Goal: Information Seeking & Learning: Learn about a topic

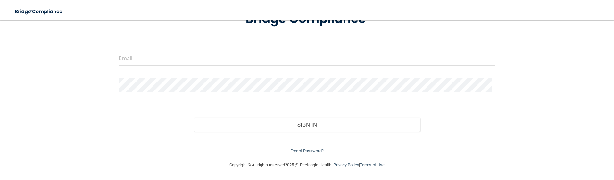
scroll to position [57, 0]
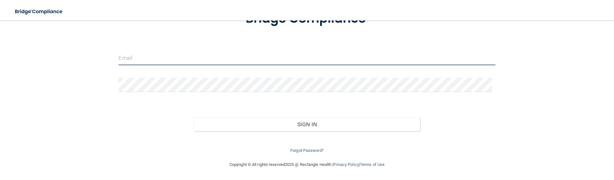
click at [169, 59] on input "email" at bounding box center [307, 58] width 377 height 14
paste input "Veronica@Dallasvi.com"
type input "Veronica@Dallasvi.com"
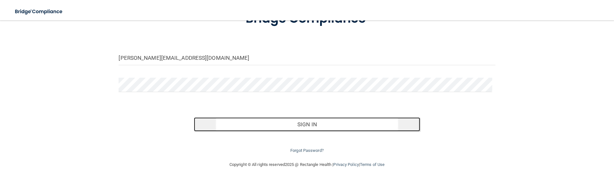
click at [341, 127] on button "Sign In" at bounding box center [307, 125] width 226 height 14
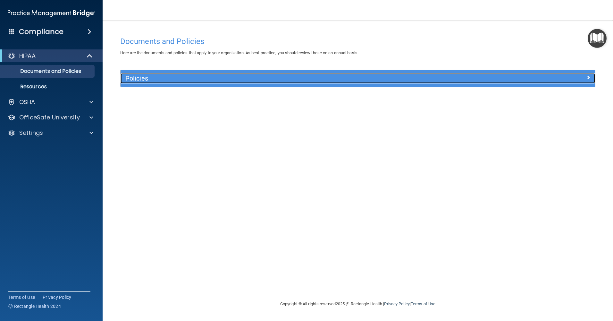
click at [247, 80] on h5 "Policies" at bounding box center [298, 78] width 346 height 7
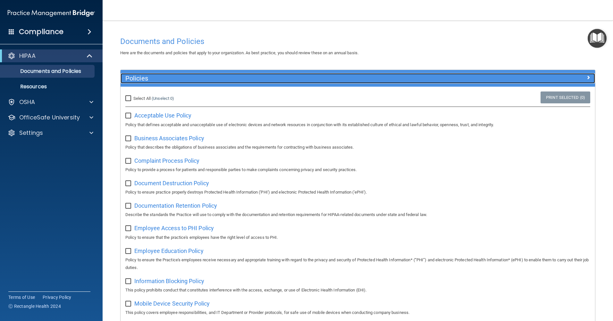
click at [247, 80] on h5 "Policies" at bounding box center [298, 78] width 346 height 7
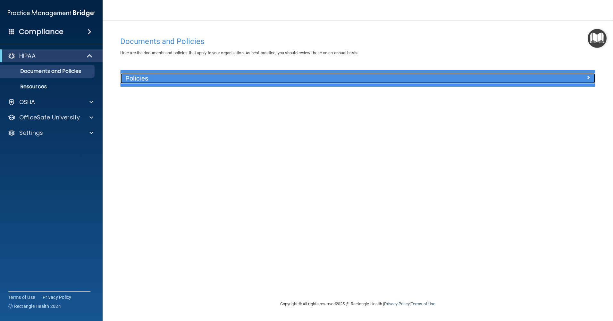
click at [247, 80] on h5 "Policies" at bounding box center [298, 78] width 346 height 7
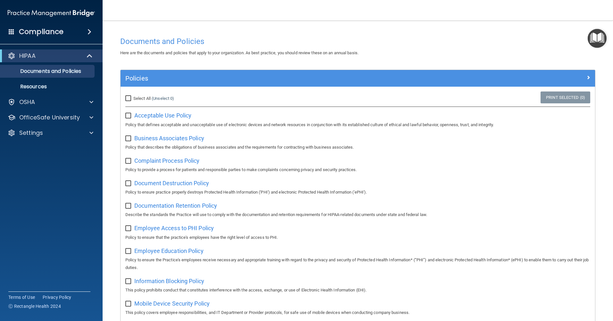
click at [129, 99] on input "Select All (Unselect 0) Unselect All" at bounding box center [128, 98] width 7 height 5
checkbox input "true"
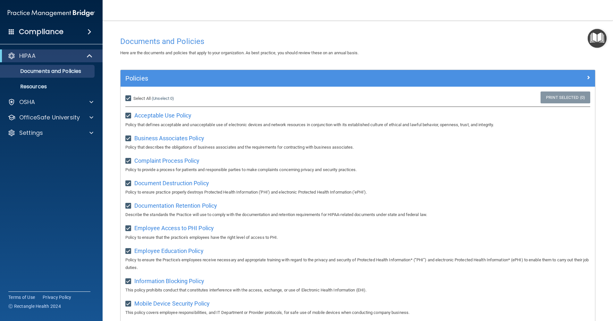
checkbox input "true"
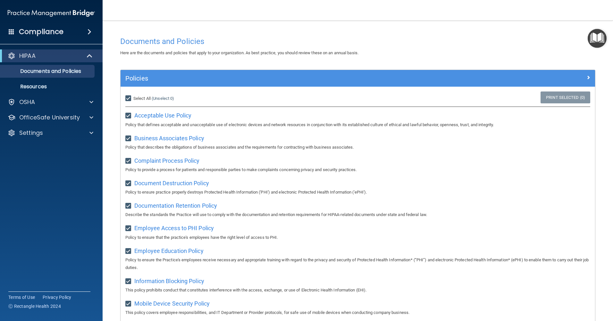
checkbox input "true"
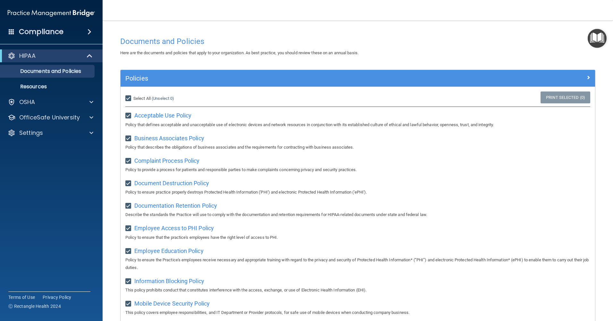
checkbox input "true"
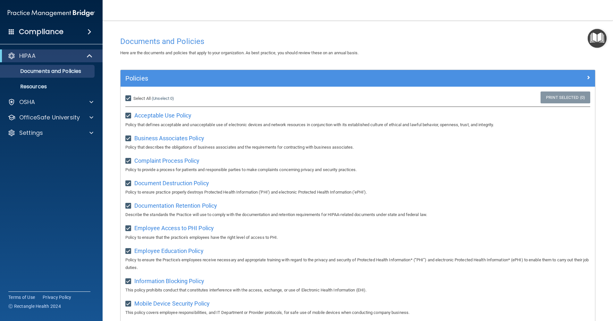
checkbox input "true"
click at [129, 99] on input "Select All (Unselect 21) Unselect All" at bounding box center [128, 98] width 7 height 5
checkbox input "false"
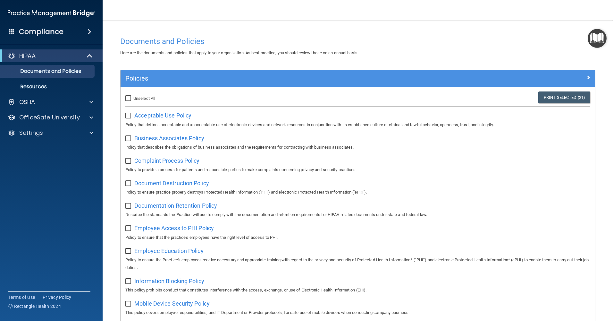
checkbox input "false"
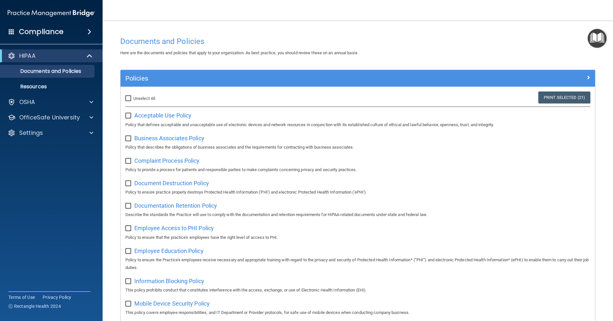
checkbox input "false"
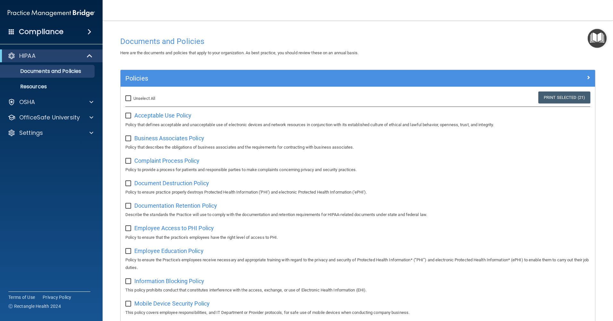
checkbox input "false"
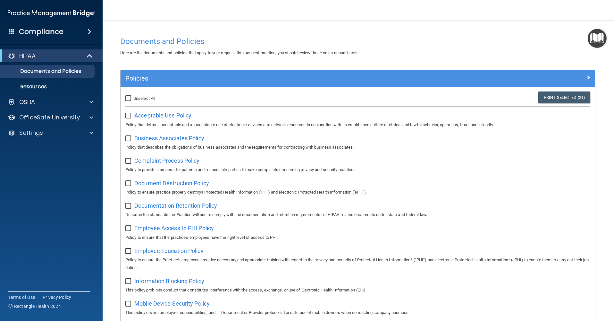
checkbox input "false"
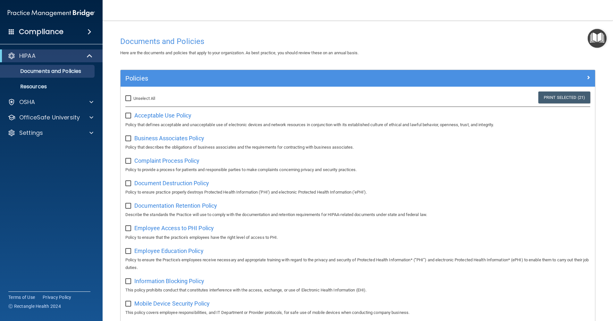
checkbox input "false"
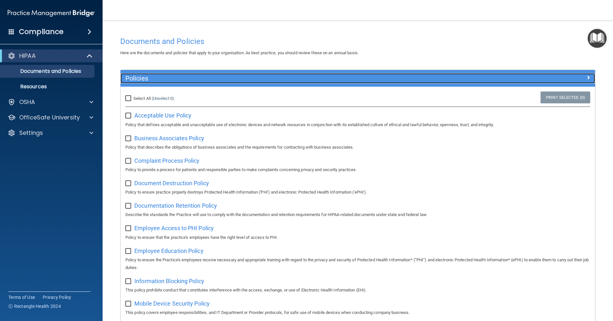
click at [586, 78] on span at bounding box center [588, 77] width 4 height 8
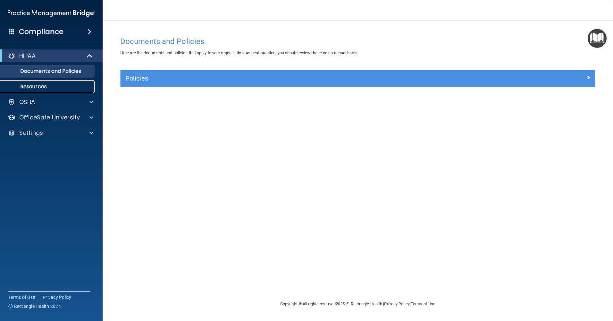
click at [49, 82] on link "Resources" at bounding box center [44, 86] width 101 height 13
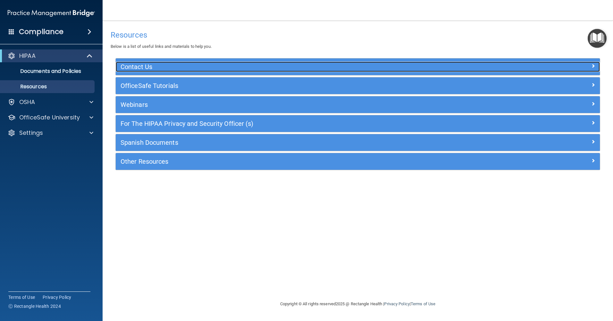
click at [590, 64] on div at bounding box center [539, 66] width 121 height 8
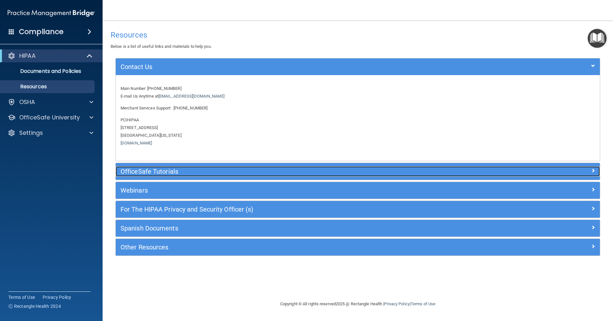
click at [596, 175] on div "OfficeSafe Tutorials" at bounding box center [358, 171] width 484 height 10
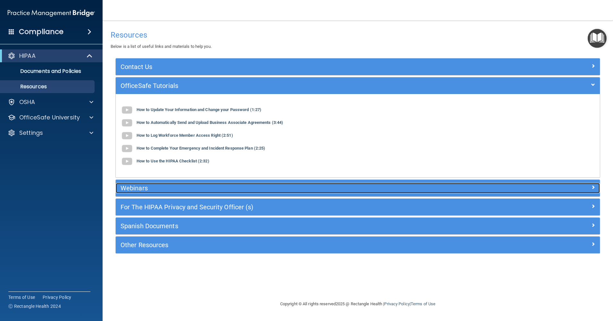
click at [592, 180] on span at bounding box center [593, 187] width 4 height 8
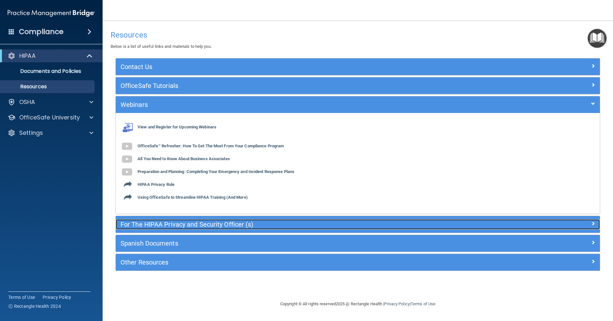
click at [592, 180] on span at bounding box center [593, 223] width 4 height 8
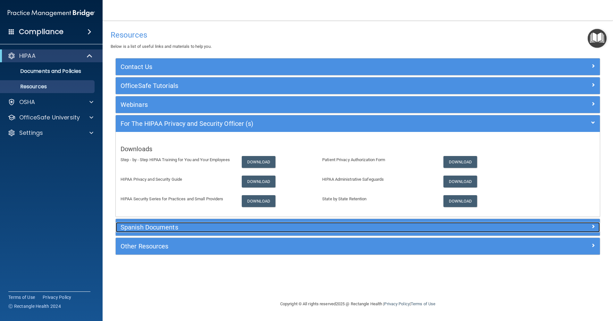
click at [589, 180] on div "Spanish Documents" at bounding box center [358, 227] width 484 height 10
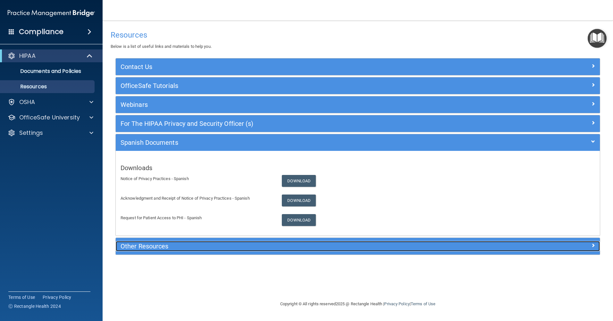
click at [592, 180] on span at bounding box center [593, 245] width 4 height 8
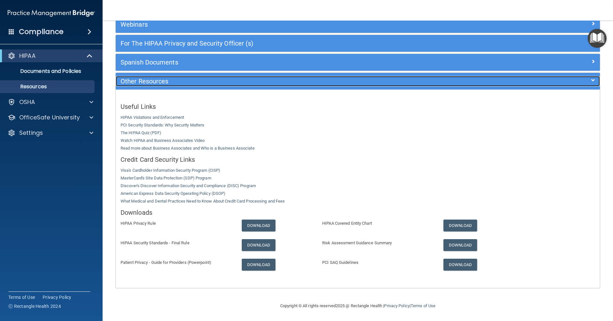
scroll to position [80, 0]
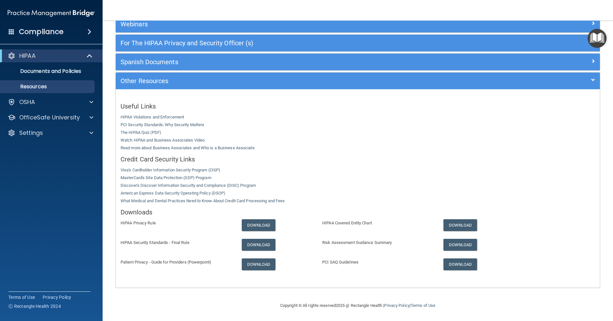
click at [89, 35] on span at bounding box center [90, 32] width 4 height 8
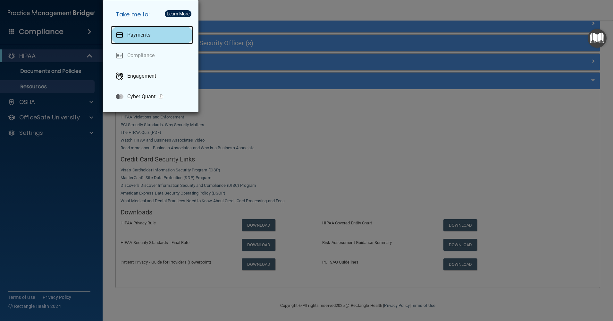
click at [147, 38] on div "Payments" at bounding box center [152, 35] width 83 height 18
click at [79, 92] on div "Take me to: Payments Compliance Engagement Cyber Quant" at bounding box center [306, 160] width 613 height 321
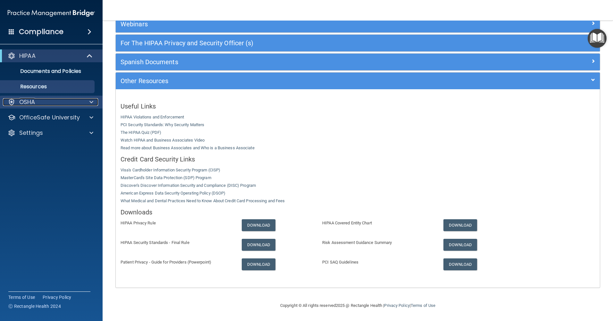
click at [90, 103] on span at bounding box center [91, 102] width 4 height 8
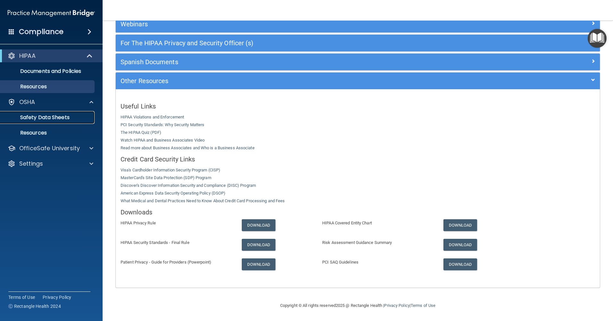
click at [71, 118] on p "Safety Data Sheets" at bounding box center [48, 117] width 88 height 6
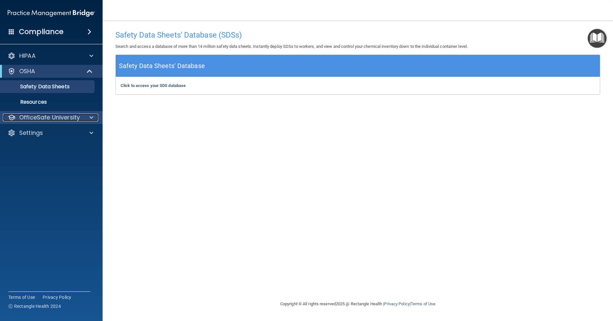
click at [37, 116] on p "OfficeSafe University" at bounding box center [49, 117] width 61 height 8
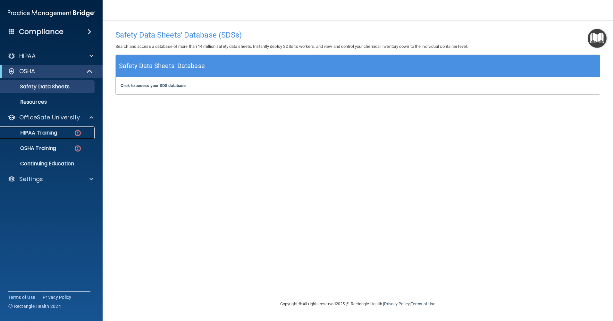
click at [42, 133] on p "HIPAA Training" at bounding box center [30, 133] width 53 height 6
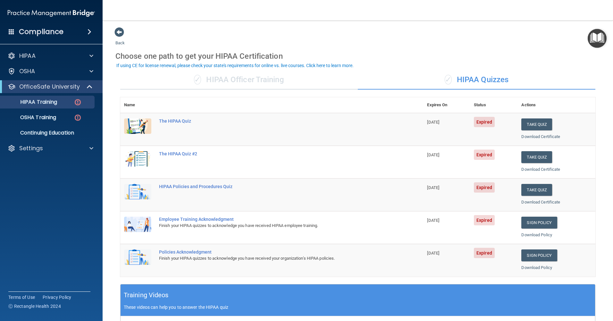
click at [480, 125] on span "Expired" at bounding box center [484, 122] width 21 height 10
click at [168, 119] on div "The HIPAA Quiz" at bounding box center [275, 120] width 232 height 5
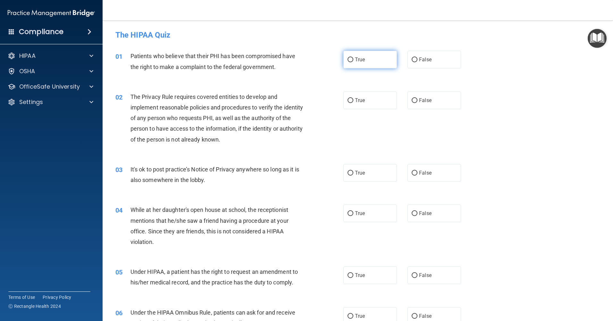
click at [357, 58] on span "True" at bounding box center [360, 59] width 10 height 6
click at [353, 58] on input "True" at bounding box center [351, 59] width 6 height 5
radio input "true"
click at [350, 102] on input "True" at bounding box center [351, 100] width 6 height 5
radio input "true"
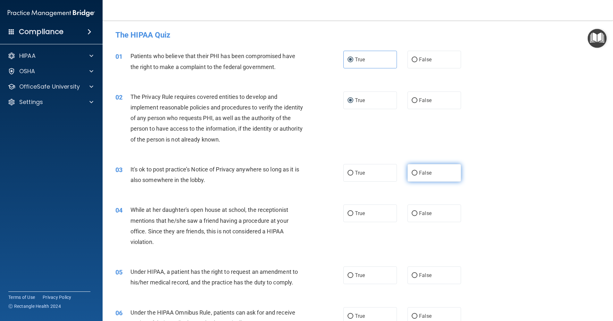
click at [413, 169] on label "False" at bounding box center [434, 173] width 54 height 18
click at [413, 171] on input "False" at bounding box center [415, 173] width 6 height 5
radio input "true"
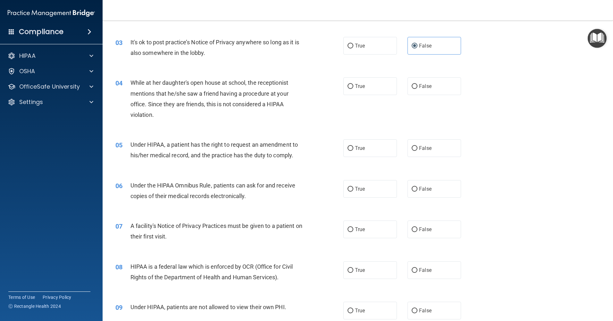
scroll to position [128, 0]
click at [415, 85] on label "False" at bounding box center [434, 85] width 54 height 18
click at [415, 85] on input "False" at bounding box center [415, 85] width 6 height 5
radio input "true"
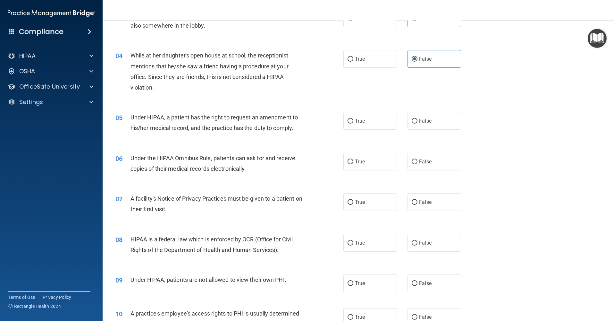
scroll to position [192, 0]
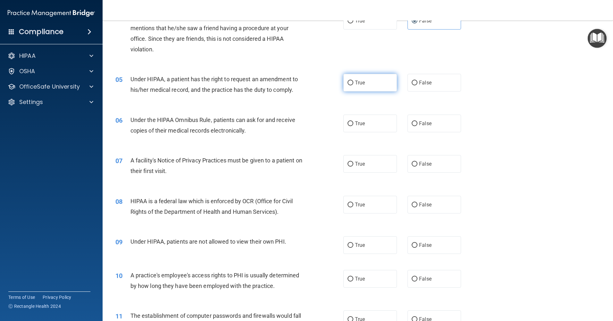
click at [356, 81] on span "True" at bounding box center [360, 83] width 10 height 6
click at [353, 81] on input "True" at bounding box center [351, 82] width 6 height 5
radio input "true"
click at [351, 121] on input "True" at bounding box center [351, 123] width 6 height 5
radio input "true"
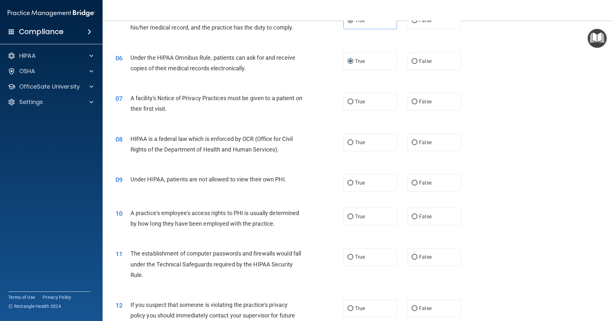
scroll to position [256, 0]
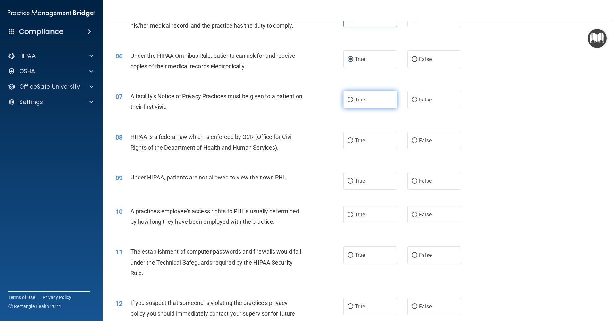
click at [356, 102] on span "True" at bounding box center [360, 99] width 10 height 6
click at [353, 102] on input "True" at bounding box center [351, 99] width 6 height 5
radio input "true"
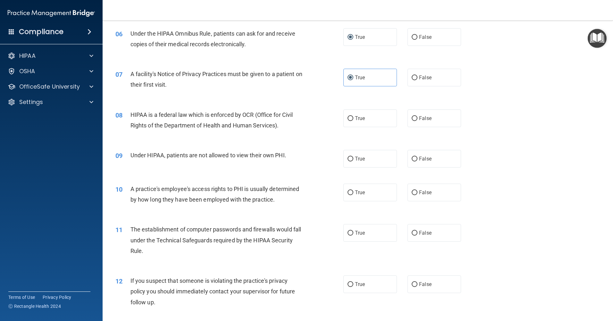
scroll to position [289, 0]
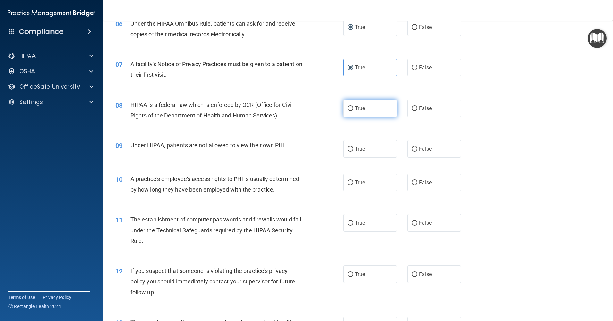
click at [373, 113] on label "True" at bounding box center [370, 108] width 54 height 18
click at [353, 111] on input "True" at bounding box center [351, 108] width 6 height 5
radio input "true"
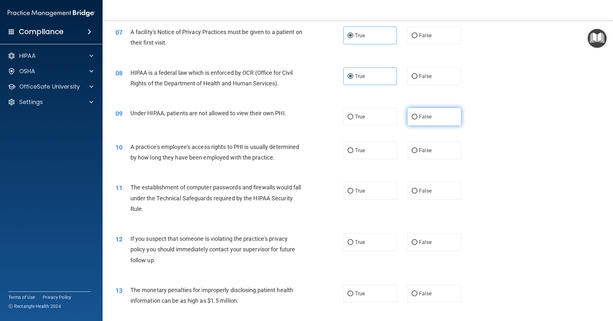
click at [419, 117] on span "False" at bounding box center [425, 116] width 13 height 6
click at [417, 117] on input "False" at bounding box center [415, 116] width 6 height 5
radio input "true"
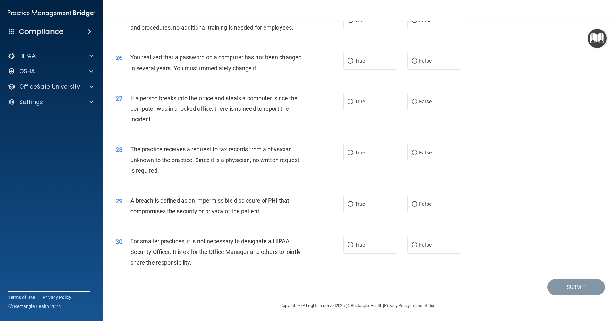
scroll to position [1175, 0]
click at [355, 180] on span "True" at bounding box center [360, 204] width 10 height 6
click at [353, 180] on input "True" at bounding box center [351, 204] width 6 height 5
radio input "true"
click at [412, 155] on input "False" at bounding box center [415, 153] width 6 height 5
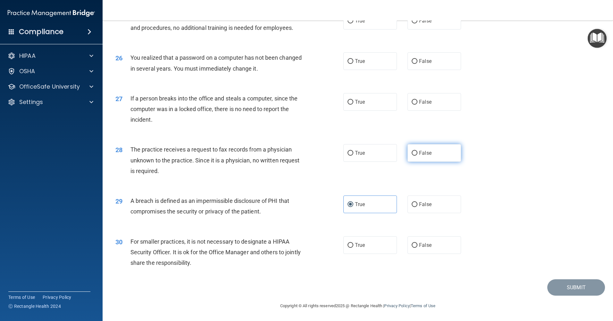
radio input "true"
click at [414, 105] on input "False" at bounding box center [415, 102] width 6 height 5
radio input "true"
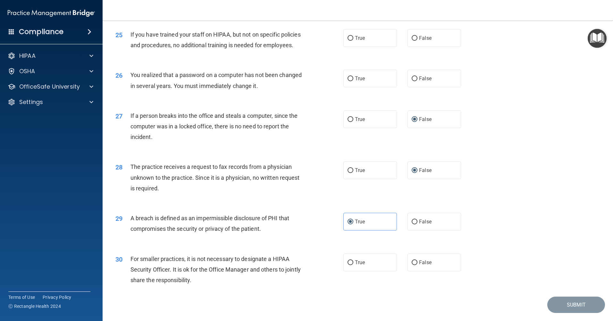
scroll to position [1143, 0]
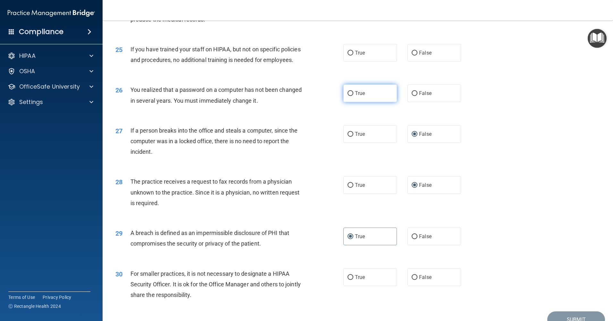
click at [369, 102] on label "True" at bounding box center [370, 93] width 54 height 18
click at [353, 96] on input "True" at bounding box center [351, 93] width 6 height 5
radio input "true"
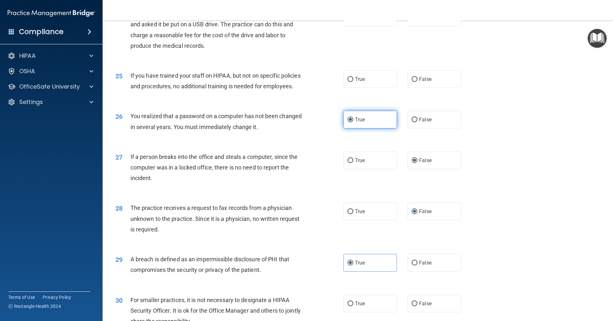
scroll to position [1079, 0]
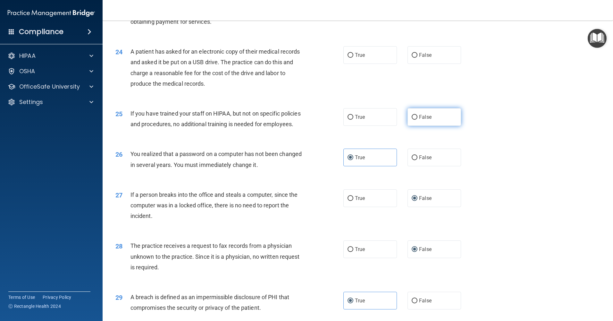
click at [408, 126] on label "False" at bounding box center [434, 117] width 54 height 18
click at [412, 120] on input "False" at bounding box center [415, 117] width 6 height 5
radio input "true"
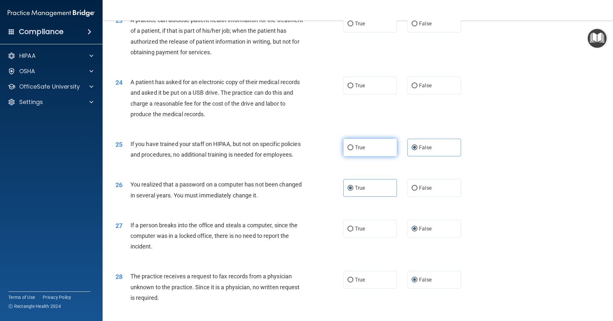
scroll to position [1015, 0]
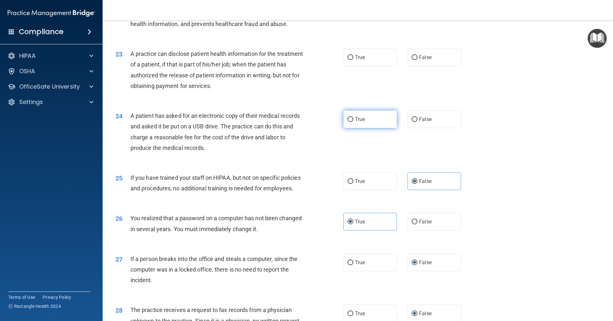
click at [373, 128] on label "True" at bounding box center [370, 119] width 54 height 18
click at [353, 122] on input "True" at bounding box center [351, 119] width 6 height 5
radio input "true"
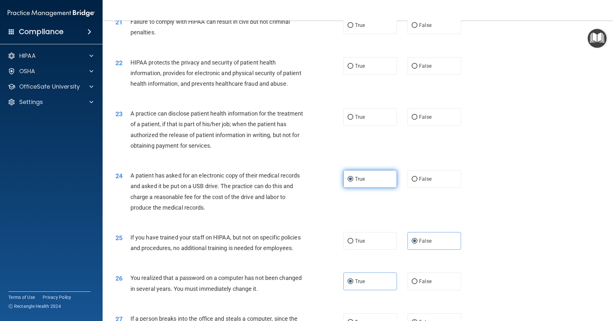
scroll to position [951, 0]
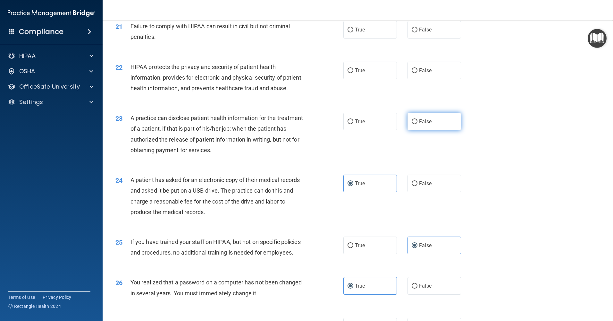
click at [407, 130] on label "False" at bounding box center [434, 122] width 54 height 18
click at [412, 124] on input "False" at bounding box center [415, 121] width 6 height 5
radio input "true"
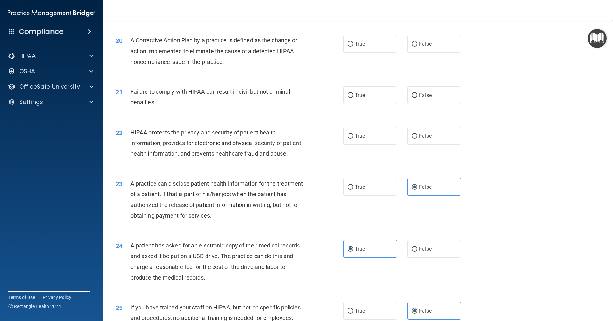
scroll to position [855, 0]
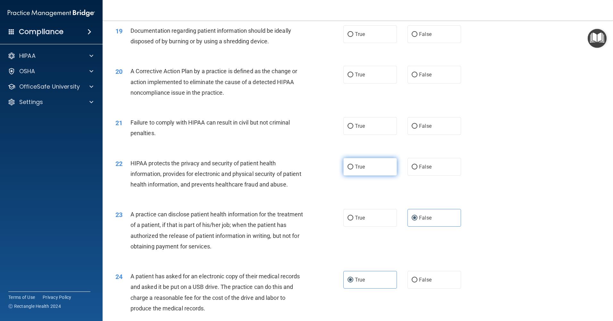
click at [375, 175] on label "True" at bounding box center [370, 167] width 54 height 18
click at [353, 169] on input "True" at bounding box center [351, 166] width 6 height 5
radio input "true"
click at [407, 135] on label "False" at bounding box center [434, 126] width 54 height 18
click at [412, 129] on input "False" at bounding box center [415, 126] width 6 height 5
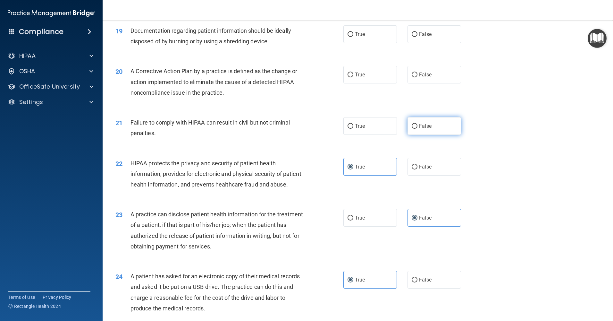
radio input "true"
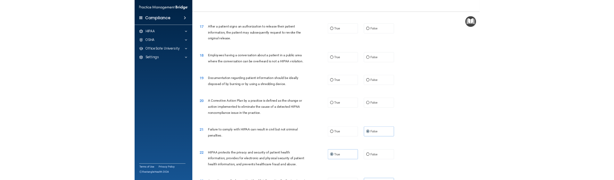
scroll to position [726, 0]
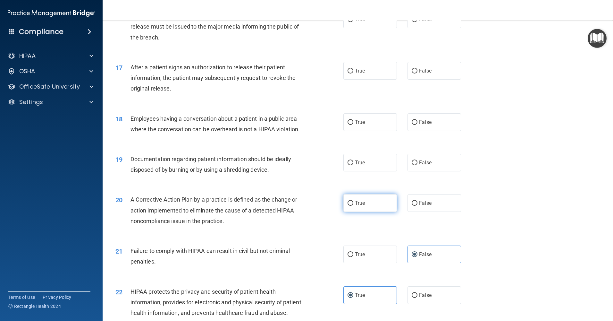
click at [375, 180] on label "True" at bounding box center [370, 203] width 54 height 18
click at [353, 180] on input "True" at bounding box center [351, 203] width 6 height 5
radio input "true"
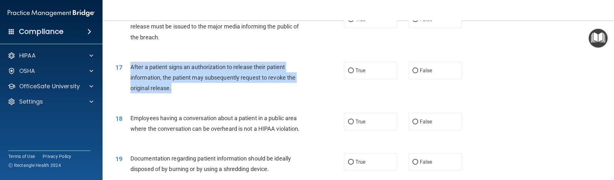
drag, startPoint x: 134, startPoint y: 78, endPoint x: 179, endPoint y: 99, distance: 49.6
click at [179, 97] on div "17 After a patient signs an authorization to release their patient information,…" at bounding box center [230, 79] width 248 height 35
drag, startPoint x: 179, startPoint y: 99, endPoint x: 162, endPoint y: 85, distance: 21.8
copy div "After a patient signs an authorization to release their patient information, th…"
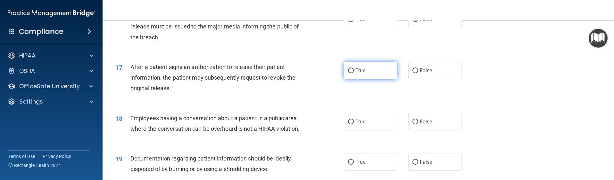
click at [352, 80] on label "True" at bounding box center [371, 71] width 54 height 18
click at [352, 73] on input "True" at bounding box center [351, 71] width 6 height 5
radio input "true"
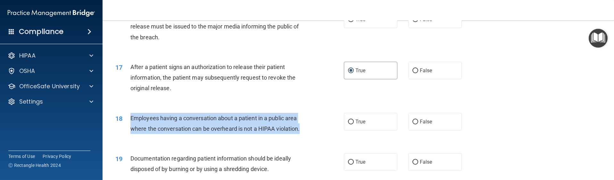
drag, startPoint x: 130, startPoint y: 125, endPoint x: 304, endPoint y: 142, distance: 174.2
click at [304, 138] on div "18 Employees having a conversation about a patient in a public area where the c…" at bounding box center [230, 125] width 248 height 24
copy div "Employees having a conversation about a patient in a public area where the conv…"
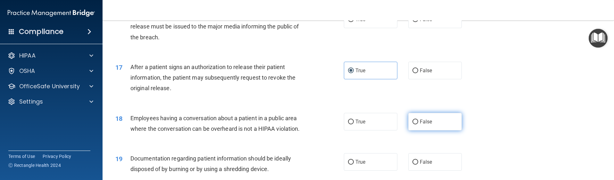
click at [420, 125] on span "False" at bounding box center [426, 122] width 13 height 6
click at [418, 125] on input "False" at bounding box center [416, 122] width 6 height 5
radio input "true"
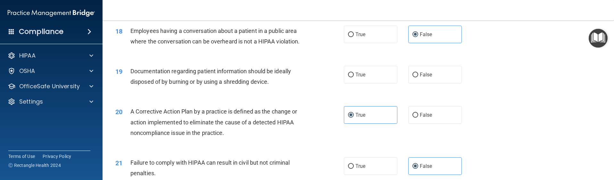
scroll to position [823, 0]
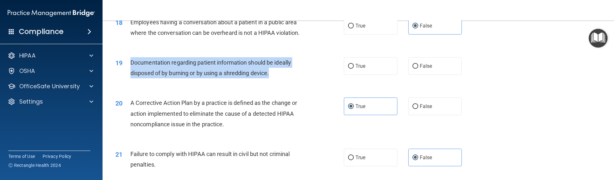
drag, startPoint x: 276, startPoint y: 85, endPoint x: 130, endPoint y: 73, distance: 146.3
click at [130, 73] on div "19 Documentation regarding patient information should be ideally disposed of by…" at bounding box center [230, 69] width 248 height 24
copy div "Documentation regarding patient information should be ideally disposed of by bu…"
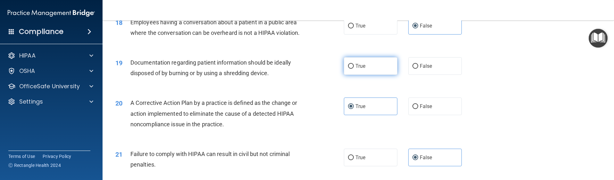
click at [382, 75] on label "True" at bounding box center [371, 66] width 54 height 18
click at [354, 69] on input "True" at bounding box center [351, 66] width 6 height 5
radio input "true"
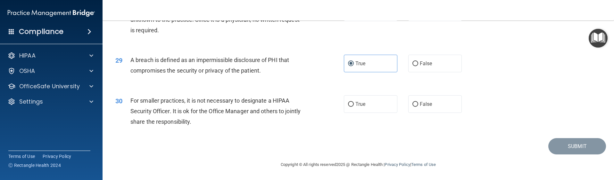
scroll to position [1347, 0]
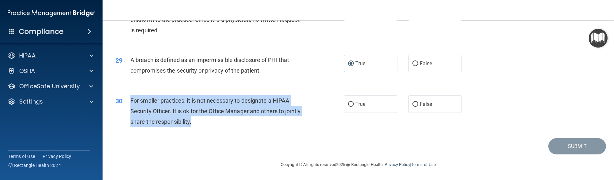
drag, startPoint x: 130, startPoint y: 99, endPoint x: 209, endPoint y: 121, distance: 82.1
click at [209, 121] on div "For smaller practices, it is not necessary to designate a HIPAA Security Office…" at bounding box center [219, 112] width 179 height 32
copy span "For smaller practices, it is not necessary to designate a HIPAA Security Office…"
click at [423, 104] on span "False" at bounding box center [426, 104] width 13 height 6
click at [418, 104] on input "False" at bounding box center [416, 104] width 6 height 5
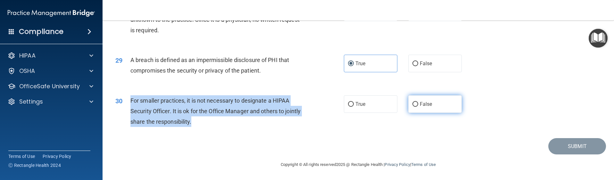
radio input "true"
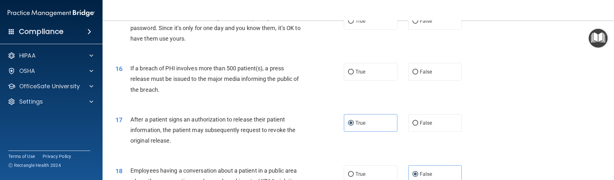
scroll to position [610, 0]
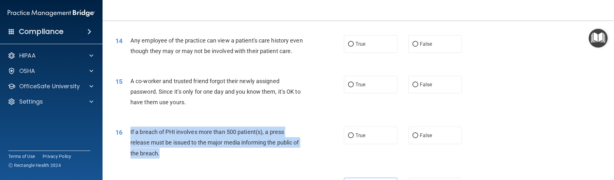
drag, startPoint x: 129, startPoint y: 142, endPoint x: 172, endPoint y: 170, distance: 51.6
click at [172, 162] on div "16 If a breach of PHI involves more than 500 patient(s), a press release must b…" at bounding box center [230, 144] width 248 height 35
copy div "If a breach of PHI involves more than 500 patient(s), a press release must be i…"
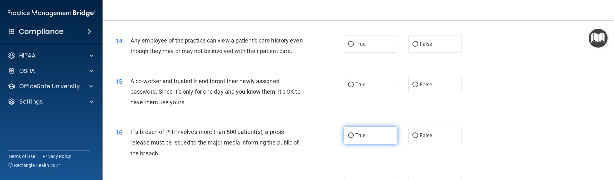
click at [364, 145] on label "True" at bounding box center [371, 136] width 54 height 18
click at [354, 138] on input "True" at bounding box center [351, 136] width 6 height 5
radio input "true"
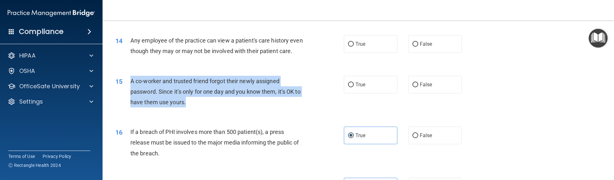
drag, startPoint x: 190, startPoint y: 113, endPoint x: 130, endPoint y: 92, distance: 64.2
click at [130, 92] on div "15 A co-worker and trusted friend forgot their newly assigned password. Since i…" at bounding box center [230, 93] width 248 height 35
copy div "A co-worker and trusted friend forgot their newly assigned password. Since it’s…"
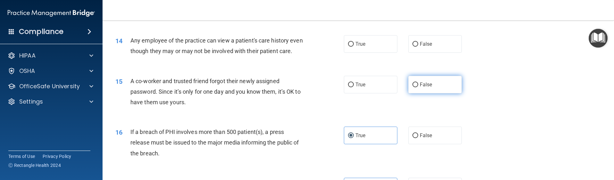
click at [420, 88] on span "False" at bounding box center [426, 85] width 13 height 6
click at [418, 88] on input "False" at bounding box center [416, 85] width 6 height 5
radio input "true"
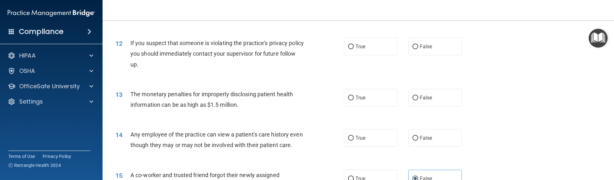
scroll to position [514, 0]
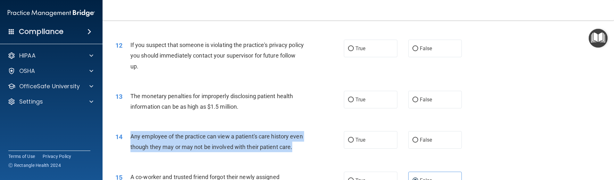
drag, startPoint x: 165, startPoint y: 159, endPoint x: 123, endPoint y: 144, distance: 44.7
click at [123, 144] on div "14 Any employee of the practice can view a patient's care history even though t…" at bounding box center [230, 143] width 248 height 24
copy div "Any employee of the practice can view a patient's care history even though they…"
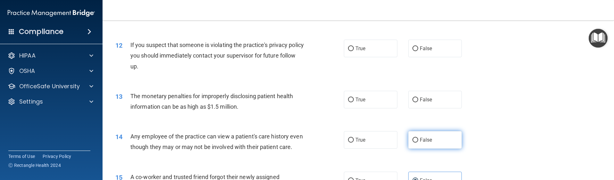
click at [429, 137] on span "False" at bounding box center [426, 140] width 13 height 6
click at [418, 138] on input "False" at bounding box center [416, 140] width 6 height 5
radio input "true"
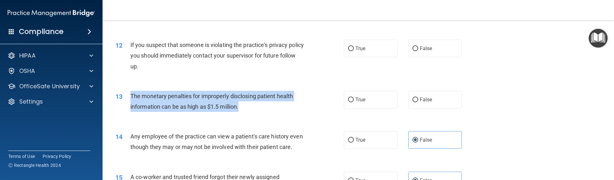
drag, startPoint x: 237, startPoint y: 107, endPoint x: 128, endPoint y: 96, distance: 109.2
click at [128, 96] on div "13 The monetary penalties for improperly disclosing patient health information …" at bounding box center [230, 103] width 248 height 24
copy div "The monetary penalties for improperly disclosing patient health information can…"
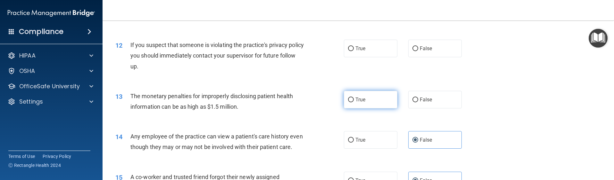
click at [382, 106] on label "True" at bounding box center [371, 100] width 54 height 18
click at [354, 103] on input "True" at bounding box center [351, 100] width 6 height 5
radio input "true"
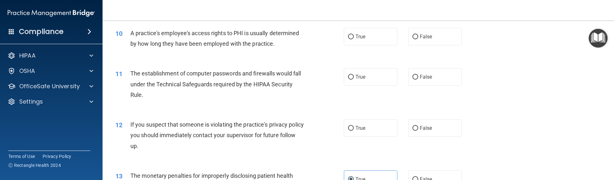
scroll to position [418, 0]
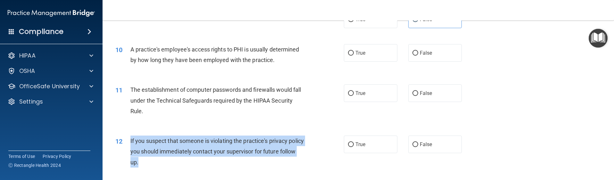
drag, startPoint x: 282, startPoint y: 161, endPoint x: 130, endPoint y: 144, distance: 153.9
click at [130, 144] on div "12 If you suspect that someone is violating the practice's privacy policy you s…" at bounding box center [230, 153] width 248 height 35
copy div "If you suspect that someone is violating the practice's privacy policy you shou…"
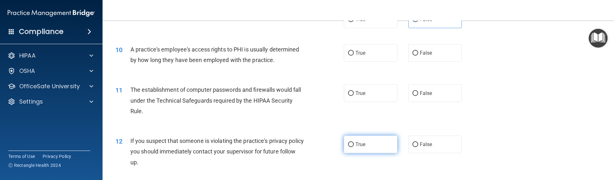
click at [382, 143] on label "True" at bounding box center [371, 145] width 54 height 18
click at [354, 143] on input "True" at bounding box center [351, 145] width 6 height 5
radio input "true"
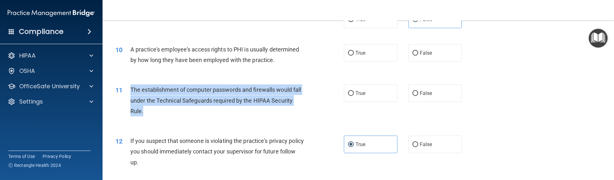
drag, startPoint x: 130, startPoint y: 89, endPoint x: 153, endPoint y: 111, distance: 31.8
click at [153, 111] on div "11 The establishment of computer passwords and firewalls would fall under the T…" at bounding box center [230, 102] width 248 height 35
copy div "The establishment of computer passwords and firewalls would fall under the Tech…"
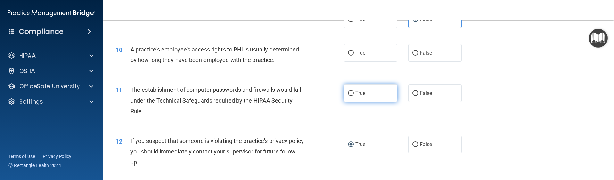
click at [361, 96] on span "True" at bounding box center [361, 93] width 10 height 6
click at [354, 96] on input "True" at bounding box center [351, 93] width 6 height 5
radio input "true"
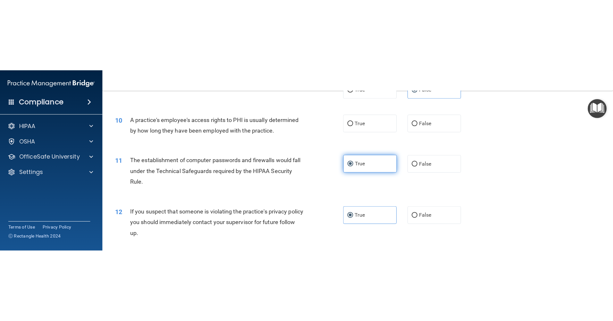
scroll to position [354, 0]
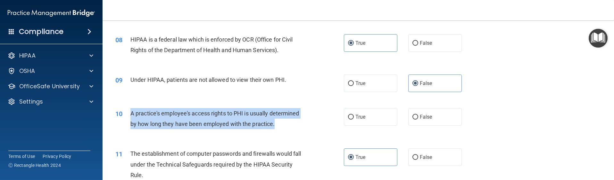
drag, startPoint x: 277, startPoint y: 128, endPoint x: 123, endPoint y: 118, distance: 153.9
click at [123, 118] on div "10 A practice's employee's access rights to PHI is usually determined by how lo…" at bounding box center [230, 120] width 248 height 24
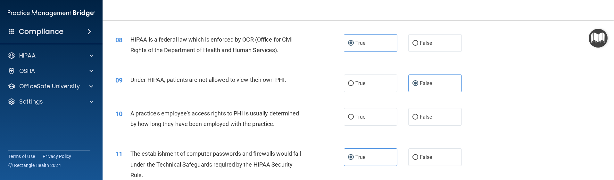
click at [314, 179] on div "11 The establishment of computer passwords and firewalls would fall under the T…" at bounding box center [230, 166] width 248 height 35
click at [373, 115] on label "True" at bounding box center [371, 117] width 54 height 18
click at [354, 115] on input "True" at bounding box center [351, 117] width 6 height 5
radio input "true"
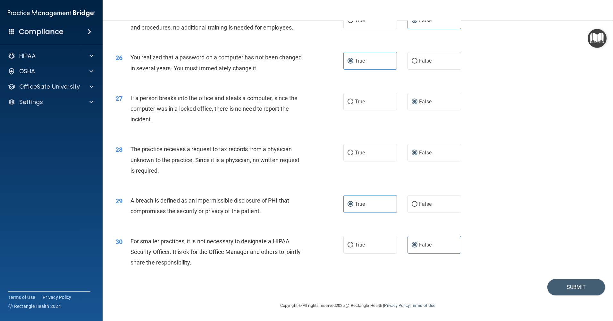
scroll to position [1207, 0]
click at [565, 180] on button "Submit" at bounding box center [576, 287] width 58 height 16
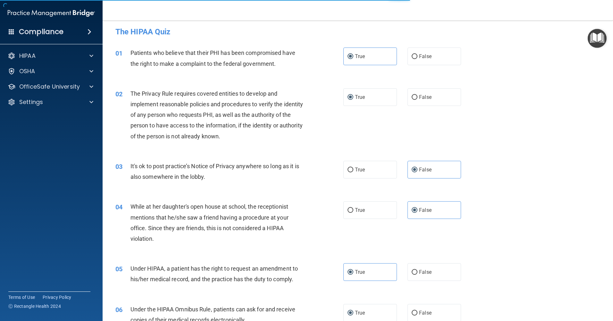
scroll to position [0, 0]
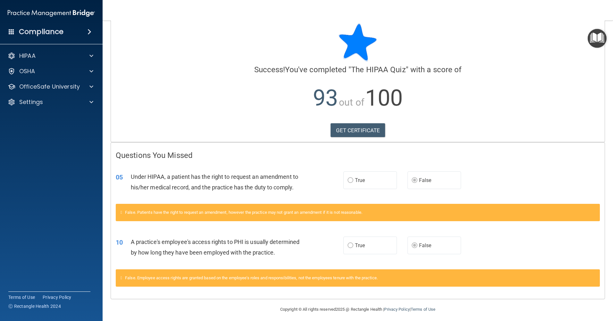
scroll to position [13, 0]
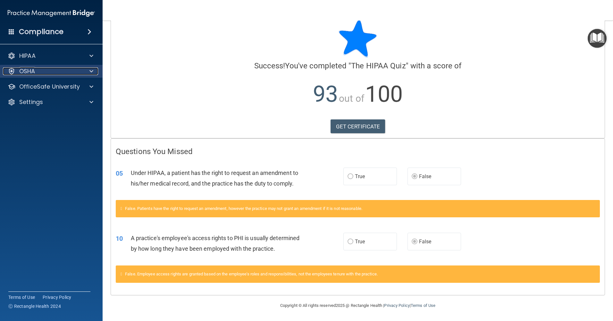
click at [85, 73] on div at bounding box center [90, 71] width 16 height 8
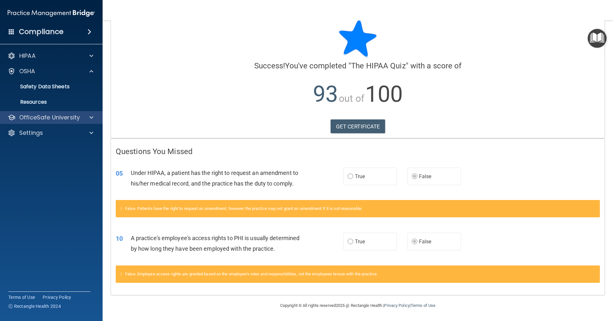
click at [79, 112] on div "OfficeSafe University" at bounding box center [51, 117] width 103 height 13
click at [90, 118] on span at bounding box center [91, 117] width 4 height 8
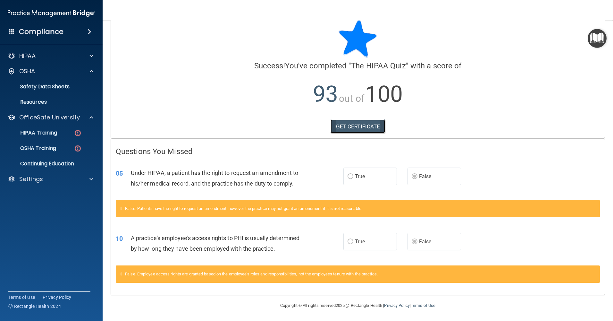
click at [339, 125] on link "GET CERTIFICATE" at bounding box center [358, 126] width 55 height 14
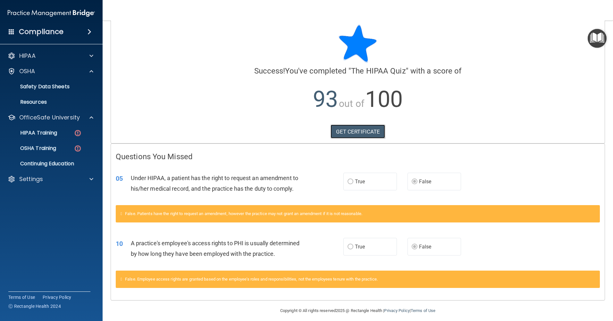
scroll to position [0, 0]
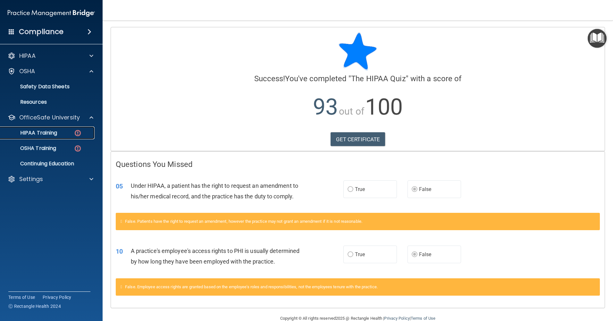
click at [69, 137] on link "HIPAA Training" at bounding box center [44, 132] width 101 height 13
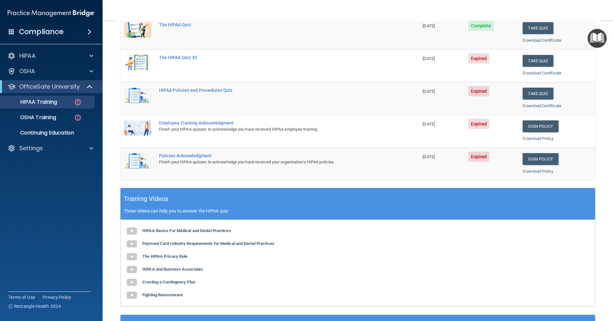
scroll to position [64, 0]
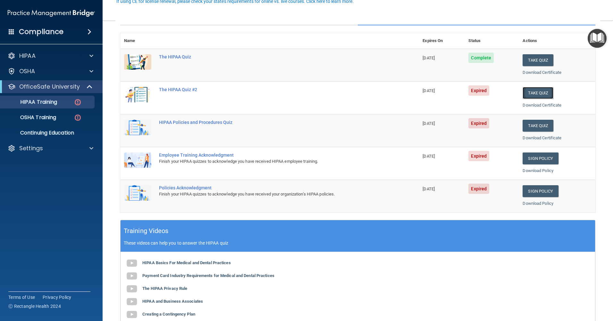
click at [545, 95] on button "Take Quiz" at bounding box center [538, 93] width 31 height 12
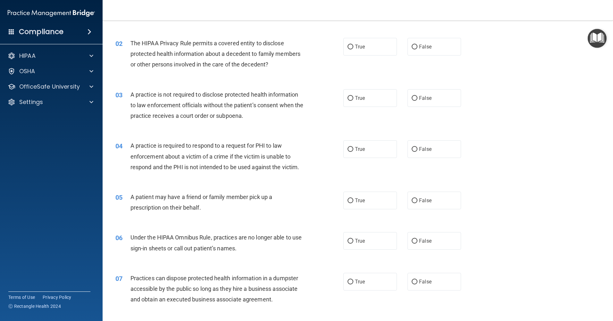
click at [207, 119] on div "A practice is not required to disclose protected health information to law enfo…" at bounding box center [219, 105] width 178 height 32
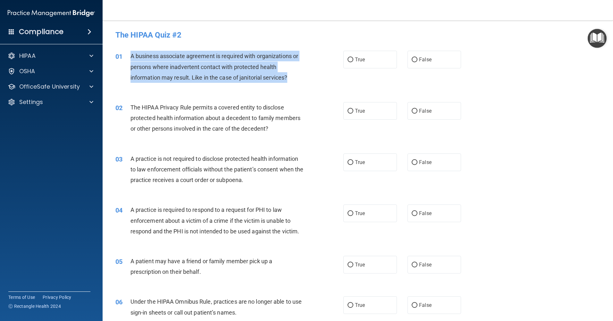
drag, startPoint x: 129, startPoint y: 54, endPoint x: 289, endPoint y: 74, distance: 161.1
click at [289, 74] on div "01 A business associate agreement is required with organizations or persons whe…" at bounding box center [229, 68] width 247 height 35
click at [412, 60] on input "False" at bounding box center [415, 59] width 6 height 5
radio input "true"
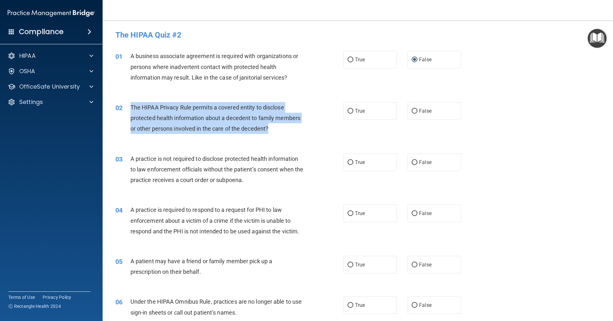
drag, startPoint x: 274, startPoint y: 129, endPoint x: 131, endPoint y: 106, distance: 144.4
click at [131, 106] on div "The HIPAA Privacy Rule permits a covered entity to disclose protected health in…" at bounding box center [219, 118] width 178 height 32
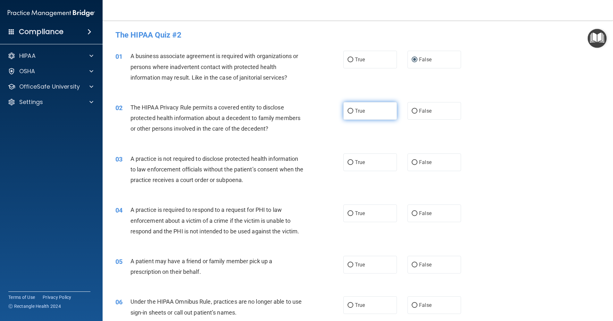
click at [369, 109] on label "True" at bounding box center [370, 111] width 54 height 18
click at [353, 109] on input "True" at bounding box center [351, 111] width 6 height 5
radio input "true"
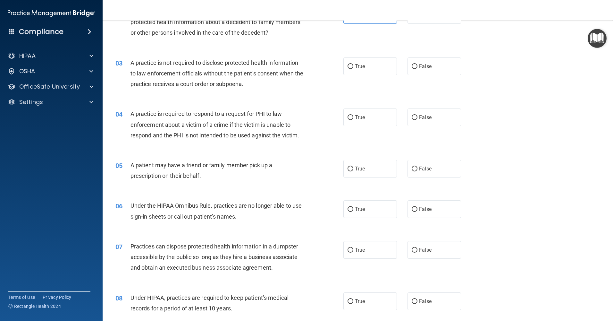
scroll to position [96, 0]
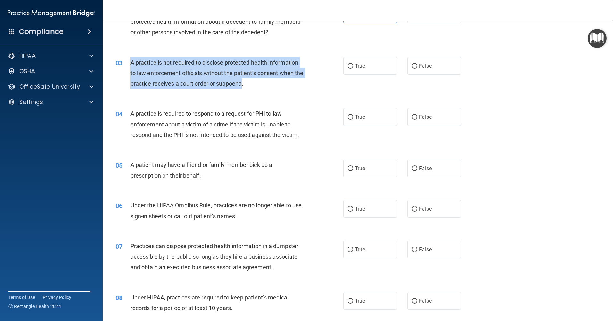
drag, startPoint x: 128, startPoint y: 64, endPoint x: 252, endPoint y: 88, distance: 126.7
click at [252, 88] on div "03 A practice is not required to disclose protected health information to law e…" at bounding box center [229, 74] width 247 height 35
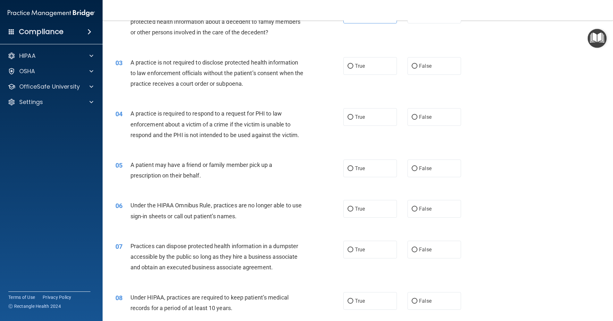
click at [417, 80] on div "03 A practice is not required to disclose protected health information to law e…" at bounding box center [358, 74] width 494 height 51
click at [410, 69] on label "False" at bounding box center [434, 66] width 54 height 18
click at [412, 69] on input "False" at bounding box center [415, 66] width 6 height 5
radio input "true"
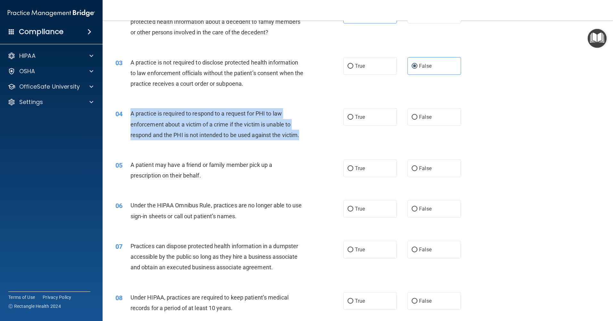
drag, startPoint x: 303, startPoint y: 136, endPoint x: 131, endPoint y: 112, distance: 173.1
click at [131, 112] on div "A practice is required to respond to a request for PHI to law enforcement about…" at bounding box center [219, 124] width 178 height 32
click at [360, 118] on span "True" at bounding box center [360, 117] width 10 height 6
click at [353, 118] on input "True" at bounding box center [351, 117] width 6 height 5
radio input "true"
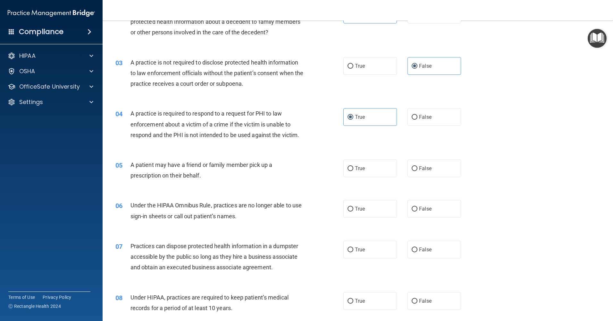
scroll to position [192, 0]
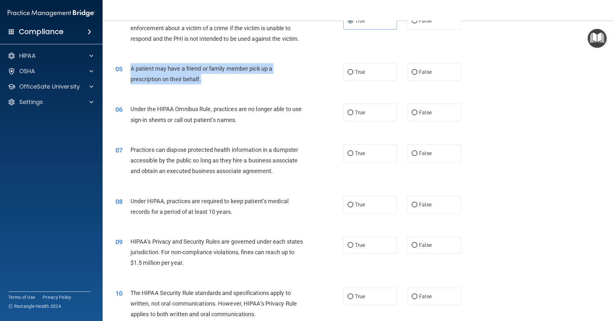
drag, startPoint x: 129, startPoint y: 64, endPoint x: 207, endPoint y: 80, distance: 79.4
click at [207, 80] on div "05 A patient may have a friend or family member pick up a prescription on their…" at bounding box center [229, 75] width 247 height 24
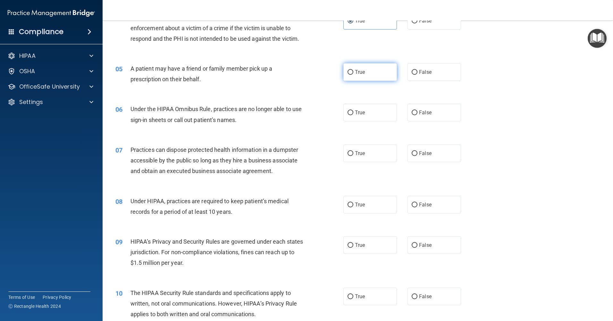
click at [375, 70] on label "True" at bounding box center [370, 72] width 54 height 18
click at [353, 70] on input "True" at bounding box center [351, 72] width 6 height 5
radio input "true"
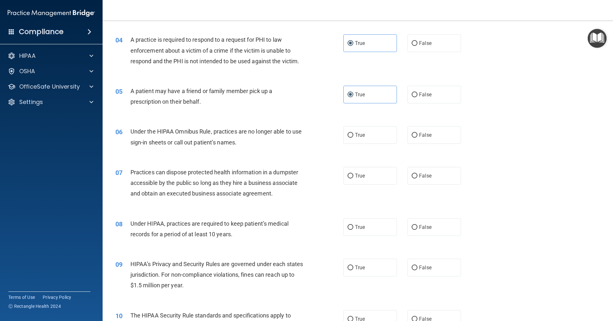
scroll to position [224, 0]
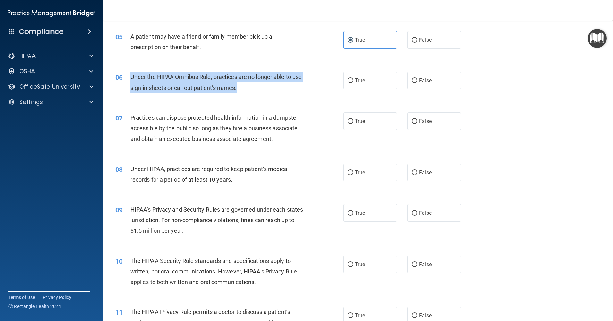
drag, startPoint x: 254, startPoint y: 90, endPoint x: 129, endPoint y: 77, distance: 125.7
click at [129, 77] on div "06 Under the HIPAA Omnibus Rule, practices are no longer able to use sign-in sh…" at bounding box center [229, 83] width 247 height 24
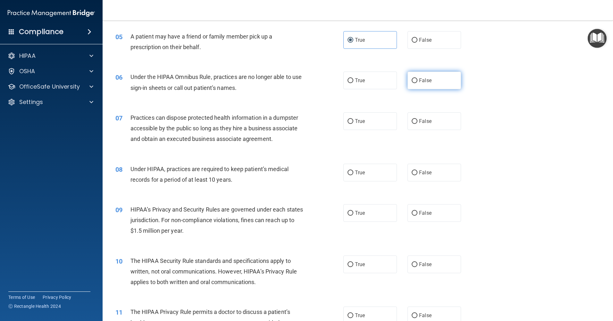
click at [422, 79] on span "False" at bounding box center [425, 80] width 13 height 6
click at [417, 79] on input "False" at bounding box center [415, 80] width 6 height 5
radio input "true"
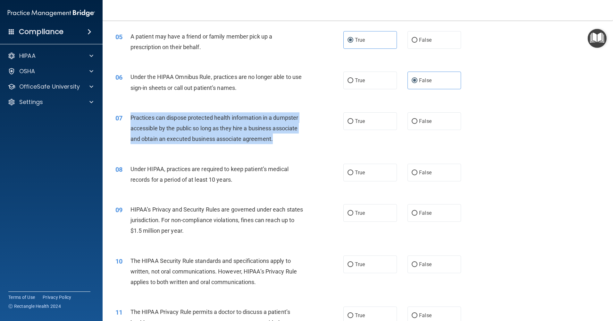
drag, startPoint x: 131, startPoint y: 113, endPoint x: 273, endPoint y: 141, distance: 144.9
click at [273, 141] on div "Practices can dispose protected health information in a dumpster accessible by …" at bounding box center [219, 128] width 178 height 32
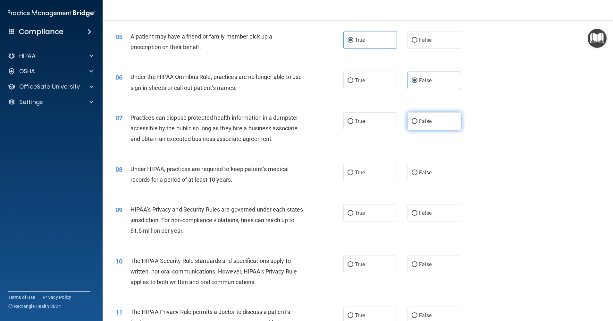
click at [431, 118] on label "False" at bounding box center [434, 121] width 54 height 18
click at [417, 119] on input "False" at bounding box center [415, 121] width 6 height 5
radio input "true"
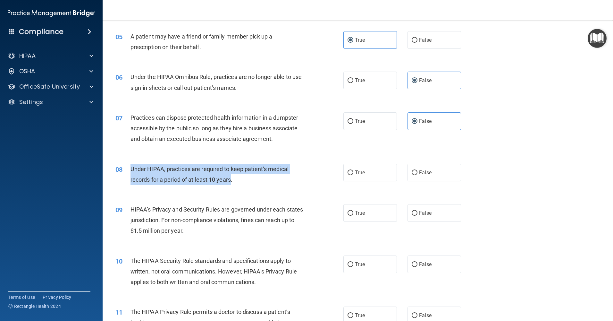
drag, startPoint x: 131, startPoint y: 167, endPoint x: 231, endPoint y: 179, distance: 100.4
click at [231, 179] on span "Under HIPAA, practices are required to keep patient’s medical records for a per…" at bounding box center [209, 173] width 158 height 17
click at [363, 175] on label "True" at bounding box center [370, 172] width 54 height 18
click at [353, 175] on input "True" at bounding box center [351, 172] width 6 height 5
radio input "true"
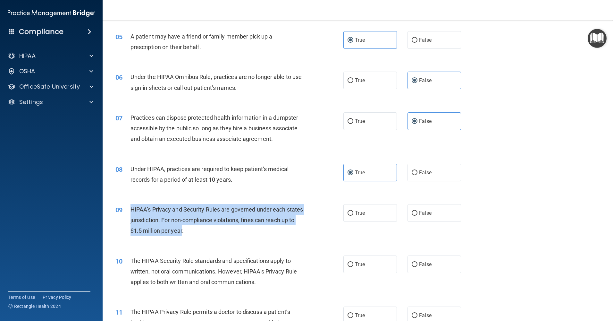
drag, startPoint x: 131, startPoint y: 208, endPoint x: 197, endPoint y: 230, distance: 68.7
click at [197, 180] on span "HIPAA’s Privacy and Security Rules are governed under each states jurisdiction.…" at bounding box center [216, 220] width 173 height 28
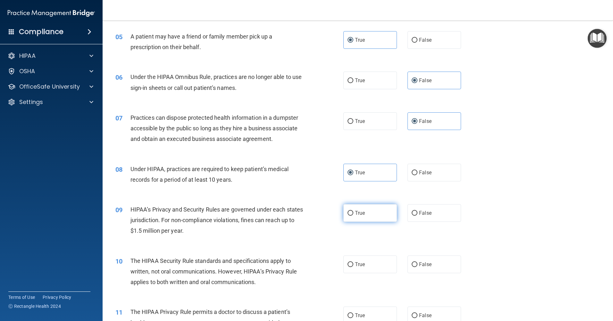
click at [357, 180] on label "True" at bounding box center [370, 213] width 54 height 18
click at [353, 180] on input "True" at bounding box center [351, 213] width 6 height 5
radio input "true"
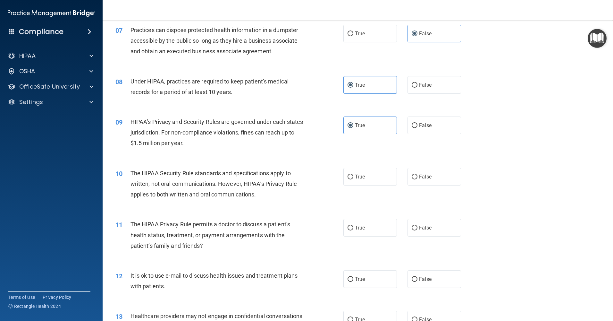
scroll to position [321, 0]
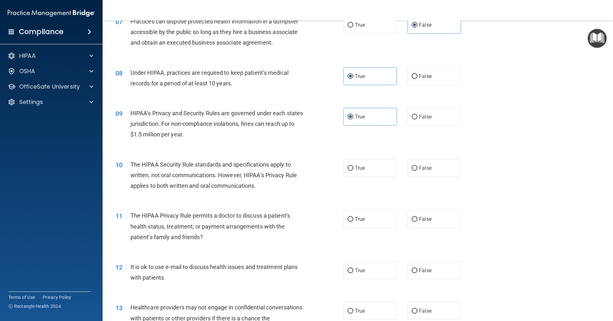
click at [135, 164] on span "The HIPAA Security Rule standards and specifications apply to written, not oral…" at bounding box center [213, 175] width 166 height 28
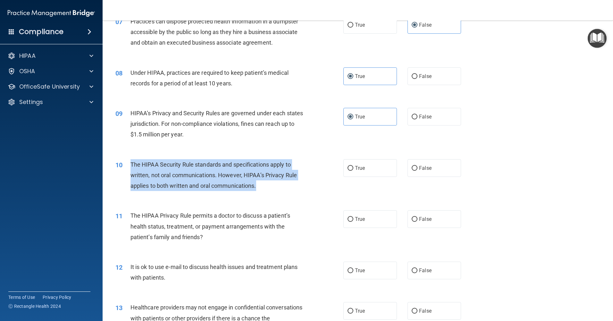
drag, startPoint x: 131, startPoint y: 164, endPoint x: 257, endPoint y: 183, distance: 126.8
click at [257, 180] on span "The HIPAA Security Rule standards and specifications apply to written, not oral…" at bounding box center [213, 175] width 166 height 28
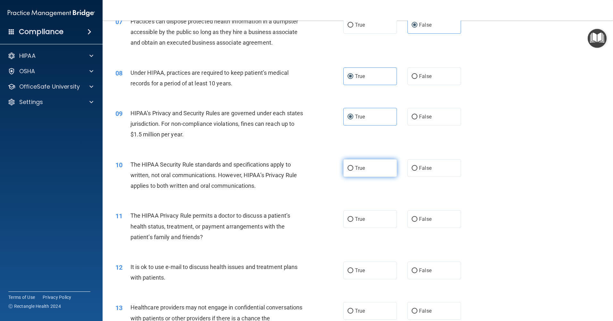
click at [378, 160] on label "True" at bounding box center [370, 168] width 54 height 18
click at [353, 166] on input "True" at bounding box center [351, 168] width 6 height 5
radio input "true"
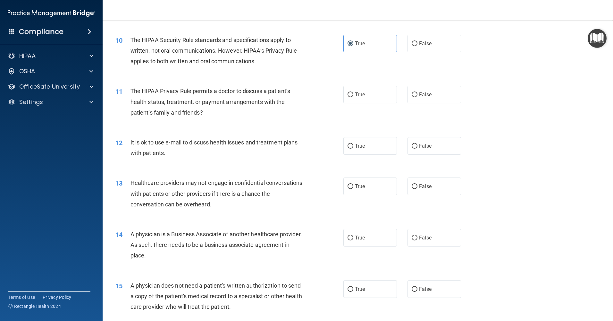
scroll to position [449, 0]
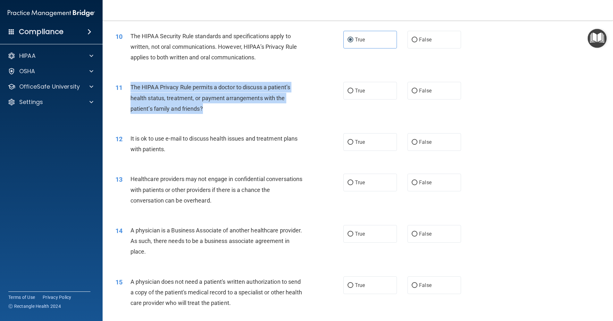
drag, startPoint x: 136, startPoint y: 88, endPoint x: 213, endPoint y: 109, distance: 79.5
click at [213, 109] on div "The HIPAA Privacy Rule permits a doctor to discuss a patient’s health status, t…" at bounding box center [219, 98] width 178 height 32
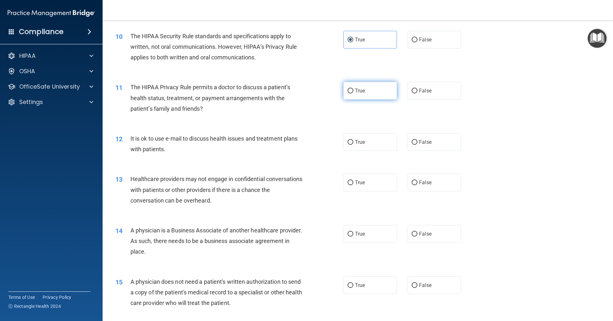
click at [354, 96] on label "True" at bounding box center [370, 91] width 54 height 18
click at [353, 93] on input "True" at bounding box center [351, 90] width 6 height 5
radio input "true"
drag, startPoint x: 167, startPoint y: 150, endPoint x: 159, endPoint y: 149, distance: 8.4
click at [159, 149] on div "It is ok to use e-mail to discuss health issues and treatment plans with patien…" at bounding box center [219, 143] width 178 height 21
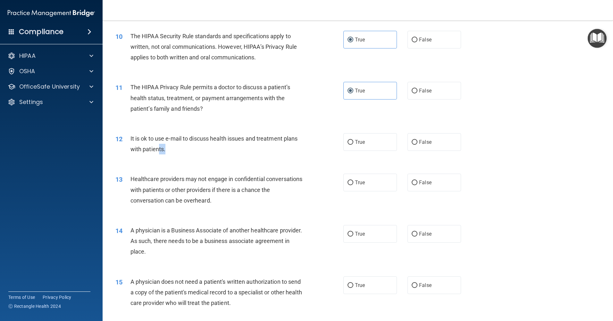
click at [159, 150] on span "It is ok to use e-mail to discuss health issues and treatment plans with patien…" at bounding box center [213, 143] width 167 height 17
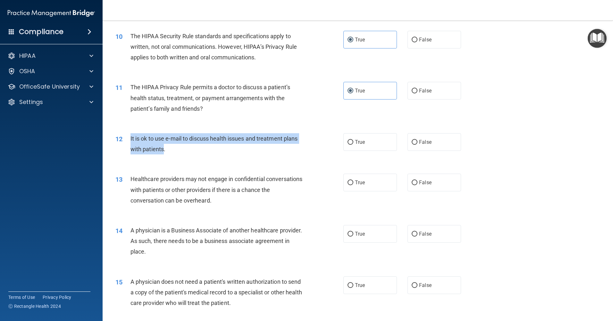
drag, startPoint x: 130, startPoint y: 137, endPoint x: 162, endPoint y: 146, distance: 33.4
click at [162, 146] on div "12 It is ok to use e-mail to discuss health issues and treatment plans with pat…" at bounding box center [229, 145] width 247 height 24
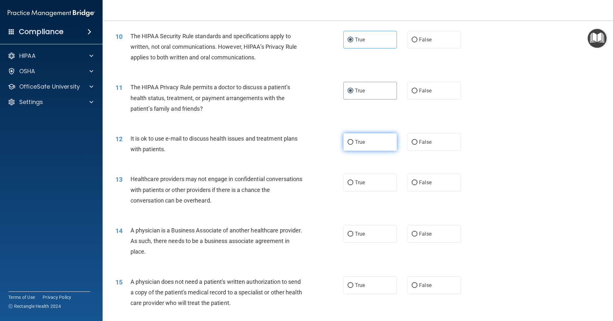
click at [374, 144] on label "True" at bounding box center [370, 142] width 54 height 18
click at [353, 144] on input "True" at bounding box center [351, 142] width 6 height 5
radio input "true"
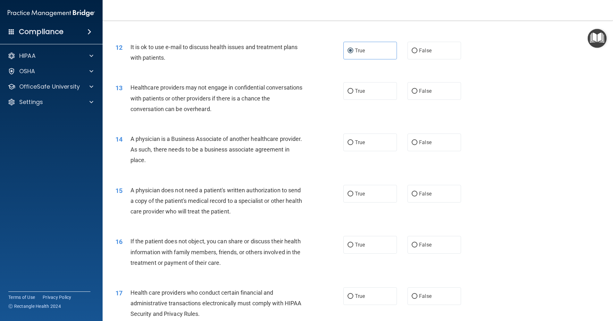
scroll to position [545, 0]
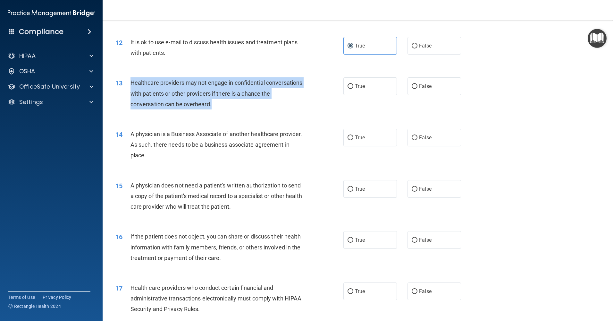
drag, startPoint x: 130, startPoint y: 81, endPoint x: 223, endPoint y: 104, distance: 96.3
click at [223, 104] on div "13 Healthcare providers may not engage in confidential conversations with patie…" at bounding box center [229, 94] width 247 height 35
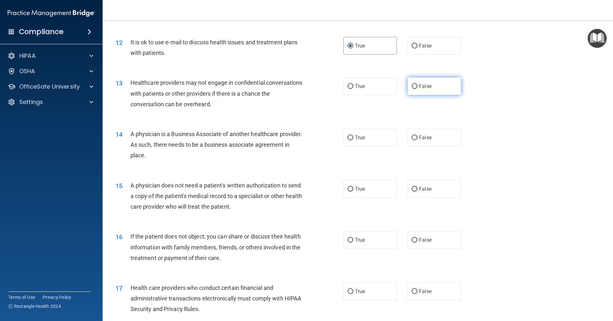
click at [419, 88] on span "False" at bounding box center [425, 86] width 13 height 6
click at [417, 88] on input "False" at bounding box center [415, 86] width 6 height 5
radio input "true"
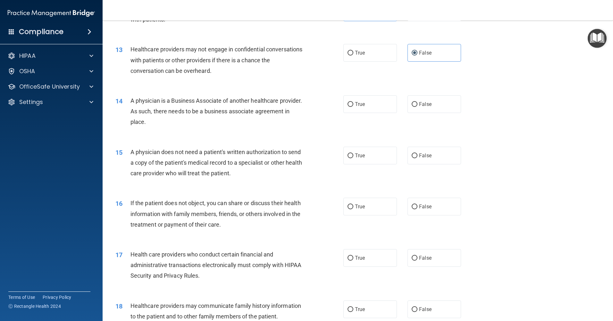
scroll to position [609, 0]
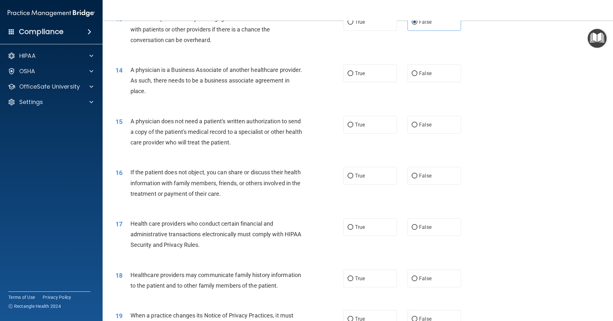
drag, startPoint x: 132, startPoint y: 67, endPoint x: 196, endPoint y: 86, distance: 66.6
click at [196, 86] on div "A physician is a Business Associate of another healthcare provider. As such, th…" at bounding box center [219, 80] width 178 height 32
click at [377, 73] on label "True" at bounding box center [370, 73] width 54 height 18
click at [353, 73] on input "True" at bounding box center [351, 73] width 6 height 5
radio input "true"
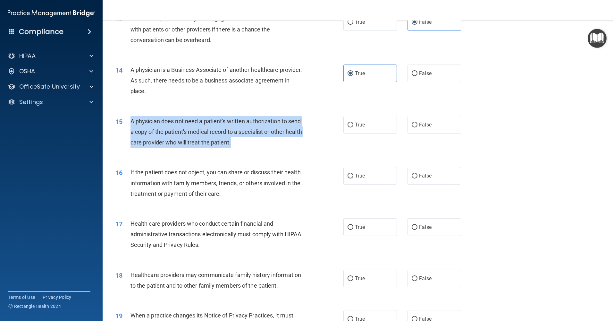
drag, startPoint x: 131, startPoint y: 122, endPoint x: 251, endPoint y: 139, distance: 120.6
click at [251, 139] on div "A physician does not need a patient's written authorization to send a copy of t…" at bounding box center [219, 132] width 178 height 32
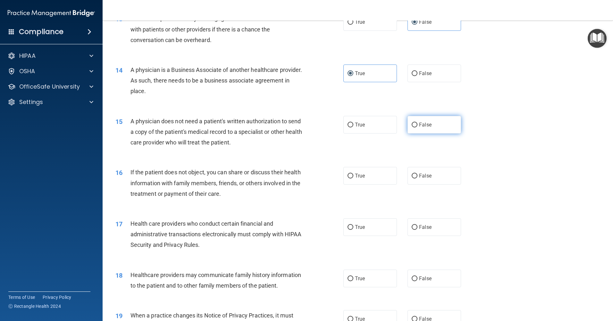
click at [427, 124] on span "False" at bounding box center [425, 125] width 13 height 6
click at [417, 124] on input "False" at bounding box center [415, 124] width 6 height 5
radio input "true"
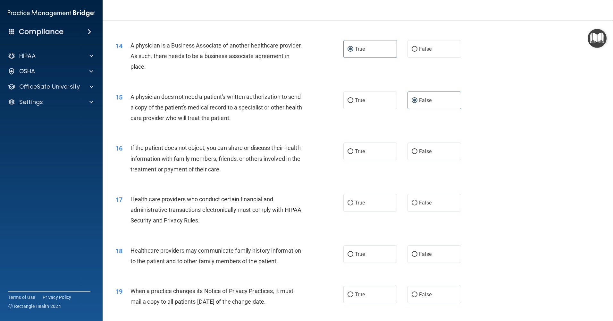
scroll to position [673, 0]
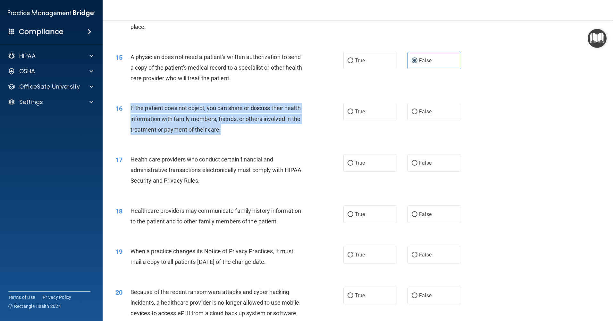
drag, startPoint x: 132, startPoint y: 110, endPoint x: 259, endPoint y: 133, distance: 129.8
click at [259, 133] on div "16 If the patient does not object, you can share or discuss their health inform…" at bounding box center [229, 120] width 247 height 35
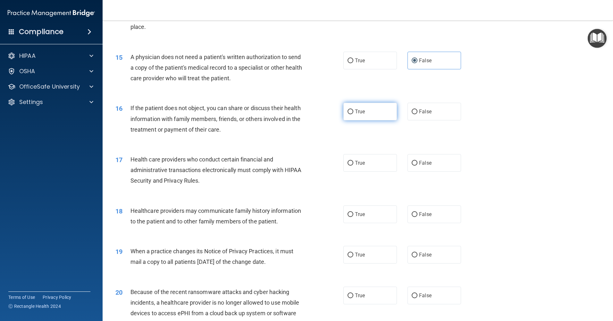
click at [389, 113] on label "True" at bounding box center [370, 112] width 54 height 18
click at [353, 113] on input "True" at bounding box center [351, 111] width 6 height 5
radio input "true"
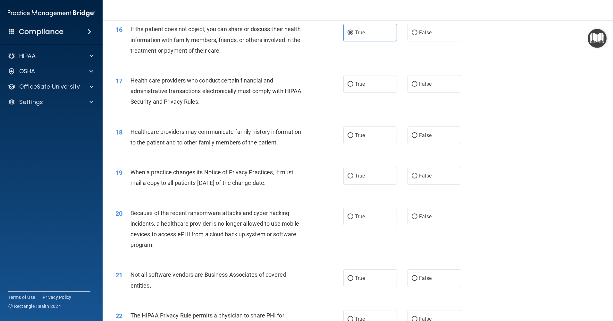
scroll to position [737, 0]
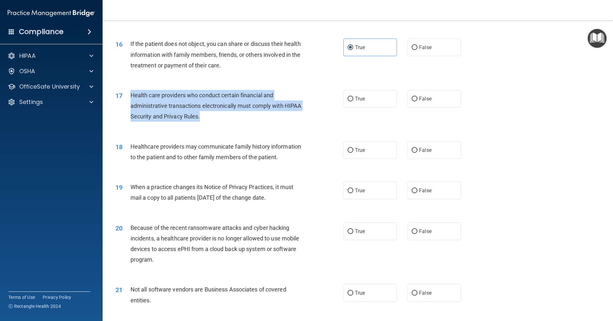
drag, startPoint x: 130, startPoint y: 97, endPoint x: 232, endPoint y: 114, distance: 102.7
click at [232, 114] on div "Health care providers who conduct certain financial and administrative transact…" at bounding box center [219, 106] width 178 height 32
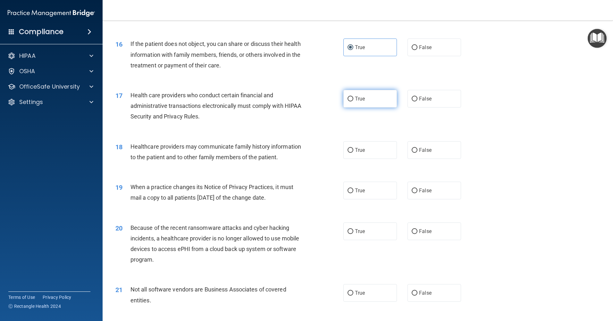
click at [386, 103] on label "True" at bounding box center [370, 99] width 54 height 18
click at [353, 101] on input "True" at bounding box center [351, 98] width 6 height 5
radio input "true"
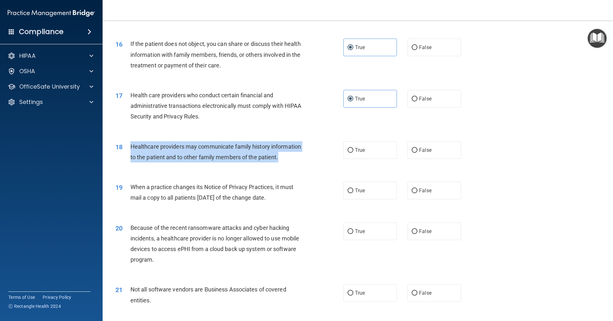
drag, startPoint x: 131, startPoint y: 147, endPoint x: 282, endPoint y: 155, distance: 150.6
click at [282, 155] on div "Healthcare providers may communicate family history information to the patient …" at bounding box center [219, 151] width 178 height 21
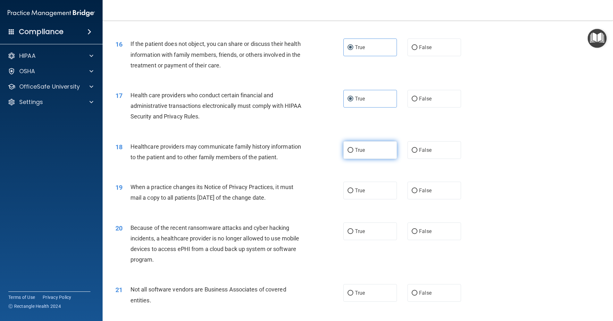
click at [345, 144] on label "True" at bounding box center [370, 150] width 54 height 18
click at [348, 148] on input "True" at bounding box center [351, 150] width 6 height 5
radio input "true"
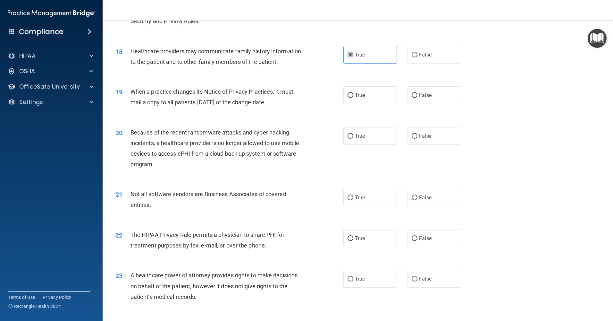
scroll to position [834, 0]
drag, startPoint x: 129, startPoint y: 88, endPoint x: 293, endPoint y: 108, distance: 165.1
click at [293, 108] on div "19 When a practice changes its Notice of Privacy Practices, it must mail a copy…" at bounding box center [229, 97] width 247 height 24
click at [355, 92] on span "True" at bounding box center [360, 94] width 10 height 6
click at [353, 92] on input "True" at bounding box center [351, 94] width 6 height 5
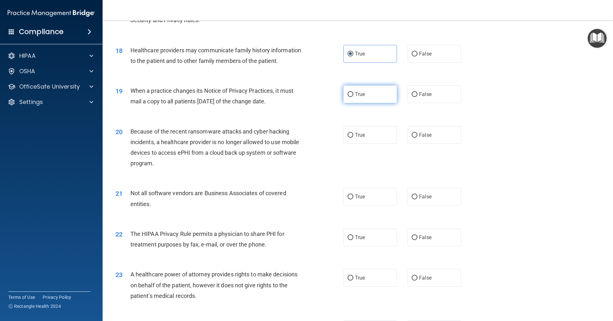
radio input "true"
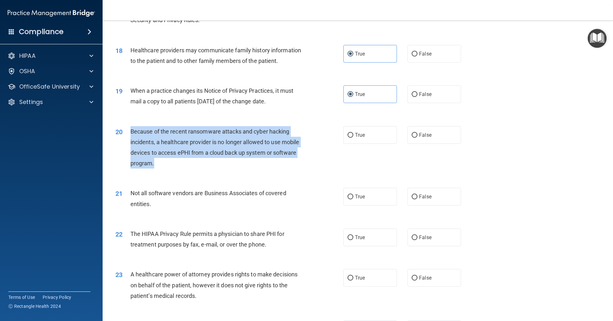
drag, startPoint x: 130, startPoint y: 132, endPoint x: 156, endPoint y: 159, distance: 37.9
click at [156, 159] on div "20 Because of the recent ransomware attacks and cyber hacking incidents, a heal…" at bounding box center [229, 149] width 247 height 46
click at [412, 134] on input "False" at bounding box center [415, 135] width 6 height 5
radio input "true"
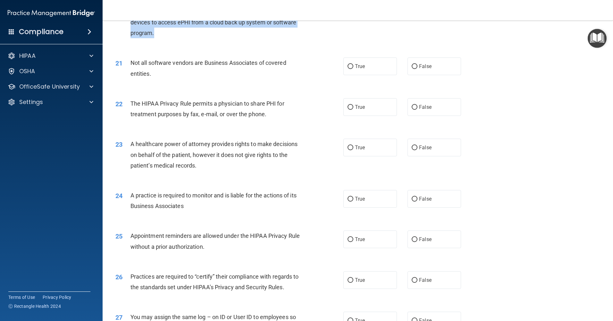
scroll to position [962, 0]
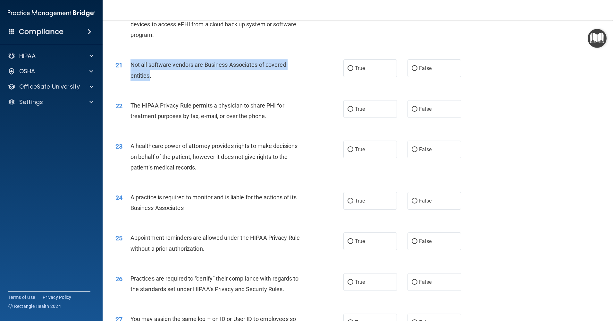
drag, startPoint x: 131, startPoint y: 64, endPoint x: 150, endPoint y: 75, distance: 21.1
click at [150, 75] on span "Not all software vendors are Business Associates of covered entities." at bounding box center [208, 69] width 156 height 17
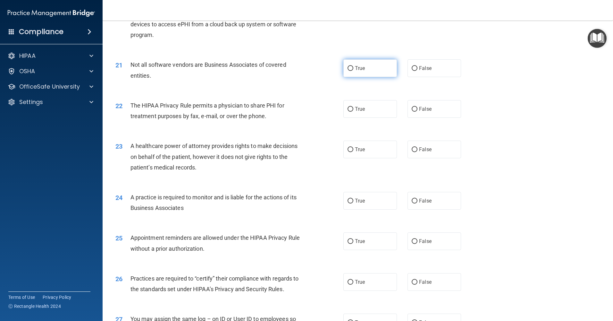
click at [357, 66] on span "True" at bounding box center [360, 68] width 10 height 6
click at [353, 66] on input "True" at bounding box center [351, 68] width 6 height 5
radio input "true"
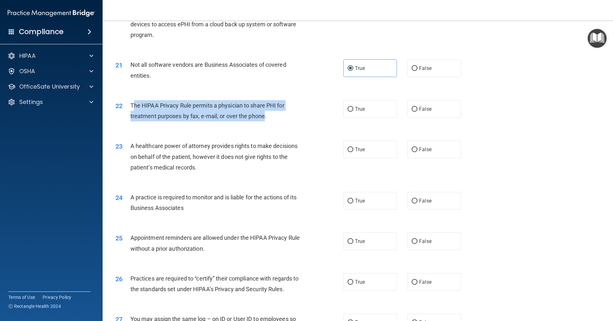
drag, startPoint x: 132, startPoint y: 106, endPoint x: 265, endPoint y: 116, distance: 133.1
click at [265, 116] on span "The HIPAA Privacy Rule permits a physician to share PHI for treatment purposes …" at bounding box center [207, 110] width 154 height 17
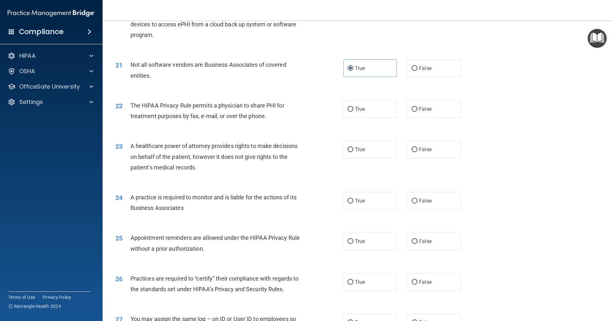
drag, startPoint x: 265, startPoint y: 116, endPoint x: 278, endPoint y: 119, distance: 13.4
click at [278, 119] on div "The HIPAA Privacy Rule permits a physician to share PHI for treatment purposes …" at bounding box center [219, 110] width 178 height 21
click at [371, 109] on label "True" at bounding box center [370, 109] width 54 height 18
click at [353, 109] on input "True" at bounding box center [351, 109] width 6 height 5
radio input "true"
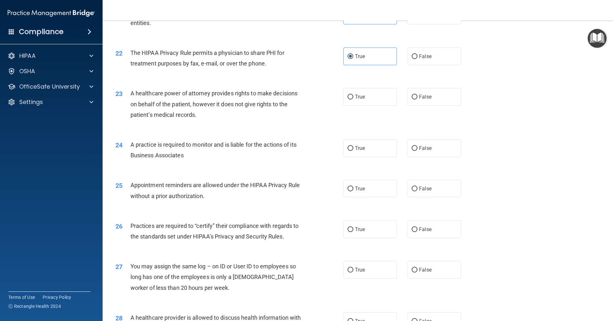
scroll to position [1026, 0]
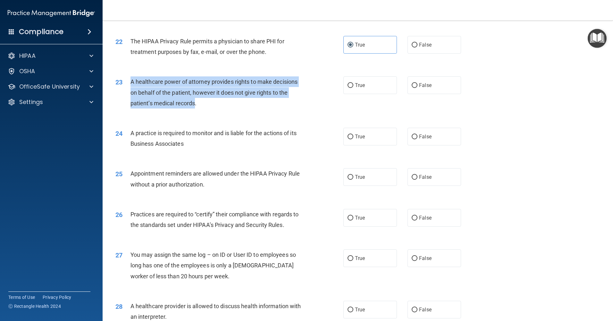
drag, startPoint x: 129, startPoint y: 81, endPoint x: 196, endPoint y: 106, distance: 71.3
click at [196, 106] on div "23 A healthcare power of attorney provides rights to make decisions on behalf o…" at bounding box center [229, 93] width 247 height 35
click at [422, 93] on label "False" at bounding box center [434, 85] width 54 height 18
click at [417, 88] on input "False" at bounding box center [415, 85] width 6 height 5
radio input "true"
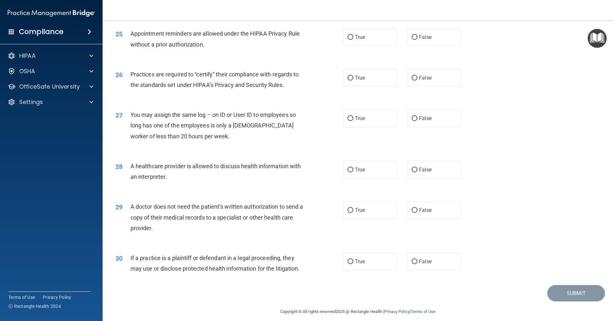
scroll to position [1172, 0]
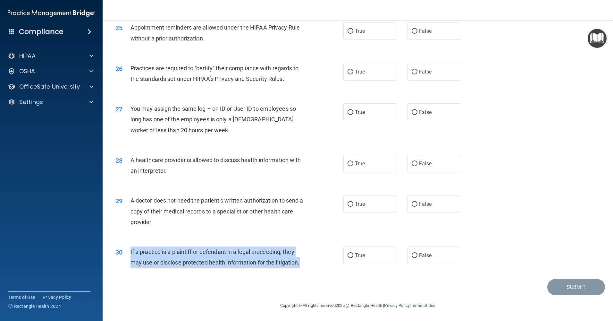
drag, startPoint x: 304, startPoint y: 263, endPoint x: 131, endPoint y: 255, distance: 173.0
click at [131, 180] on div "If a practice is a plaintiff or defendant in a legal proceeding, they may use o…" at bounding box center [219, 256] width 178 height 21
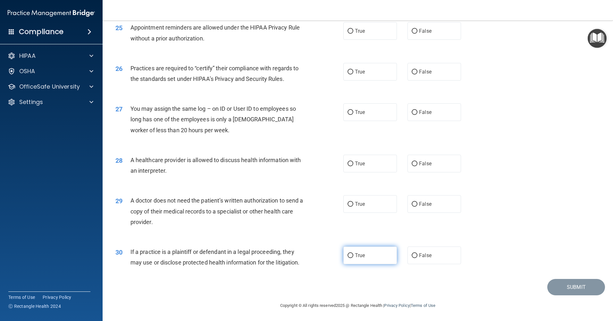
click at [352, 180] on label "True" at bounding box center [370, 255] width 54 height 18
click at [352, 180] on input "True" at bounding box center [351, 255] width 6 height 5
radio input "true"
drag, startPoint x: 138, startPoint y: 210, endPoint x: 132, endPoint y: 200, distance: 11.6
click at [132, 180] on div "A doctor does not need the patient’s written authorization to send a copy of th…" at bounding box center [219, 211] width 178 height 32
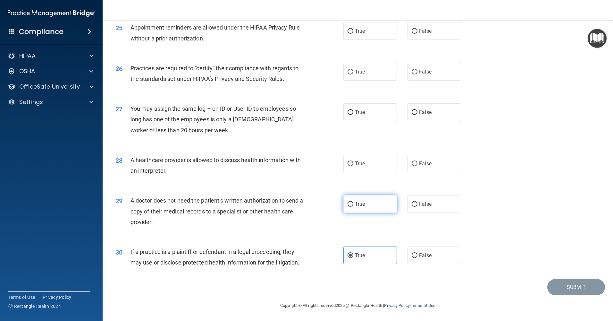
click at [370, 180] on label "True" at bounding box center [370, 204] width 54 height 18
click at [353, 180] on input "True" at bounding box center [351, 204] width 6 height 5
radio input "true"
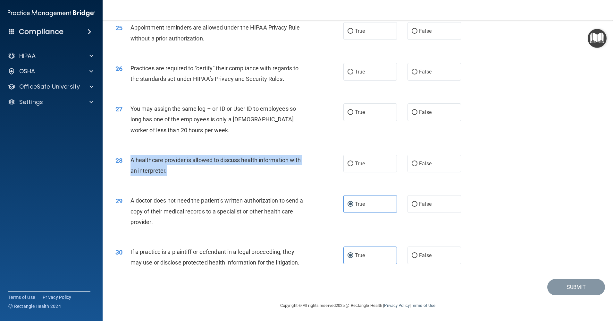
drag, startPoint x: 182, startPoint y: 172, endPoint x: 131, endPoint y: 159, distance: 52.7
click at [131, 159] on div "A healthcare provider is allowed to discuss health information with an interpre…" at bounding box center [219, 165] width 178 height 21
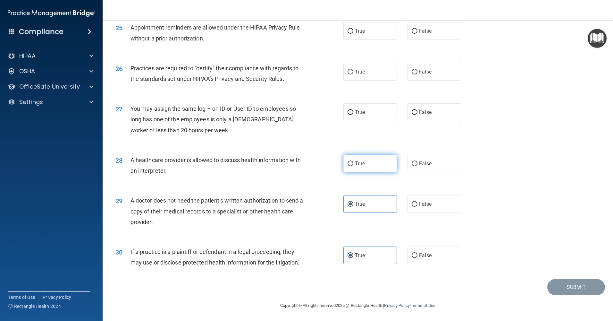
click at [354, 159] on label "True" at bounding box center [370, 164] width 54 height 18
click at [353, 161] on input "True" at bounding box center [351, 163] width 6 height 5
radio input "true"
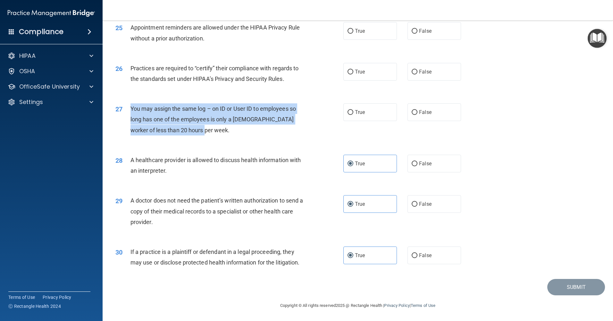
drag, startPoint x: 193, startPoint y: 127, endPoint x: 131, endPoint y: 109, distance: 64.3
click at [131, 109] on div "You may assign the same log – on ID or User ID to employees so long has one of …" at bounding box center [219, 119] width 178 height 32
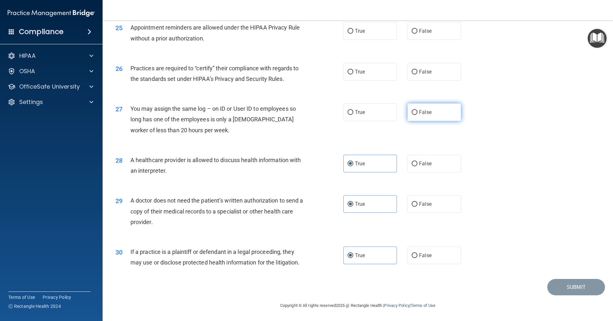
click at [410, 106] on label "False" at bounding box center [434, 112] width 54 height 18
click at [412, 110] on input "False" at bounding box center [415, 112] width 6 height 5
radio input "true"
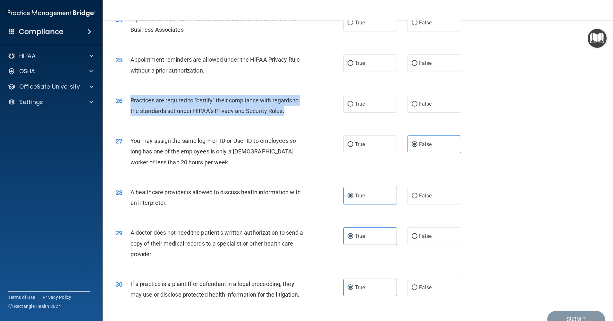
drag, startPoint x: 223, startPoint y: 104, endPoint x: 130, endPoint y: 101, distance: 93.7
click at [130, 101] on div "26 Practices are required to “certify” their compliance with regards to the sta…" at bounding box center [229, 107] width 247 height 24
click at [419, 106] on span "False" at bounding box center [425, 104] width 13 height 6
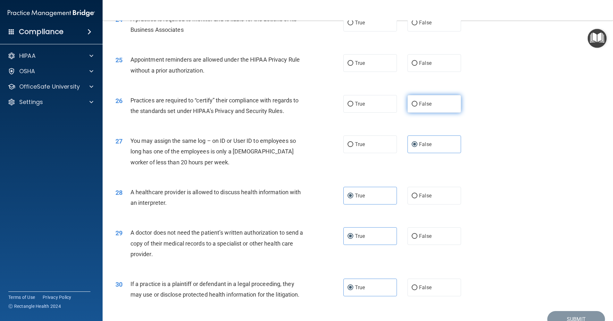
click at [417, 106] on input "False" at bounding box center [415, 104] width 6 height 5
radio input "true"
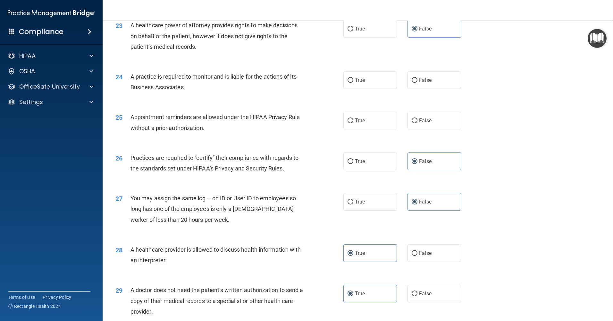
scroll to position [1076, 0]
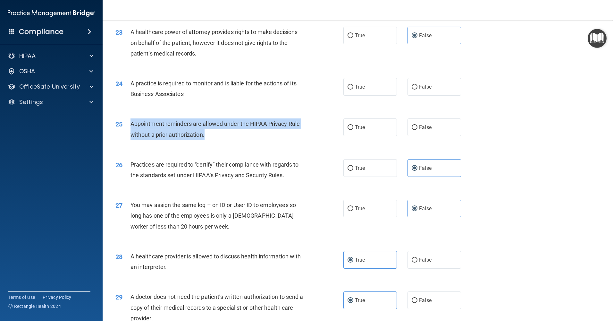
drag, startPoint x: 216, startPoint y: 137, endPoint x: 132, endPoint y: 124, distance: 85.2
click at [132, 124] on div "Appointment reminders are allowed under the HIPAA Privacy Rule without a prior …" at bounding box center [219, 128] width 178 height 21
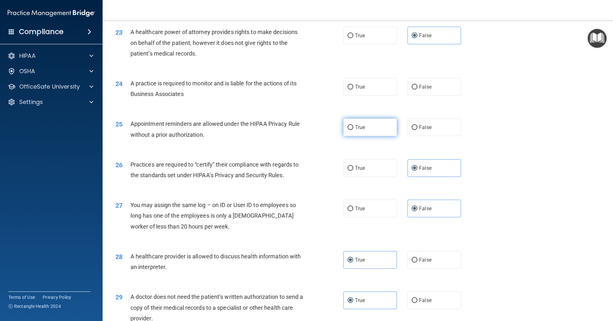
click at [359, 133] on label "True" at bounding box center [370, 127] width 54 height 18
click at [353, 130] on input "True" at bounding box center [351, 127] width 6 height 5
radio input "true"
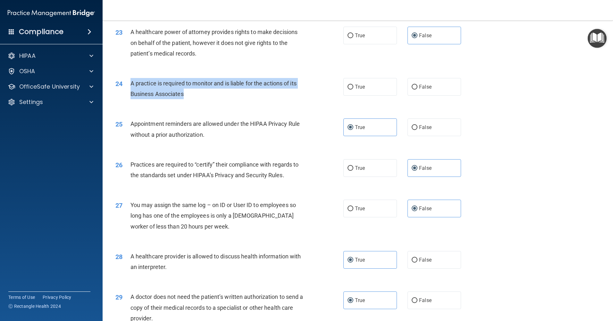
drag, startPoint x: 194, startPoint y: 97, endPoint x: 131, endPoint y: 84, distance: 64.8
click at [131, 84] on div "A practice is required to monitor and is liable for the actions of its Business…" at bounding box center [219, 88] width 178 height 21
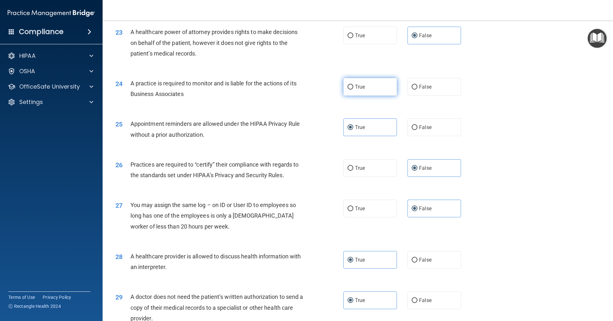
click at [356, 86] on span "True" at bounding box center [360, 87] width 10 height 6
click at [353, 86] on input "True" at bounding box center [351, 87] width 6 height 5
radio input "true"
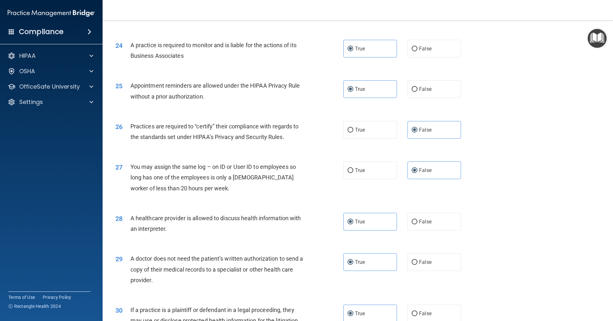
scroll to position [1172, 0]
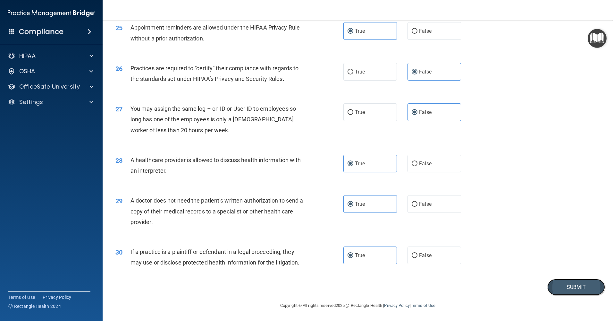
click at [561, 180] on button "Submit" at bounding box center [576, 287] width 58 height 16
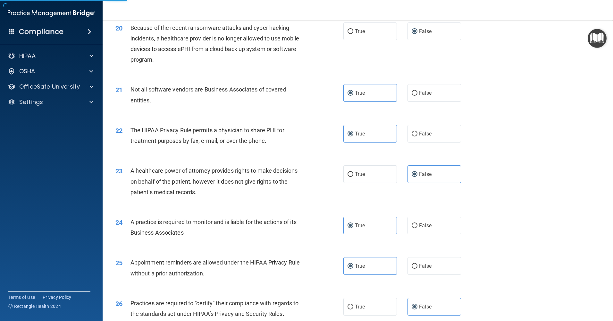
scroll to position [819, 0]
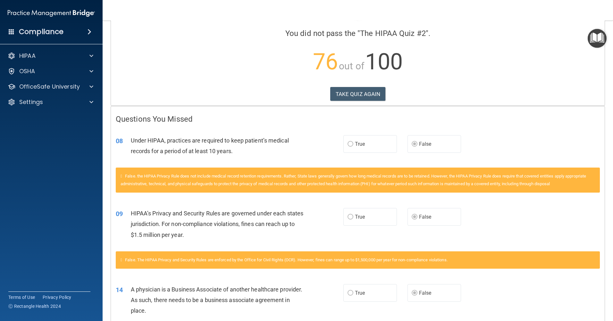
scroll to position [43, 0]
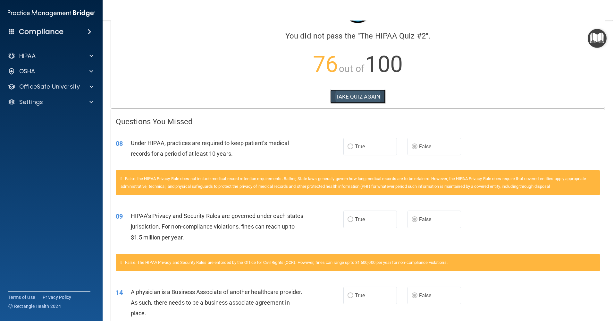
click at [355, 95] on button "TAKE QUIZ AGAIN" at bounding box center [357, 96] width 55 height 14
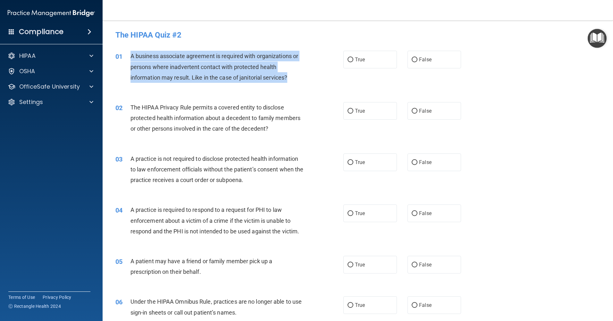
drag, startPoint x: 131, startPoint y: 56, endPoint x: 290, endPoint y: 83, distance: 160.9
click at [290, 83] on div "01 A business associate agreement is required with organizations or persons whe…" at bounding box center [229, 68] width 247 height 35
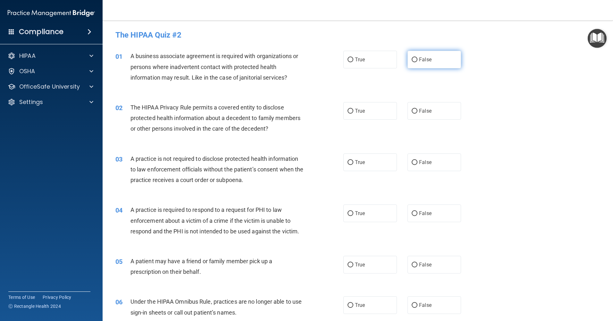
click at [430, 64] on label "False" at bounding box center [434, 60] width 54 height 18
click at [417, 62] on input "False" at bounding box center [415, 59] width 6 height 5
radio input "true"
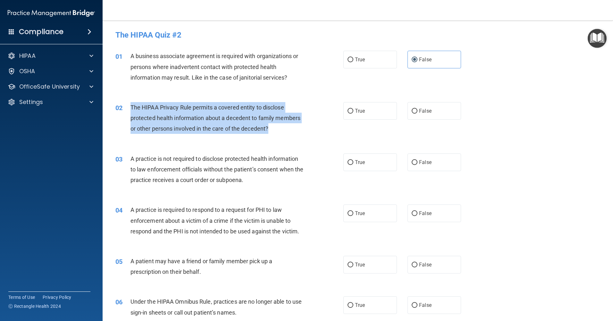
drag, startPoint x: 273, startPoint y: 128, endPoint x: 130, endPoint y: 111, distance: 143.7
click at [130, 111] on div "The HIPAA Privacy Rule permits a covered entity to disclose protected health in…" at bounding box center [219, 118] width 178 height 32
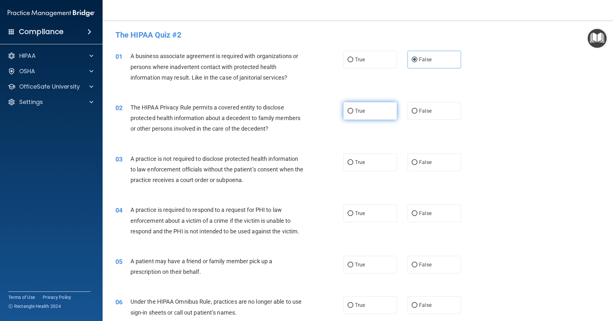
click at [379, 110] on label "True" at bounding box center [370, 111] width 54 height 18
click at [353, 110] on input "True" at bounding box center [351, 111] width 6 height 5
radio input "true"
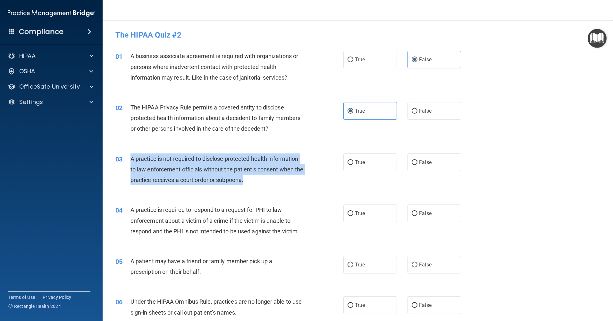
drag, startPoint x: 243, startPoint y: 178, endPoint x: 128, endPoint y: 162, distance: 116.2
click at [128, 162] on div "03 A practice is not required to disclose protected health information to law e…" at bounding box center [229, 170] width 247 height 35
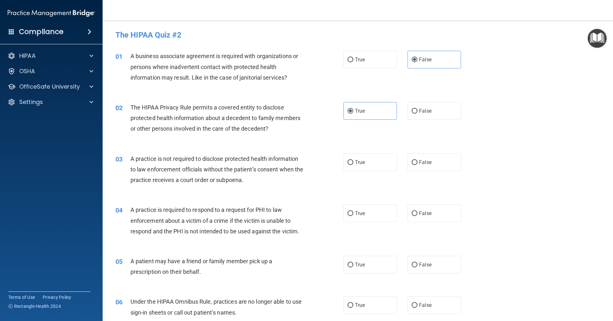
click at [403, 159] on div "True False" at bounding box center [407, 162] width 129 height 18
click at [412, 160] on input "False" at bounding box center [415, 162] width 6 height 5
radio input "true"
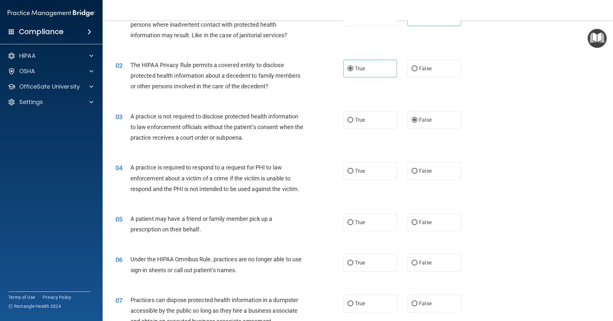
scroll to position [128, 0]
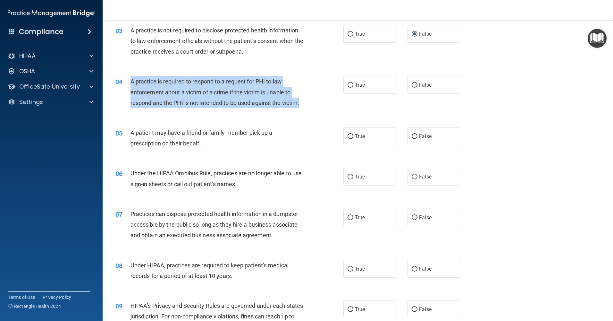
drag, startPoint x: 301, startPoint y: 107, endPoint x: 130, endPoint y: 81, distance: 173.8
click at [130, 81] on div "04 A practice is required to respond to a request for PHI to law enforcement ab…" at bounding box center [229, 93] width 247 height 35
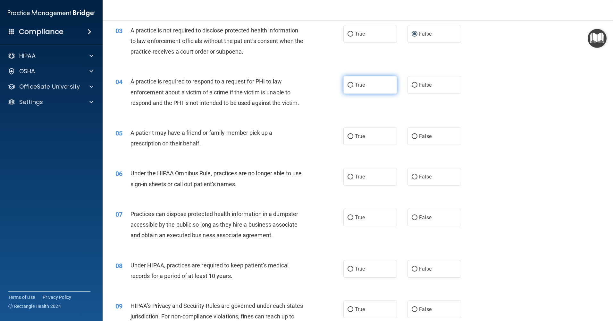
click at [381, 93] on label "True" at bounding box center [370, 85] width 54 height 18
click at [353, 88] on input "True" at bounding box center [351, 85] width 6 height 5
radio input "true"
click at [156, 133] on span "A patient may have a friend or family member pick up a prescription on their be…" at bounding box center [201, 137] width 142 height 17
click at [360, 134] on span "True" at bounding box center [360, 136] width 10 height 6
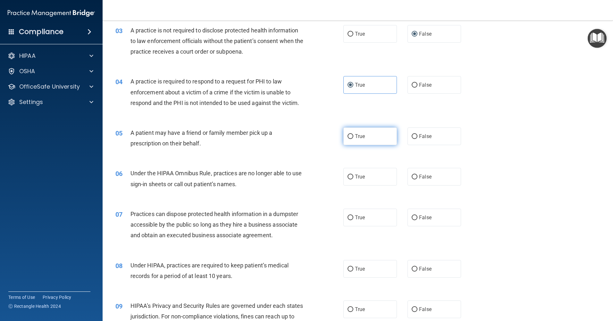
click at [353, 134] on input "True" at bounding box center [351, 136] width 6 height 5
radio input "true"
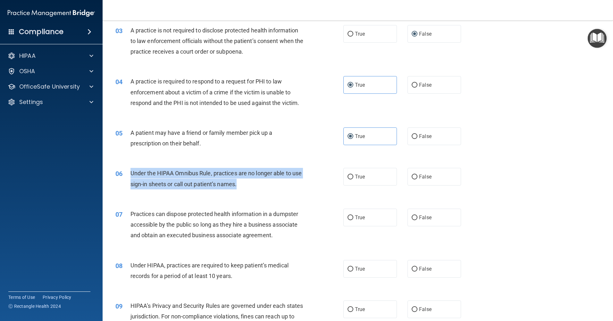
drag, startPoint x: 130, startPoint y: 173, endPoint x: 255, endPoint y: 183, distance: 125.4
click at [255, 180] on div "06 Under the HIPAA Omnibus Rule, practices are no longer able to use sign-in sh…" at bounding box center [229, 180] width 247 height 24
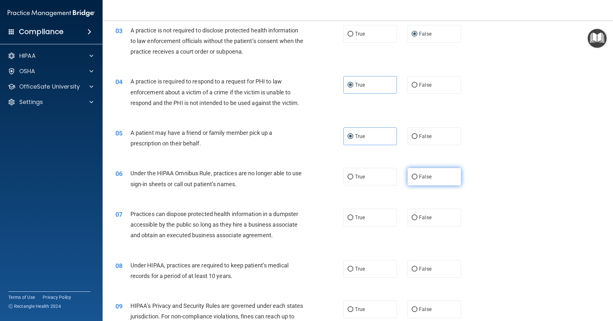
click at [416, 172] on label "False" at bounding box center [434, 177] width 54 height 18
click at [416, 174] on input "False" at bounding box center [415, 176] width 6 height 5
radio input "true"
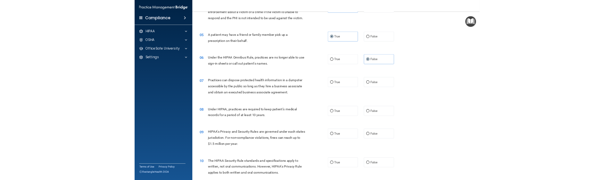
scroll to position [256, 0]
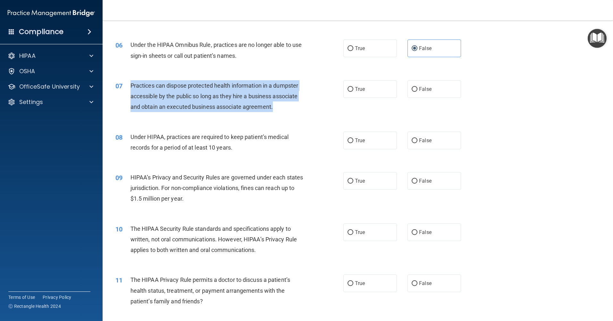
drag, startPoint x: 128, startPoint y: 85, endPoint x: 277, endPoint y: 113, distance: 151.8
click at [277, 113] on div "07 Practices can dispose protected health information in a dumpster accessible …" at bounding box center [229, 97] width 247 height 35
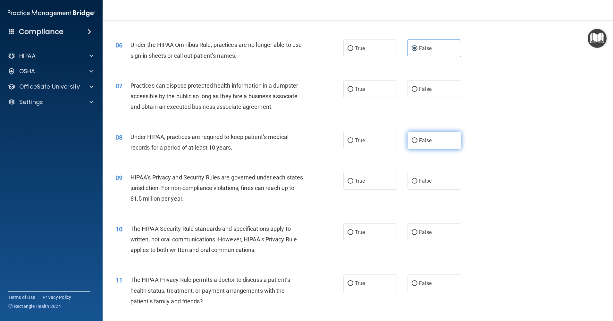
click at [419, 148] on label "False" at bounding box center [434, 140] width 54 height 18
click at [417, 143] on input "False" at bounding box center [415, 140] width 6 height 5
radio input "true"
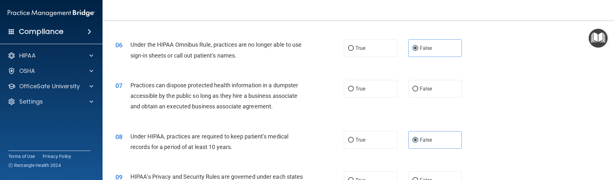
click at [228, 100] on div "Practices can dispose protected health information in a dumpster accessible by …" at bounding box center [219, 96] width 179 height 32
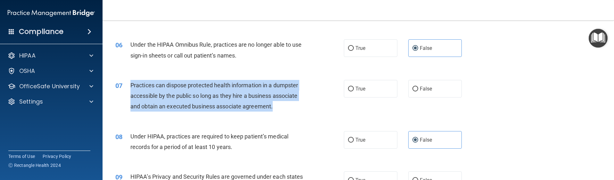
drag, startPoint x: 130, startPoint y: 84, endPoint x: 288, endPoint y: 104, distance: 158.7
click at [288, 104] on div "Practices can dispose protected health information in a dumpster accessible by …" at bounding box center [219, 96] width 179 height 32
click at [413, 89] on input "False" at bounding box center [416, 89] width 6 height 5
radio input "true"
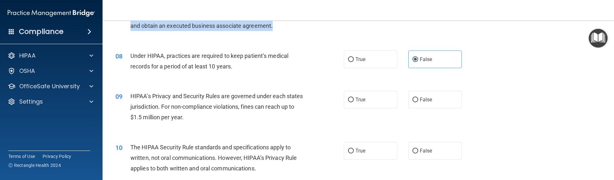
scroll to position [353, 0]
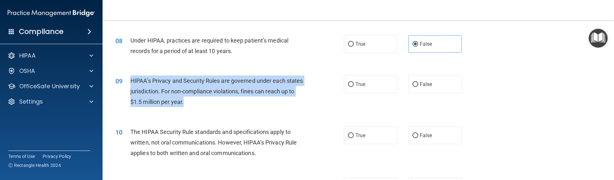
drag, startPoint x: 131, startPoint y: 79, endPoint x: 199, endPoint y: 98, distance: 70.6
click at [199, 98] on div "HIPAA’s Privacy and Security Rules are governed under each states jurisdiction.…" at bounding box center [219, 92] width 179 height 32
click at [414, 86] on input "False" at bounding box center [416, 84] width 6 height 5
radio input "true"
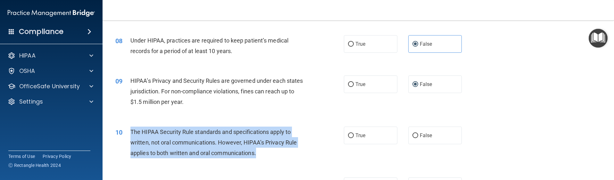
drag, startPoint x: 130, startPoint y: 131, endPoint x: 258, endPoint y: 150, distance: 129.7
click at [258, 150] on div "The HIPAA Security Rule standards and specifications apply to written, not oral…" at bounding box center [219, 143] width 179 height 32
click at [251, 100] on div "HIPAA’s Privacy and Security Rules are governed under each states jurisdiction.…" at bounding box center [219, 92] width 179 height 32
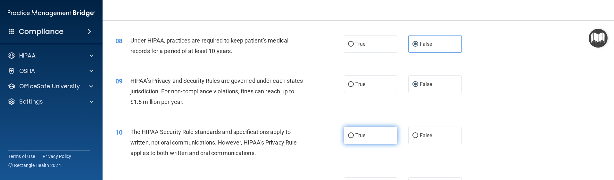
click at [356, 135] on span "True" at bounding box center [361, 136] width 10 height 6
click at [354, 135] on input "True" at bounding box center [351, 136] width 6 height 5
radio input "true"
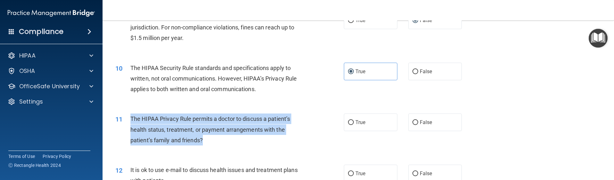
drag, startPoint x: 129, startPoint y: 117, endPoint x: 210, endPoint y: 138, distance: 84.3
click at [210, 138] on div "11 The HIPAA Privacy Rule permits a doctor to discuss a patient’s health status…" at bounding box center [230, 131] width 248 height 35
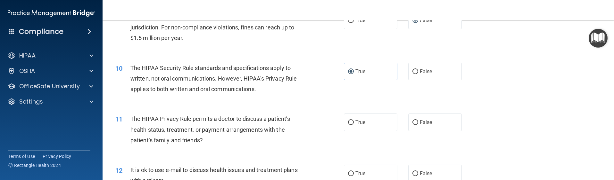
click at [329, 110] on div "11 The HIPAA Privacy Rule permits a doctor to discuss a patient’s health status…" at bounding box center [359, 131] width 496 height 51
click at [352, 118] on label "True" at bounding box center [371, 123] width 54 height 18
click at [352, 121] on input "True" at bounding box center [351, 123] width 6 height 5
radio input "true"
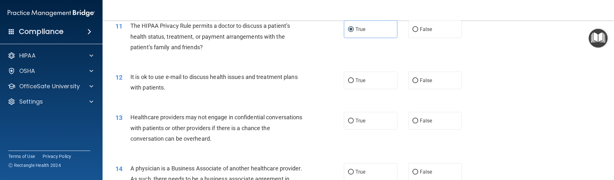
scroll to position [513, 0]
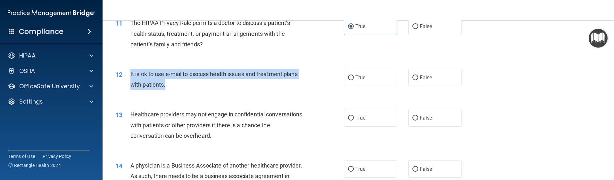
drag, startPoint x: 128, startPoint y: 75, endPoint x: 165, endPoint y: 82, distance: 37.7
click at [165, 82] on div "12 It is ok to use e-mail to discuss health issues and treatment plans with pat…" at bounding box center [230, 81] width 248 height 24
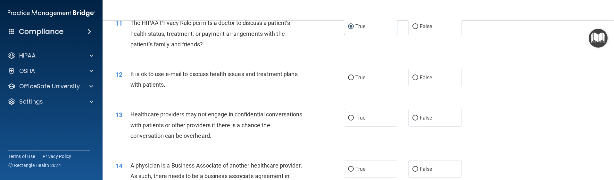
click at [421, 67] on div "12 It is ok to use e-mail to discuss health issues and treatment plans with pat…" at bounding box center [359, 81] width 496 height 40
click at [420, 75] on span "False" at bounding box center [426, 78] width 13 height 6
click at [418, 76] on input "False" at bounding box center [416, 78] width 6 height 5
radio input "true"
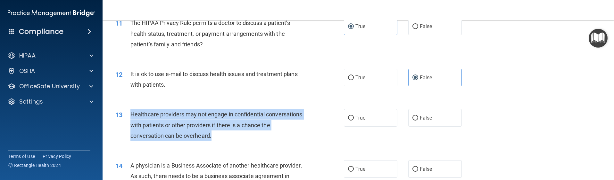
drag, startPoint x: 130, startPoint y: 113, endPoint x: 227, endPoint y: 132, distance: 97.9
click at [227, 132] on div "Healthcare providers may not engage in confidential conversations with patients…" at bounding box center [219, 125] width 179 height 32
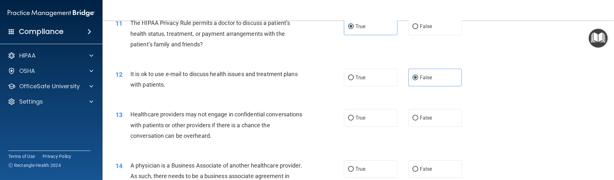
drag, startPoint x: 408, startPoint y: 112, endPoint x: 404, endPoint y: 113, distance: 4.4
click at [408, 112] on label "False" at bounding box center [435, 118] width 54 height 18
click at [413, 116] on input "False" at bounding box center [416, 118] width 6 height 5
radio input "true"
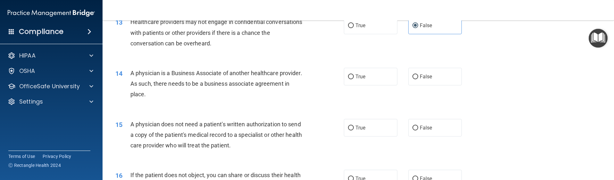
scroll to position [609, 0]
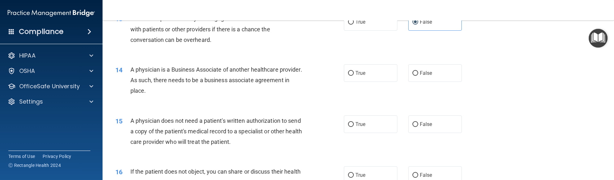
drag, startPoint x: 131, startPoint y: 69, endPoint x: 208, endPoint y: 90, distance: 79.7
click at [208, 90] on div "A physician is a Business Associate of another healthcare provider. As such, th…" at bounding box center [219, 80] width 179 height 32
click at [416, 77] on label "False" at bounding box center [435, 73] width 54 height 18
click at [416, 76] on input "False" at bounding box center [416, 73] width 6 height 5
radio input "true"
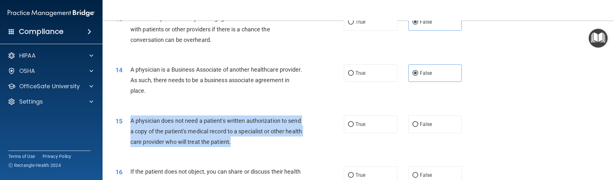
drag, startPoint x: 249, startPoint y: 138, endPoint x: 131, endPoint y: 120, distance: 120.0
click at [131, 120] on div "A physician does not need a patient's written authorization to send a copy of t…" at bounding box center [219, 132] width 179 height 32
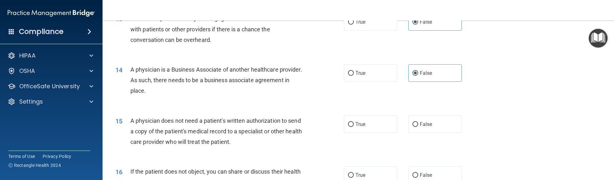
click at [267, 101] on div "14 A physician is a Business Associate of another healthcare provider. As such,…" at bounding box center [359, 81] width 496 height 51
click at [344, 127] on label "True" at bounding box center [371, 125] width 54 height 18
click at [348, 127] on input "True" at bounding box center [351, 124] width 6 height 5
radio input "true"
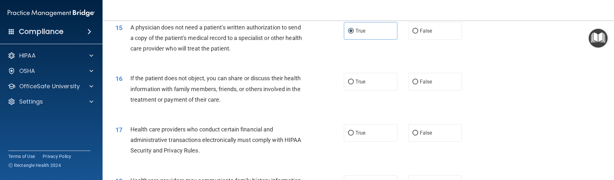
scroll to position [705, 0]
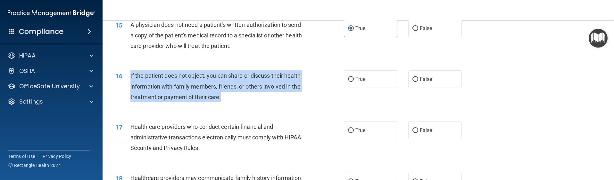
drag, startPoint x: 130, startPoint y: 75, endPoint x: 234, endPoint y: 101, distance: 107.1
click at [234, 101] on div "16 If the patient does not object, you can share or discuss their health inform…" at bounding box center [230, 88] width 248 height 35
click at [386, 82] on label "True" at bounding box center [371, 80] width 54 height 18
click at [354, 82] on input "True" at bounding box center [351, 79] width 6 height 5
radio input "true"
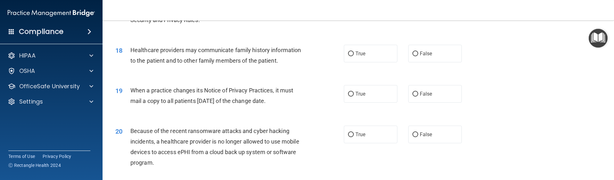
scroll to position [801, 0]
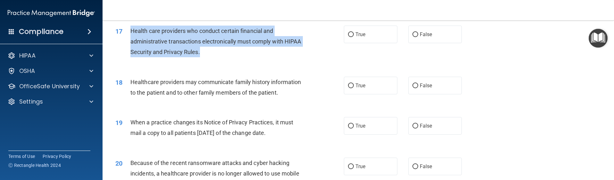
drag, startPoint x: 131, startPoint y: 33, endPoint x: 220, endPoint y: 51, distance: 90.0
click at [220, 51] on div "Health care providers who conduct certain financial and administrative transact…" at bounding box center [219, 42] width 179 height 32
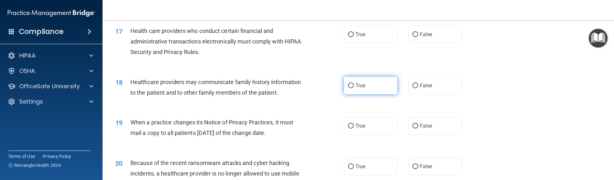
click at [373, 90] on label "True" at bounding box center [371, 86] width 54 height 18
click at [354, 88] on input "True" at bounding box center [351, 86] width 6 height 5
radio input "true"
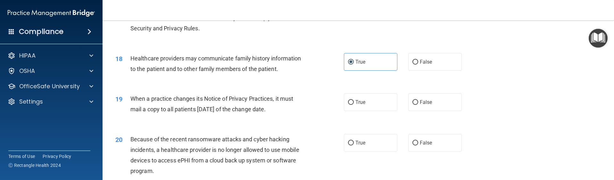
scroll to position [866, 0]
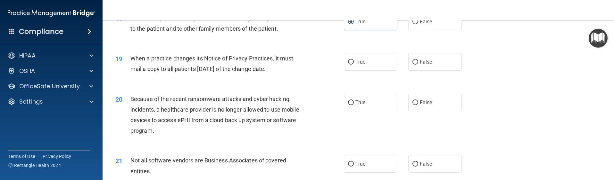
drag, startPoint x: 131, startPoint y: 58, endPoint x: 300, endPoint y: 73, distance: 169.6
click at [300, 73] on div "When a practice changes its Notice of Privacy Practices, it must mail a copy to…" at bounding box center [219, 63] width 179 height 21
click at [413, 62] on input "False" at bounding box center [416, 62] width 6 height 5
radio input "true"
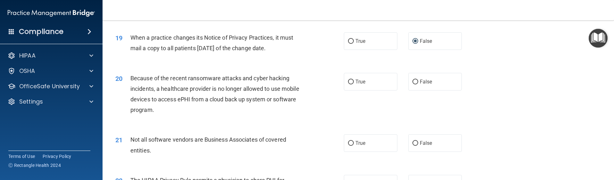
scroll to position [898, 0]
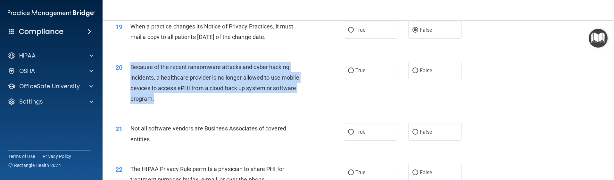
drag, startPoint x: 131, startPoint y: 64, endPoint x: 159, endPoint y: 96, distance: 42.5
click at [159, 96] on div "Because of the recent ransomware attacks and cyber hacking incidents, a healthc…" at bounding box center [219, 83] width 179 height 43
click at [414, 70] on input "False" at bounding box center [416, 71] width 6 height 5
radio input "true"
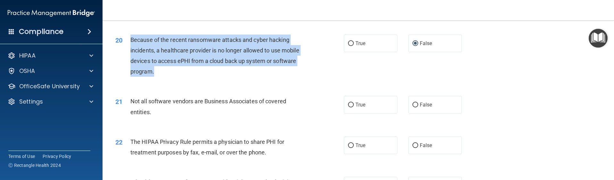
scroll to position [962, 0]
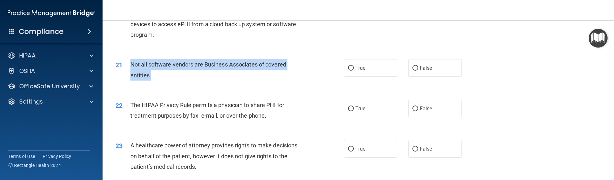
drag, startPoint x: 128, startPoint y: 64, endPoint x: 152, endPoint y: 70, distance: 25.4
click at [152, 70] on div "21 Not all software vendors are Business Associates of covered entities." at bounding box center [230, 71] width 248 height 24
click at [152, 70] on div "Not all software vendors are Business Associates of covered entities." at bounding box center [219, 69] width 179 height 21
drag, startPoint x: 145, startPoint y: 70, endPoint x: 131, endPoint y: 60, distance: 17.4
click at [131, 60] on div "Not all software vendors are Business Associates of covered entities." at bounding box center [219, 69] width 179 height 21
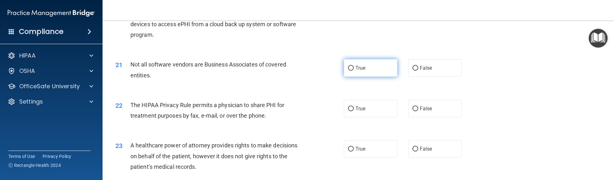
click at [356, 74] on label "True" at bounding box center [371, 68] width 54 height 18
click at [354, 71] on input "True" at bounding box center [351, 68] width 6 height 5
radio input "true"
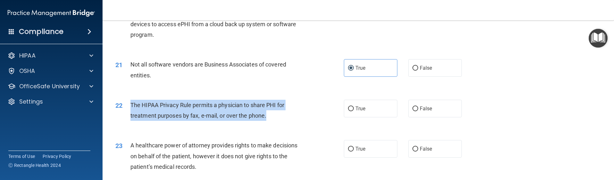
drag, startPoint x: 132, startPoint y: 103, endPoint x: 276, endPoint y: 118, distance: 145.4
click at [276, 118] on div "The HIPAA Privacy Rule permits a physician to share PHI for treatment purposes …" at bounding box center [219, 110] width 179 height 21
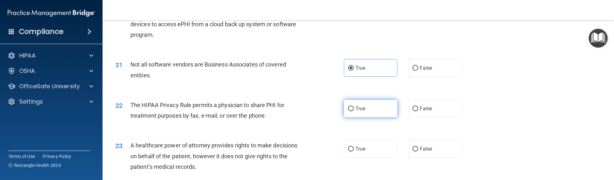
click at [381, 106] on label "True" at bounding box center [371, 109] width 54 height 18
click at [354, 107] on input "True" at bounding box center [351, 109] width 6 height 5
radio input "true"
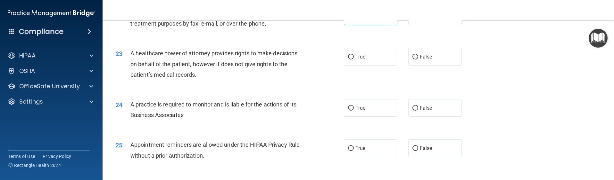
scroll to position [1058, 0]
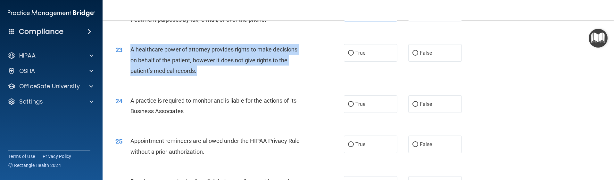
drag, startPoint x: 130, startPoint y: 49, endPoint x: 203, endPoint y: 72, distance: 76.6
click at [203, 72] on div "23 A healthcare power of attorney provides rights to make decisions on behalf o…" at bounding box center [230, 61] width 248 height 35
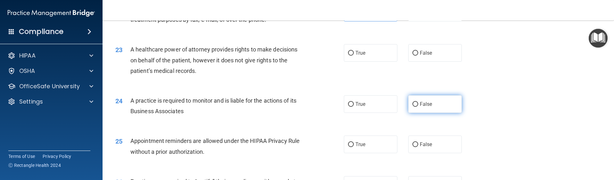
click at [420, 105] on span "False" at bounding box center [426, 104] width 13 height 6
click at [418, 105] on input "False" at bounding box center [416, 104] width 6 height 5
radio input "true"
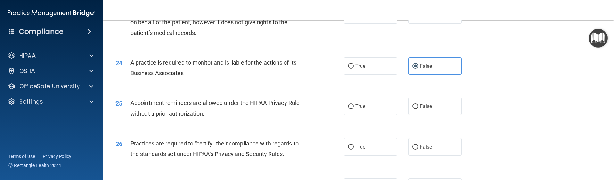
scroll to position [1154, 0]
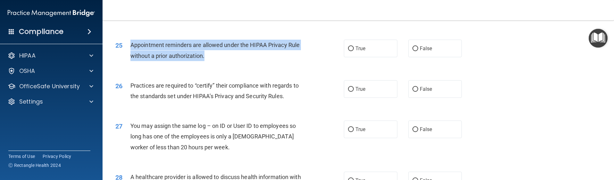
drag, startPoint x: 132, startPoint y: 46, endPoint x: 211, endPoint y: 63, distance: 80.7
click at [211, 63] on div "25 Appointment reminders are allowed under the HIPAA Privacy Rule without a pri…" at bounding box center [230, 52] width 248 height 24
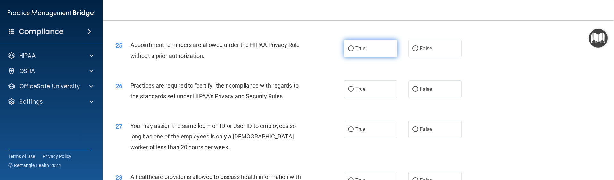
click at [360, 56] on label "True" at bounding box center [371, 49] width 54 height 18
click at [354, 51] on input "True" at bounding box center [351, 48] width 6 height 5
radio input "true"
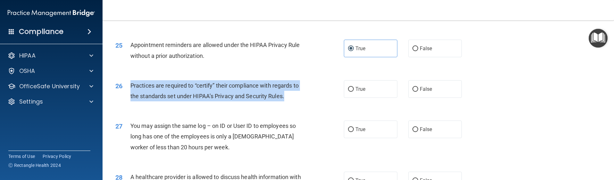
drag, startPoint x: 127, startPoint y: 85, endPoint x: 294, endPoint y: 97, distance: 167.5
click at [294, 97] on div "26 Practices are required to “certify” their compliance with regards to the sta…" at bounding box center [230, 92] width 248 height 24
click at [402, 94] on div "True False" at bounding box center [408, 89] width 129 height 18
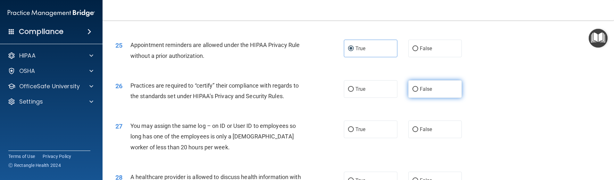
click at [413, 90] on input "False" at bounding box center [416, 89] width 6 height 5
radio input "true"
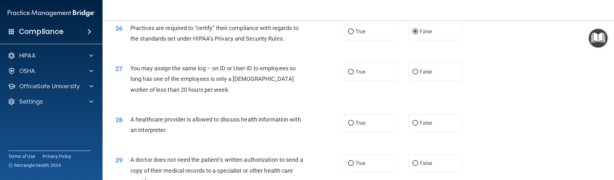
scroll to position [1218, 0]
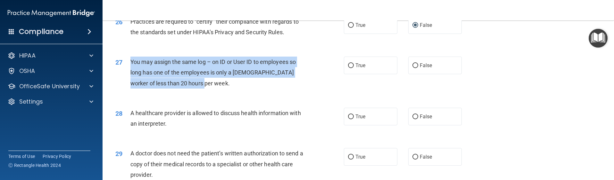
drag, startPoint x: 129, startPoint y: 60, endPoint x: 199, endPoint y: 82, distance: 73.3
click at [199, 82] on div "27 You may assign the same log – on ID or User ID to employees so long has one …" at bounding box center [230, 74] width 248 height 35
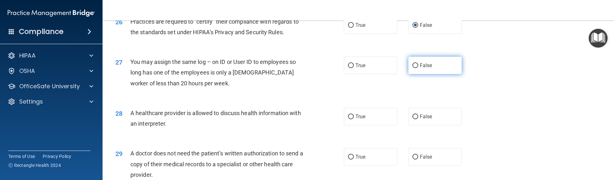
click at [409, 66] on label "False" at bounding box center [435, 66] width 54 height 18
click at [413, 66] on input "False" at bounding box center [416, 65] width 6 height 5
radio input "true"
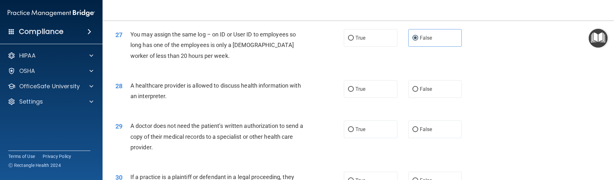
scroll to position [1282, 0]
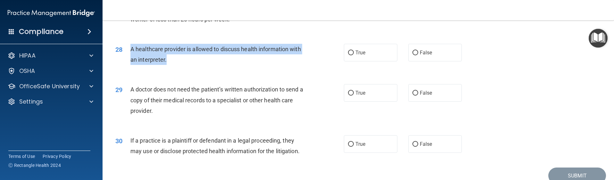
drag, startPoint x: 130, startPoint y: 48, endPoint x: 181, endPoint y: 57, distance: 52.3
click at [181, 57] on div "28 A healthcare provider is allowed to discuss health information with an inter…" at bounding box center [230, 56] width 248 height 24
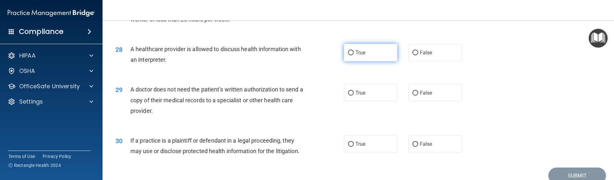
click at [372, 57] on label "True" at bounding box center [371, 53] width 54 height 18
click at [354, 55] on input "True" at bounding box center [351, 53] width 6 height 5
radio input "true"
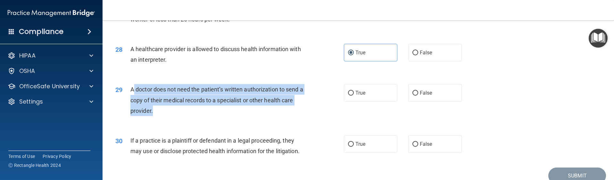
drag, startPoint x: 134, startPoint y: 92, endPoint x: 152, endPoint y: 112, distance: 27.1
click at [152, 112] on span "A doctor does not need the patient’s written authorization to send a copy of th…" at bounding box center [216, 100] width 173 height 28
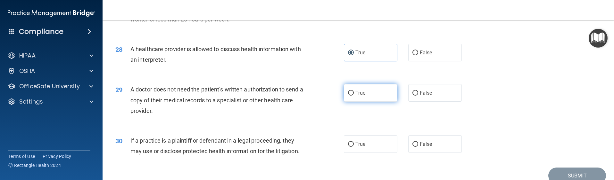
click at [374, 91] on label "True" at bounding box center [371, 93] width 54 height 18
click at [354, 91] on input "True" at bounding box center [351, 93] width 6 height 5
radio input "true"
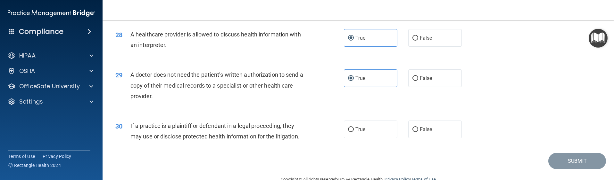
scroll to position [1312, 0]
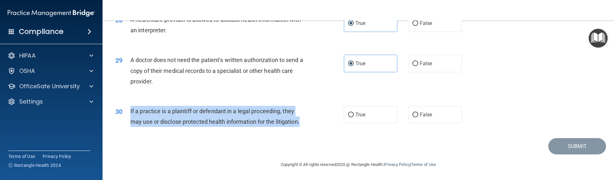
drag, startPoint x: 130, startPoint y: 113, endPoint x: 306, endPoint y: 118, distance: 176.4
click at [306, 118] on div "30 If a practice is a plaintiff or defendant in a legal proceeding, they may us…" at bounding box center [230, 118] width 248 height 24
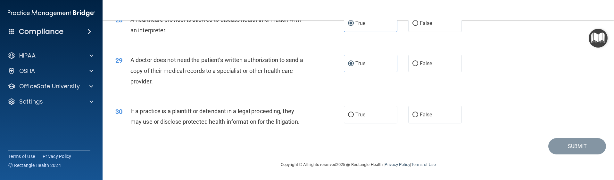
click at [478, 112] on div "30 If a practice is a plaintiff or defendant in a legal proceeding, they may us…" at bounding box center [359, 118] width 496 height 40
click at [357, 120] on label "True" at bounding box center [371, 115] width 54 height 18
click at [354, 118] on input "True" at bounding box center [351, 115] width 6 height 5
radio input "true"
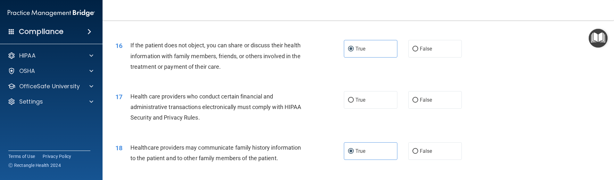
scroll to position [792, 0]
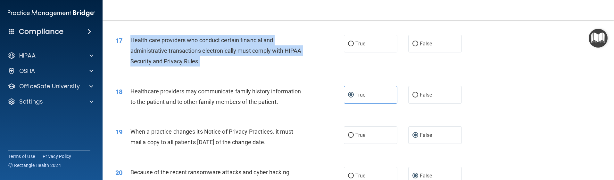
drag, startPoint x: 128, startPoint y: 158, endPoint x: 219, endPoint y: 57, distance: 135.7
click at [219, 57] on div "17 Health care providers who conduct certain financial and administrative trans…" at bounding box center [230, 52] width 248 height 35
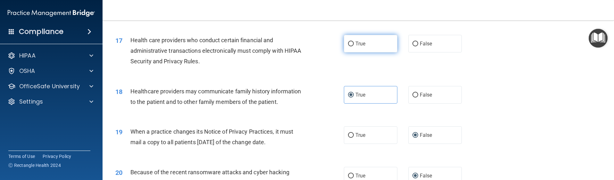
click at [370, 48] on label "True" at bounding box center [371, 44] width 54 height 18
click at [354, 46] on input "True" at bounding box center [351, 44] width 6 height 5
radio input "true"
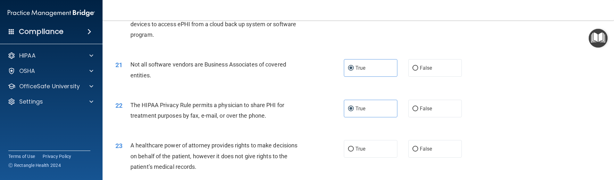
scroll to position [1026, 0]
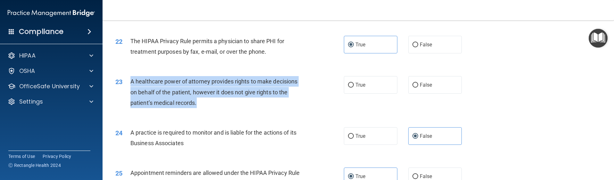
drag, startPoint x: 132, startPoint y: 83, endPoint x: 199, endPoint y: 102, distance: 70.3
click at [199, 102] on div "A healthcare power of attorney provides rights to make decisions on behalf of t…" at bounding box center [219, 92] width 179 height 32
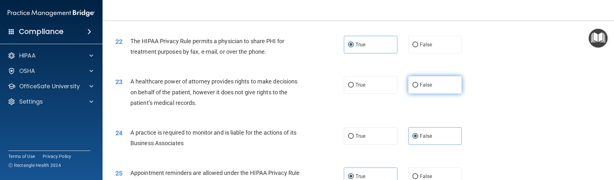
click at [423, 88] on span "False" at bounding box center [426, 85] width 13 height 6
click at [418, 88] on input "False" at bounding box center [416, 85] width 6 height 5
radio input "true"
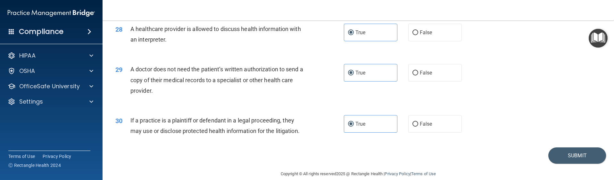
scroll to position [1312, 0]
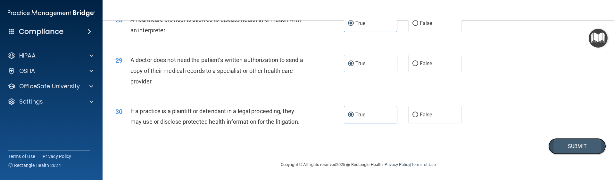
click at [563, 150] on button "Submit" at bounding box center [578, 146] width 58 height 16
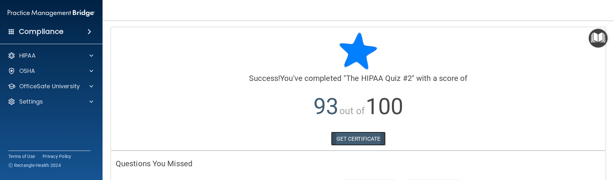
click at [349, 133] on link "GET CERTIFICATE" at bounding box center [358, 139] width 55 height 14
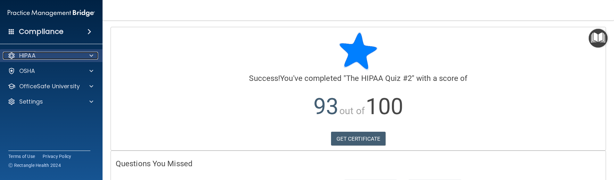
click at [85, 57] on div at bounding box center [90, 56] width 16 height 8
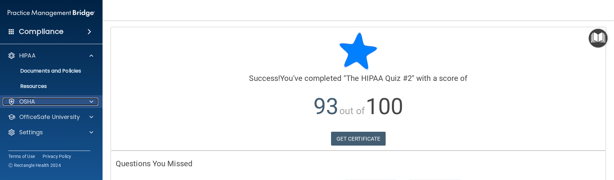
click at [69, 98] on div "OSHA" at bounding box center [43, 102] width 80 height 8
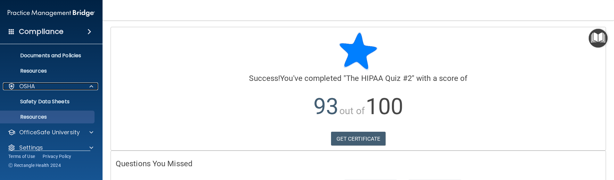
scroll to position [24, 0]
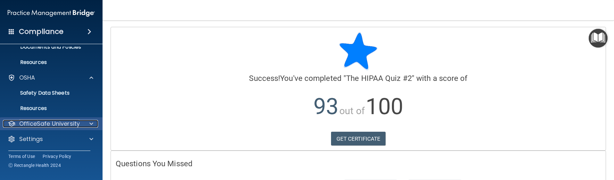
click at [61, 120] on p "OfficeSafe University" at bounding box center [49, 124] width 61 height 8
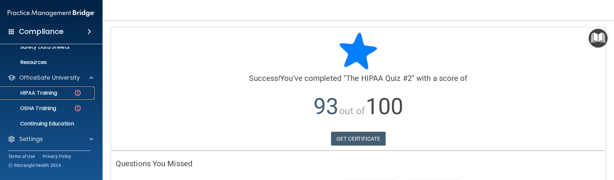
click at [70, 94] on div "HIPAA Training" at bounding box center [48, 93] width 88 height 6
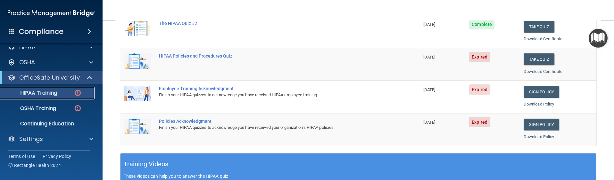
scroll to position [128, 0]
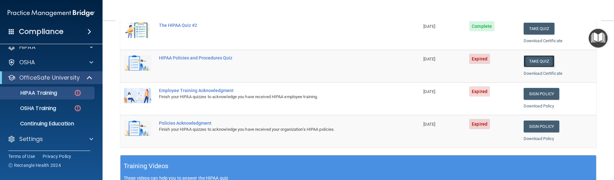
click at [532, 64] on button "Take Quiz" at bounding box center [539, 61] width 31 height 12
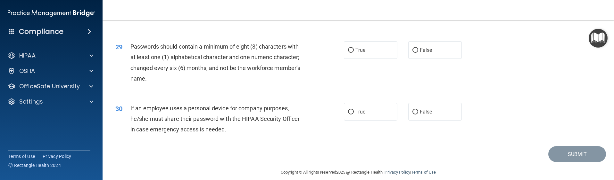
scroll to position [1429, 0]
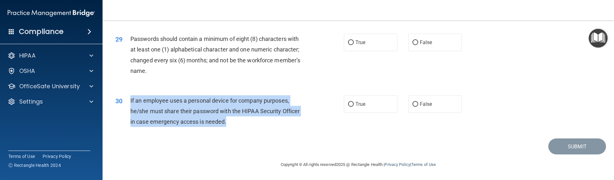
drag, startPoint x: 232, startPoint y: 125, endPoint x: 130, endPoint y: 100, distance: 105.7
click at [130, 100] on div "30 If an employee uses a personal device for company purposes, he/she must shar…" at bounding box center [230, 113] width 248 height 35
click at [416, 102] on label "False" at bounding box center [435, 105] width 54 height 18
click at [416, 102] on input "False" at bounding box center [416, 104] width 6 height 5
radio input "true"
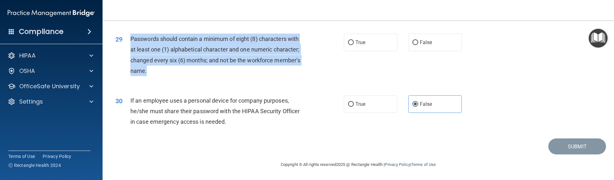
drag, startPoint x: 157, startPoint y: 52, endPoint x: 131, endPoint y: 37, distance: 30.1
click at [131, 37] on div "Passwords should contain a minimum of eight (8) characters with at least one (1…" at bounding box center [219, 55] width 179 height 43
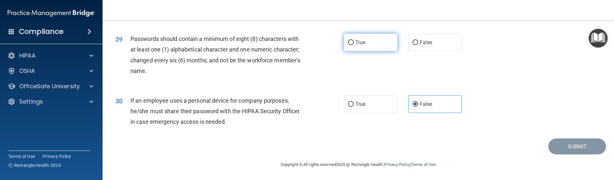
click at [383, 48] on label "True" at bounding box center [371, 43] width 54 height 18
click at [354, 45] on input "True" at bounding box center [351, 42] width 6 height 5
radio input "true"
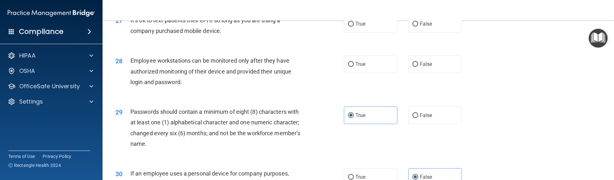
scroll to position [1333, 0]
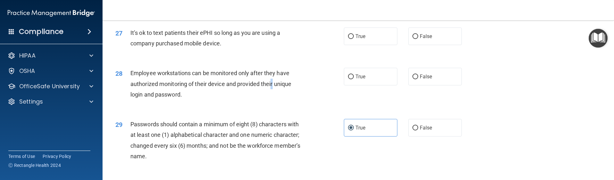
click at [272, 98] on div "Employee workstations can be monitored only after they have authorized monitori…" at bounding box center [219, 84] width 179 height 32
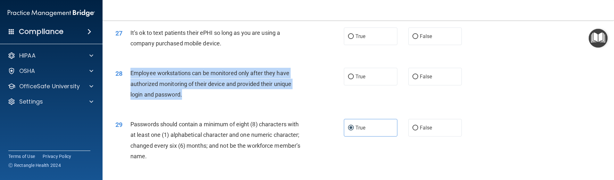
drag, startPoint x: 130, startPoint y: 84, endPoint x: 192, endPoint y: 109, distance: 67.2
click at [192, 103] on div "28 Employee workstations can be monitored only after they have authorized monit…" at bounding box center [230, 85] width 248 height 35
drag, startPoint x: 417, startPoint y: 88, endPoint x: 410, endPoint y: 88, distance: 7.1
click at [420, 80] on span "False" at bounding box center [426, 77] width 13 height 6
click at [417, 80] on input "False" at bounding box center [416, 77] width 6 height 5
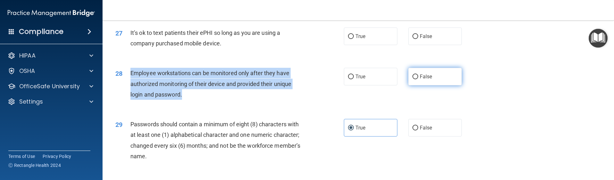
radio input "true"
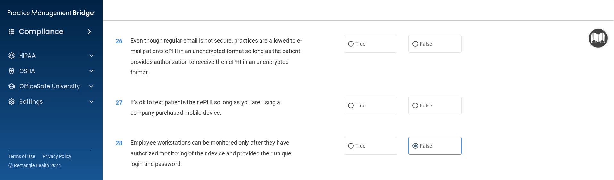
scroll to position [1269, 0]
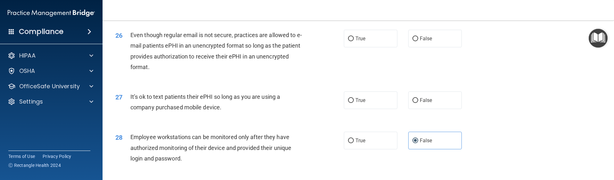
drag, startPoint x: 129, startPoint y: 106, endPoint x: 229, endPoint y: 118, distance: 100.4
click at [229, 116] on div "27 It’s ok to text patients their ePHI so long as you are using a company purch…" at bounding box center [230, 104] width 248 height 24
click at [414, 103] on input "False" at bounding box center [416, 100] width 6 height 5
radio input "true"
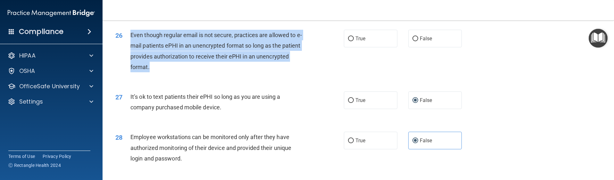
drag, startPoint x: 130, startPoint y: 46, endPoint x: 183, endPoint y: 73, distance: 59.9
click at [183, 73] on div "26 Even though regular email is not secure, practices are allowed to e-mail pat…" at bounding box center [230, 53] width 248 height 46
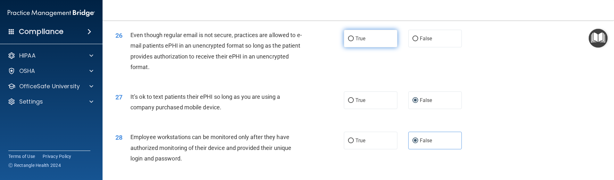
click at [366, 47] on label "True" at bounding box center [371, 39] width 54 height 18
click at [354, 41] on input "True" at bounding box center [351, 39] width 6 height 5
radio input "true"
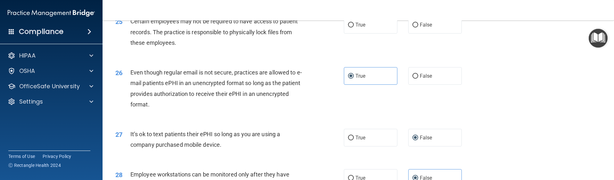
scroll to position [1172, 0]
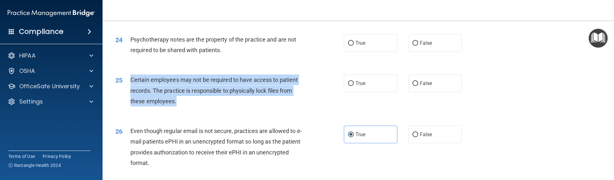
drag, startPoint x: 131, startPoint y: 90, endPoint x: 176, endPoint y: 113, distance: 50.2
click at [176, 107] on div "Certain employees may not be required to have access to patient records. The pr…" at bounding box center [219, 91] width 179 height 32
click at [370, 92] on label "True" at bounding box center [371, 84] width 54 height 18
click at [354, 86] on input "True" at bounding box center [351, 83] width 6 height 5
radio input "true"
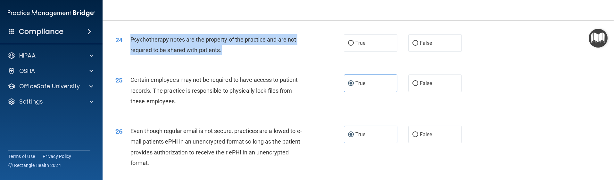
drag, startPoint x: 129, startPoint y: 51, endPoint x: 222, endPoint y: 62, distance: 94.5
click at [222, 59] on div "24 Psychotherapy notes are the property of the practice and are not required to…" at bounding box center [230, 46] width 248 height 24
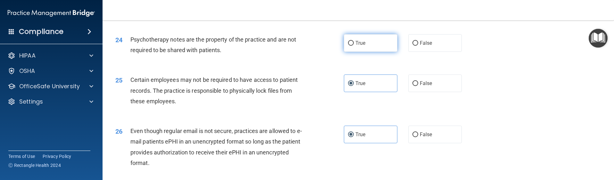
click at [375, 52] on label "True" at bounding box center [371, 43] width 54 height 18
click at [354, 46] on input "True" at bounding box center [351, 43] width 6 height 5
radio input "true"
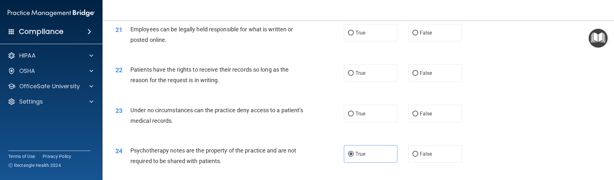
scroll to position [1044, 0]
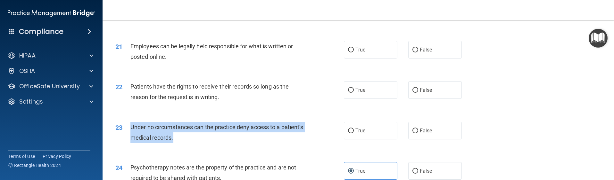
drag, startPoint x: 131, startPoint y: 138, endPoint x: 197, endPoint y: 147, distance: 66.2
click at [197, 143] on div "Under no circumstances can the practice deny access to a patient’s medical reco…" at bounding box center [219, 132] width 179 height 21
click at [413, 93] on input "False" at bounding box center [416, 90] width 6 height 5
radio input "true"
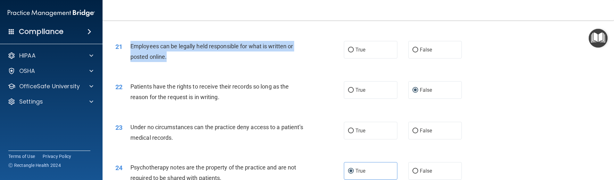
drag, startPoint x: 131, startPoint y: 58, endPoint x: 168, endPoint y: 66, distance: 37.7
click at [168, 65] on div "21 Employees can be legally held responsible for what is written or posted onli…" at bounding box center [230, 53] width 248 height 24
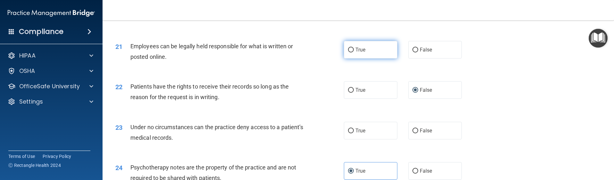
click at [362, 53] on span "True" at bounding box center [361, 50] width 10 height 6
click at [354, 53] on input "True" at bounding box center [351, 50] width 6 height 5
radio input "true"
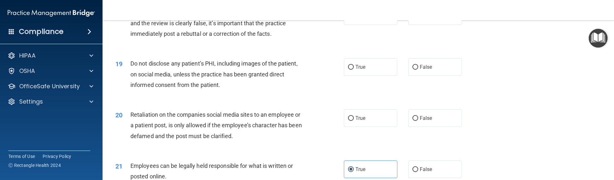
scroll to position [916, 0]
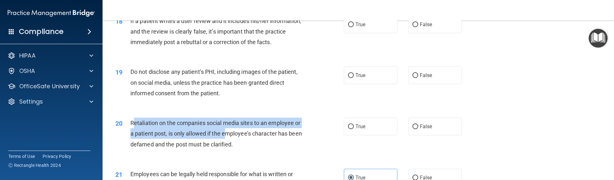
drag, startPoint x: 179, startPoint y: 140, endPoint x: 228, endPoint y: 146, distance: 49.4
click at [228, 146] on span "Retaliation on the companies social media sites to an employee or a patient pos…" at bounding box center [216, 134] width 172 height 28
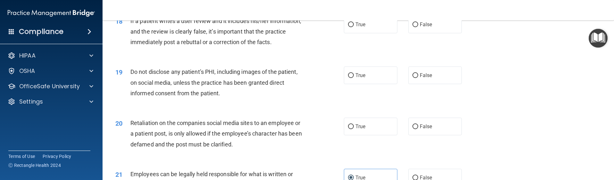
drag, startPoint x: 228, startPoint y: 146, endPoint x: 247, endPoint y: 156, distance: 21.4
click at [247, 148] on span "Retaliation on the companies social media sites to an employee or a patient pos…" at bounding box center [216, 134] width 172 height 28
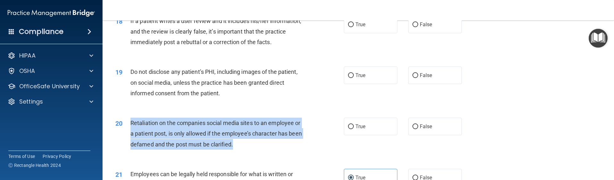
drag, startPoint x: 248, startPoint y: 155, endPoint x: 130, endPoint y: 134, distance: 119.8
click at [130, 134] on div "Retaliation on the companies social media sites to an employee or a patient pos…" at bounding box center [219, 134] width 179 height 32
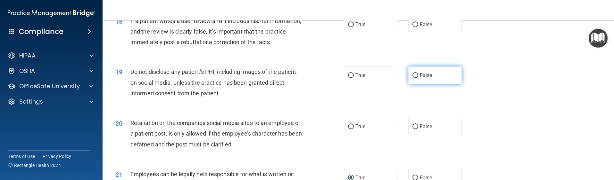
click at [414, 84] on label "False" at bounding box center [435, 76] width 54 height 18
click at [414, 78] on input "False" at bounding box center [416, 75] width 6 height 5
radio input "true"
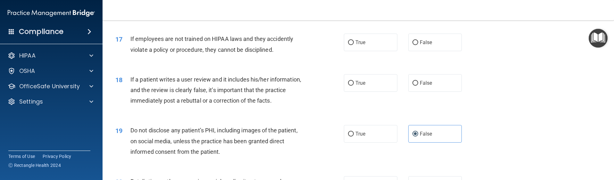
scroll to position [852, 0]
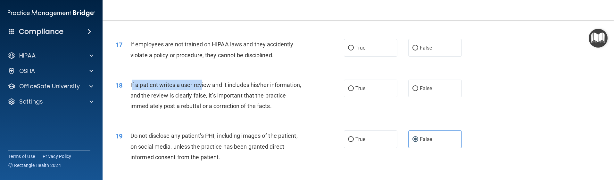
drag, startPoint x: 131, startPoint y: 95, endPoint x: 201, endPoint y: 99, distance: 70.1
click at [201, 99] on div "If a patient writes a user review and it includes his/her information, and the …" at bounding box center [219, 96] width 179 height 32
drag, startPoint x: 201, startPoint y: 99, endPoint x: 149, endPoint y: 99, distance: 52.3
click at [152, 99] on div "If a patient writes a user review and it includes his/her information, and the …" at bounding box center [219, 96] width 179 height 32
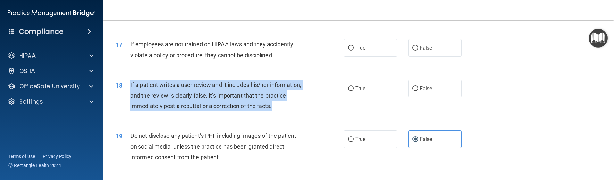
drag, startPoint x: 133, startPoint y: 96, endPoint x: 302, endPoint y: 116, distance: 170.2
click at [302, 115] on div "18 If a patient writes a user review and it includes his/her information, and t…" at bounding box center [230, 97] width 248 height 35
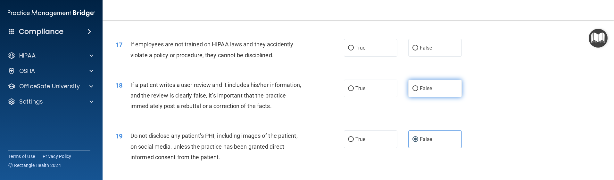
click at [422, 92] on span "False" at bounding box center [426, 89] width 13 height 6
click at [418, 91] on input "False" at bounding box center [416, 89] width 6 height 5
radio input "true"
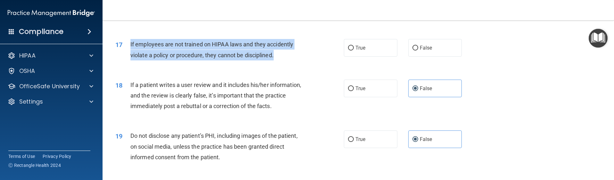
drag, startPoint x: 130, startPoint y: 57, endPoint x: 274, endPoint y: 68, distance: 144.3
click at [274, 58] on span "If employees are not trained on HIPAA laws and they accidently violate a policy…" at bounding box center [211, 49] width 163 height 17
click at [426, 57] on label "False" at bounding box center [435, 48] width 54 height 18
click at [418, 51] on input "False" at bounding box center [416, 48] width 6 height 5
radio input "true"
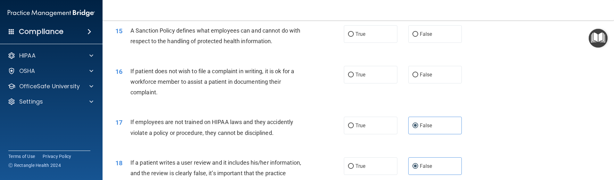
scroll to position [756, 0]
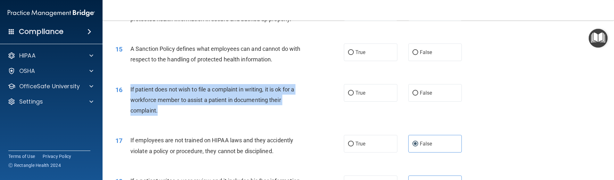
drag, startPoint x: 157, startPoint y: 118, endPoint x: 130, endPoint y: 96, distance: 34.4
click at [130, 96] on span "If patient does not wish to file a complaint in writing, it is ok for a workfor…" at bounding box center [212, 100] width 164 height 28
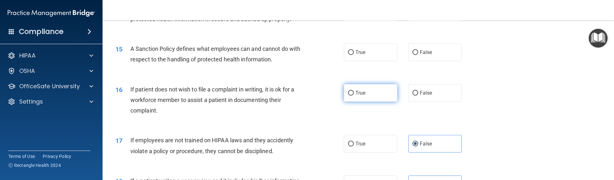
drag, startPoint x: 369, startPoint y: 108, endPoint x: 364, endPoint y: 108, distance: 5.1
click at [369, 102] on label "True" at bounding box center [371, 93] width 54 height 18
click at [354, 96] on input "True" at bounding box center [351, 93] width 6 height 5
radio input "true"
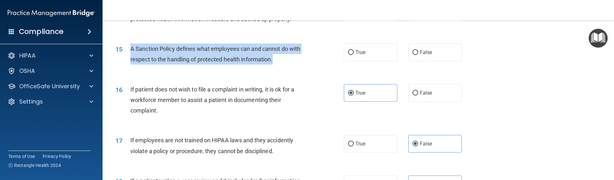
drag, startPoint x: 130, startPoint y: 59, endPoint x: 249, endPoint y: 68, distance: 119.3
click at [276, 68] on div "15 A Sanction Policy defines what employees can and cannot do with respect to t…" at bounding box center [230, 56] width 248 height 24
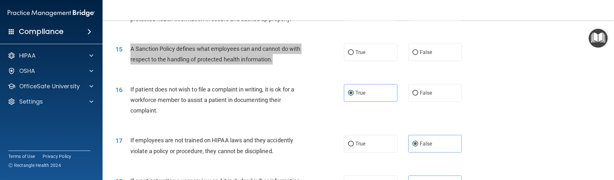
scroll to position [724, 0]
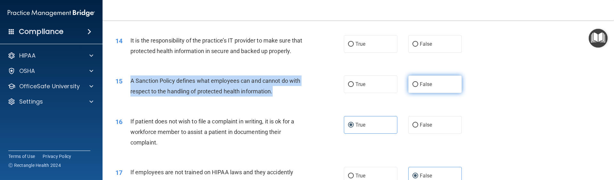
click at [413, 87] on input "False" at bounding box center [416, 84] width 6 height 5
radio input "true"
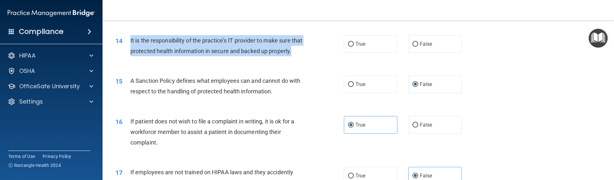
drag, startPoint x: 131, startPoint y: 41, endPoint x: 153, endPoint y: 57, distance: 27.6
click at [153, 56] on div "It is the responsibility of the practice’s IT provider to make sure that protec…" at bounding box center [219, 45] width 179 height 21
click at [415, 48] on label "False" at bounding box center [435, 44] width 54 height 18
click at [415, 47] on input "False" at bounding box center [416, 44] width 6 height 5
radio input "true"
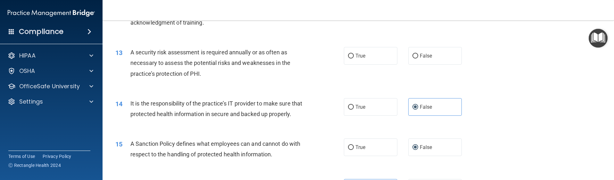
scroll to position [659, 0]
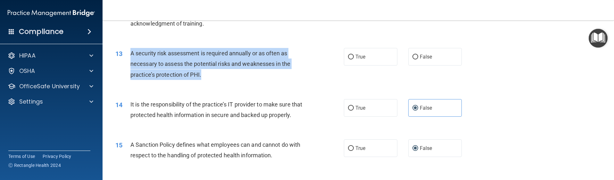
drag, startPoint x: 199, startPoint y: 74, endPoint x: 130, endPoint y: 56, distance: 71.6
click at [130, 56] on div "13 A security risk assessment is required annually or as often as necessary to …" at bounding box center [230, 65] width 248 height 35
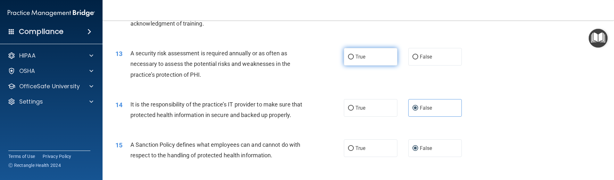
click at [369, 56] on label "True" at bounding box center [371, 57] width 54 height 18
click at [354, 56] on input "True" at bounding box center [351, 57] width 6 height 5
radio input "true"
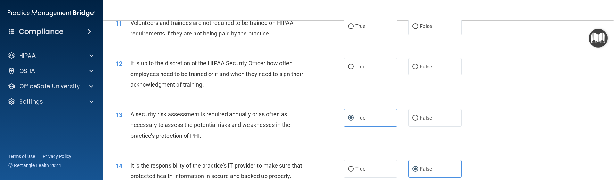
scroll to position [595, 0]
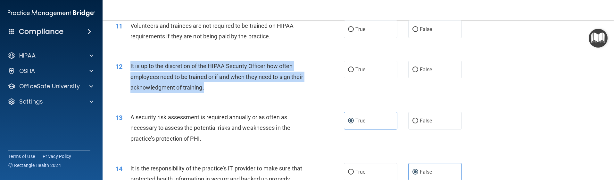
drag, startPoint x: 220, startPoint y: 89, endPoint x: 131, endPoint y: 65, distance: 92.5
click at [131, 65] on div "It is up to the discretion of the HIPAA Security Officer how often employees ne…" at bounding box center [219, 77] width 179 height 32
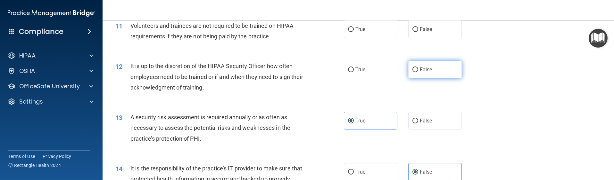
click at [408, 71] on label "False" at bounding box center [435, 70] width 54 height 18
click at [413, 71] on input "False" at bounding box center [416, 70] width 6 height 5
radio input "true"
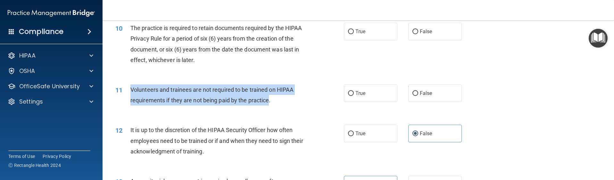
drag, startPoint x: 131, startPoint y: 90, endPoint x: 268, endPoint y: 104, distance: 138.2
click at [268, 104] on span "Volunteers and trainees are not required to be trained on HIPAA requirements if…" at bounding box center [211, 95] width 163 height 17
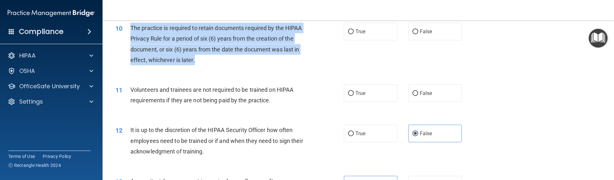
drag, startPoint x: 130, startPoint y: 27, endPoint x: 218, endPoint y: 63, distance: 95.0
click at [218, 63] on div "The practice is required to retain documents required by the HIPAA Privacy Rule…" at bounding box center [219, 44] width 179 height 43
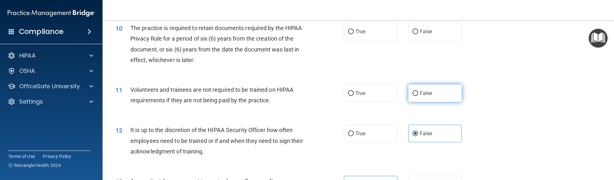
click at [420, 98] on label "False" at bounding box center [435, 94] width 54 height 18
click at [418, 96] on input "False" at bounding box center [416, 93] width 6 height 5
radio input "true"
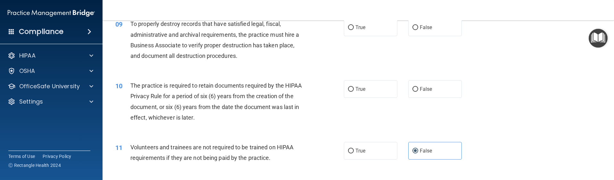
scroll to position [467, 0]
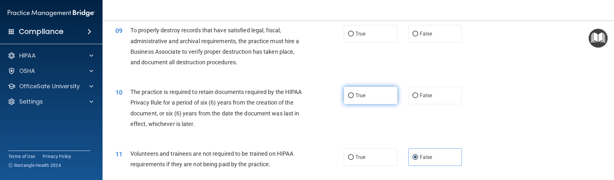
drag, startPoint x: 354, startPoint y: 94, endPoint x: 348, endPoint y: 93, distance: 6.4
click at [356, 94] on span "True" at bounding box center [361, 96] width 10 height 6
click at [354, 94] on input "True" at bounding box center [351, 96] width 6 height 5
radio input "true"
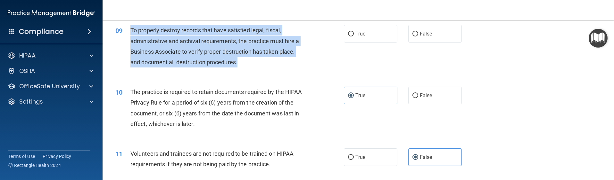
drag, startPoint x: 247, startPoint y: 64, endPoint x: 129, endPoint y: 29, distance: 123.4
click at [129, 29] on div "09 To properly destroy records that have satisfied legal, fiscal, administrativ…" at bounding box center [230, 48] width 248 height 46
click at [354, 27] on label "True" at bounding box center [371, 34] width 54 height 18
click at [354, 32] on input "True" at bounding box center [351, 34] width 6 height 5
radio input "true"
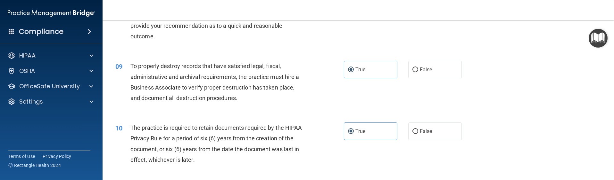
scroll to position [339, 0]
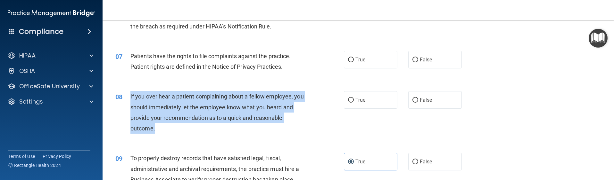
drag, startPoint x: 130, startPoint y: 97, endPoint x: 161, endPoint y: 124, distance: 41.2
click at [161, 124] on div "08 If you over hear a patient complaining about a fellow employee, you should i…" at bounding box center [230, 114] width 248 height 46
click at [389, 61] on label "True" at bounding box center [371, 60] width 54 height 18
click at [354, 61] on input "True" at bounding box center [351, 60] width 6 height 5
radio input "true"
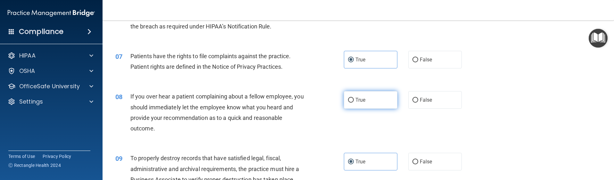
click at [373, 99] on label "True" at bounding box center [371, 100] width 54 height 18
click at [354, 99] on input "True" at bounding box center [351, 100] width 6 height 5
radio input "true"
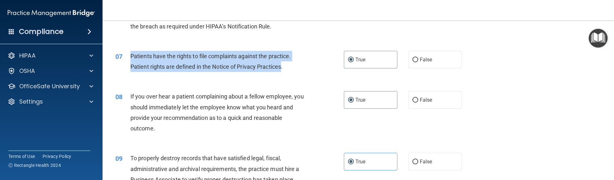
drag, startPoint x: 130, startPoint y: 55, endPoint x: 281, endPoint y: 72, distance: 152.6
click at [281, 72] on div "07 Patients have the rights to file complaints against the practice. Patient ri…" at bounding box center [230, 63] width 248 height 24
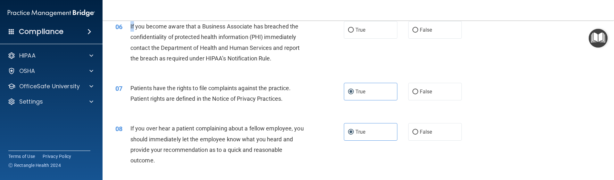
scroll to position [306, 0]
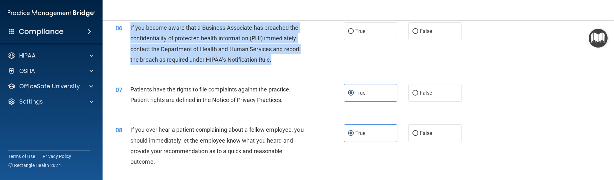
drag, startPoint x: 130, startPoint y: 26, endPoint x: 281, endPoint y: 58, distance: 154.5
click at [281, 58] on div "If you become aware that a Business Associate has breached the confidentiality …" at bounding box center [219, 43] width 179 height 43
click at [362, 31] on span "True" at bounding box center [361, 31] width 10 height 6
click at [354, 31] on input "True" at bounding box center [351, 31] width 6 height 5
radio input "true"
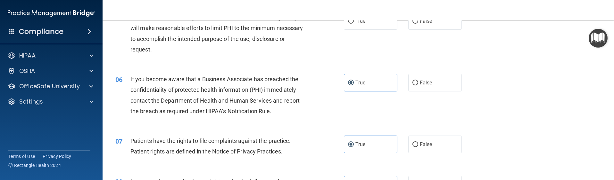
scroll to position [145, 0]
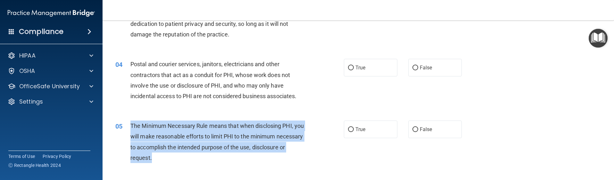
drag, startPoint x: 131, startPoint y: 124, endPoint x: 198, endPoint y: 154, distance: 73.0
click at [198, 154] on div "The Minimum Necessary Rule means that when disclosing PHI, you will make reason…" at bounding box center [219, 142] width 179 height 43
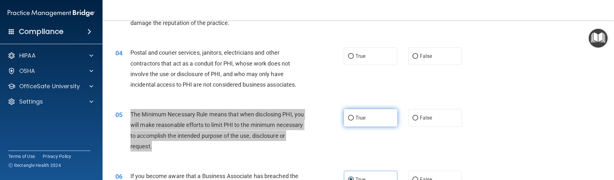
scroll to position [177, 0]
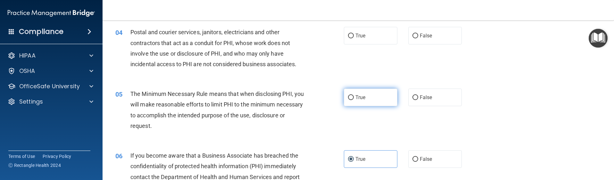
click at [361, 94] on label "True" at bounding box center [371, 98] width 54 height 18
click at [354, 96] on input "True" at bounding box center [351, 98] width 6 height 5
radio input "true"
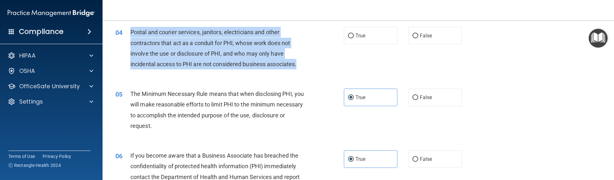
drag, startPoint x: 131, startPoint y: 31, endPoint x: 301, endPoint y: 61, distance: 173.2
click at [301, 61] on div "Postal and courier services, janitors, electricians and other contractors that …" at bounding box center [219, 48] width 179 height 43
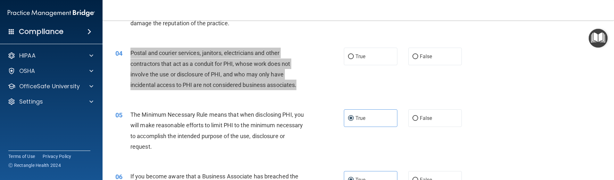
scroll to position [145, 0]
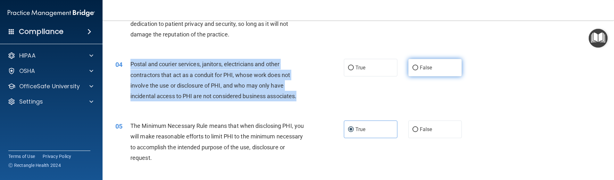
click at [415, 66] on input "False" at bounding box center [416, 68] width 6 height 5
radio input "true"
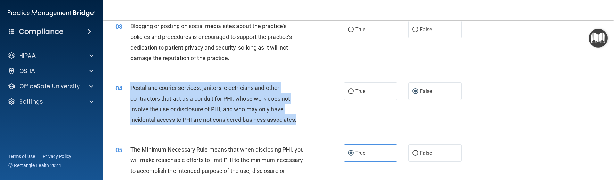
scroll to position [81, 0]
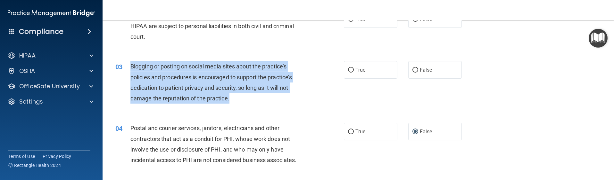
drag, startPoint x: 130, startPoint y: 66, endPoint x: 235, endPoint y: 101, distance: 110.8
click at [235, 101] on div "03 Blogging or posting on social media sites about the practice’s policies and …" at bounding box center [230, 84] width 248 height 46
click at [415, 72] on input "False" at bounding box center [416, 70] width 6 height 5
radio input "true"
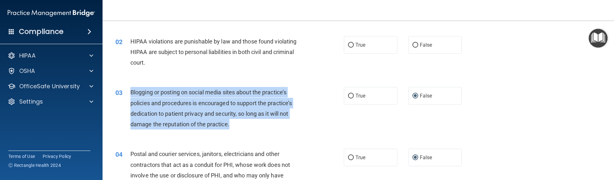
scroll to position [17, 0]
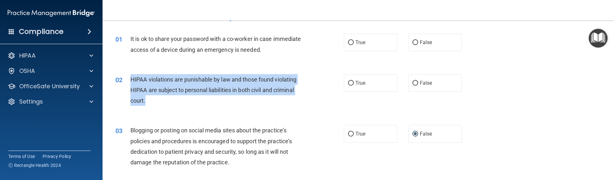
drag, startPoint x: 130, startPoint y: 79, endPoint x: 161, endPoint y: 103, distance: 39.5
click at [161, 103] on div "02 HIPAA violations are punishable by law and those found violating HIPAA are s…" at bounding box center [230, 91] width 248 height 35
click at [386, 97] on div "02 HIPAA violations are punishable by law and those found violating HIPAA are s…" at bounding box center [359, 91] width 496 height 51
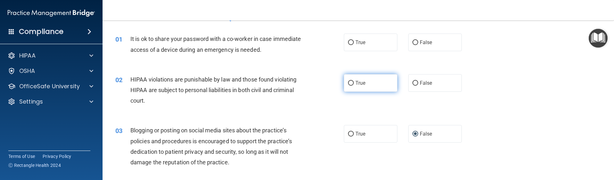
click at [380, 88] on label "True" at bounding box center [371, 83] width 54 height 18
click at [354, 86] on input "True" at bounding box center [351, 83] width 6 height 5
radio input "true"
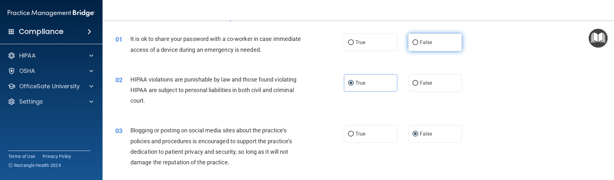
click at [418, 46] on label "False" at bounding box center [435, 43] width 54 height 18
click at [418, 45] on input "False" at bounding box center [416, 42] width 6 height 5
radio input "true"
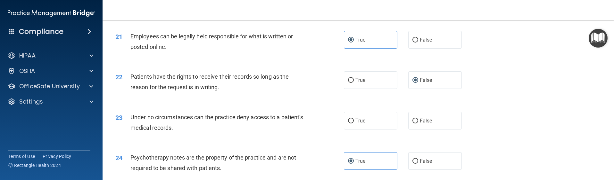
scroll to position [1044, 0]
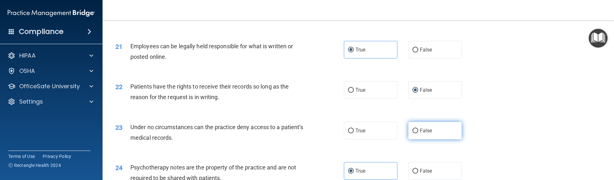
click at [415, 134] on input "False" at bounding box center [416, 131] width 6 height 5
radio input "true"
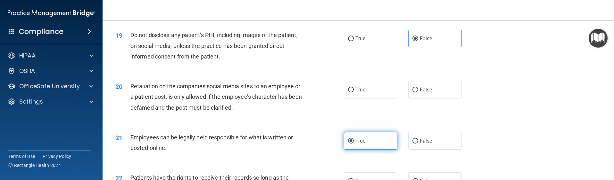
scroll to position [916, 0]
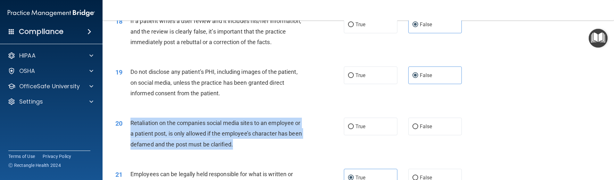
drag, startPoint x: 248, startPoint y: 158, endPoint x: 130, endPoint y: 133, distance: 121.5
click at [130, 133] on div "20 Retaliation on the companies social media sites to an employee or a patient …" at bounding box center [230, 135] width 248 height 35
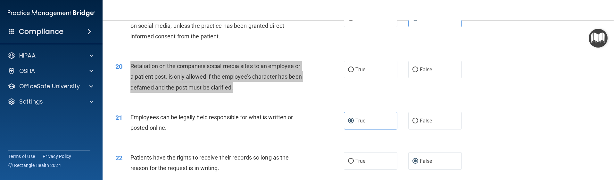
scroll to position [980, 0]
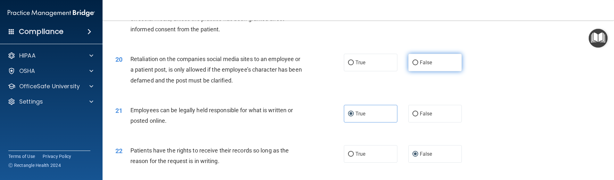
click at [431, 71] on label "False" at bounding box center [435, 63] width 54 height 18
click at [418, 65] on input "False" at bounding box center [416, 63] width 6 height 5
radio input "true"
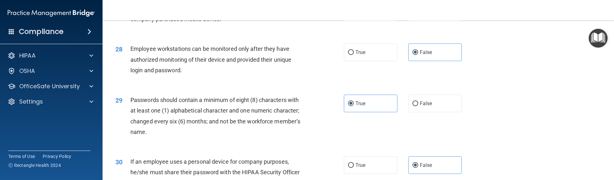
scroll to position [1429, 0]
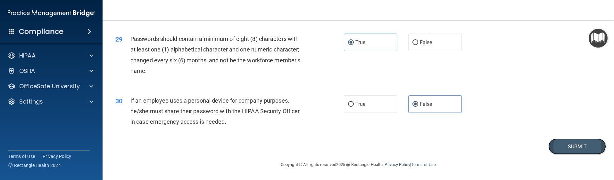
click at [560, 152] on button "Submit" at bounding box center [578, 147] width 58 height 16
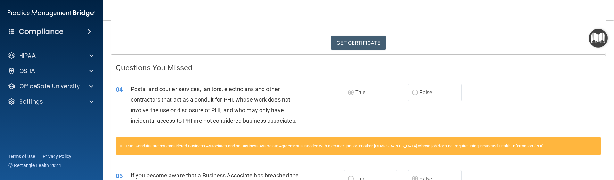
scroll to position [64, 0]
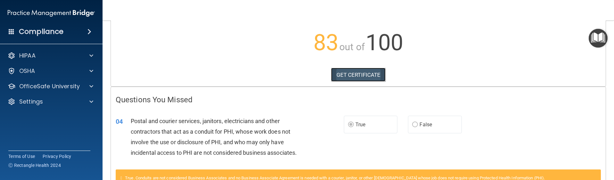
click at [362, 76] on link "GET CERTIFICATE" at bounding box center [358, 75] width 55 height 14
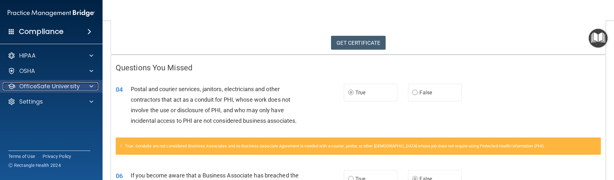
click at [82, 88] on div at bounding box center [90, 87] width 16 height 8
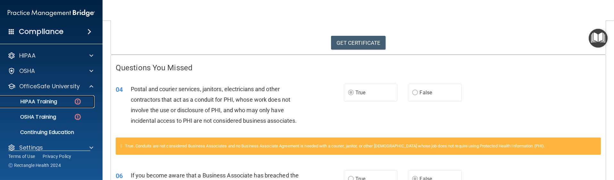
click at [68, 100] on div "HIPAA Training" at bounding box center [48, 102] width 88 height 6
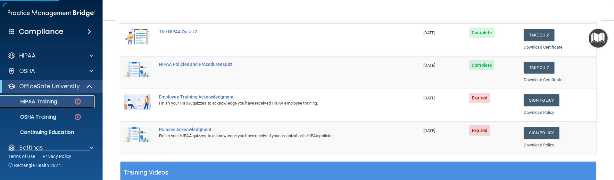
scroll to position [160, 0]
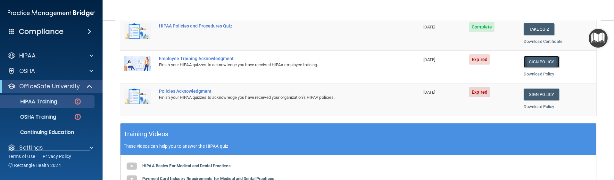
click at [541, 63] on link "Sign Policy" at bounding box center [542, 62] width 36 height 12
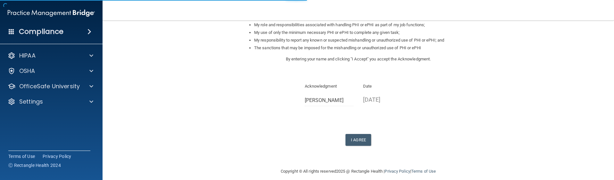
scroll to position [113, 0]
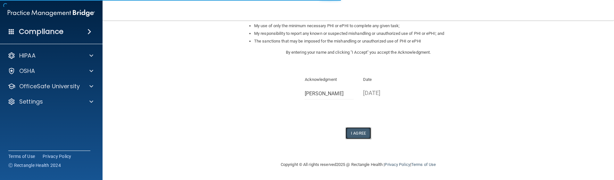
click at [361, 134] on button "I Agree" at bounding box center [359, 134] width 26 height 12
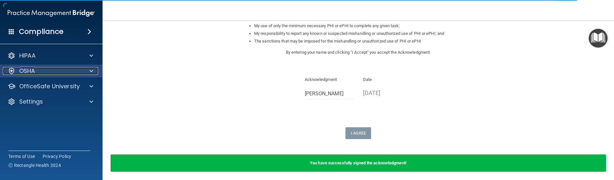
click at [88, 71] on div at bounding box center [90, 71] width 16 height 8
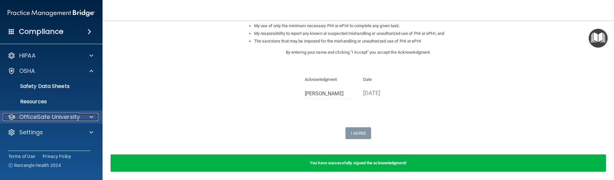
click at [87, 114] on div at bounding box center [90, 117] width 16 height 8
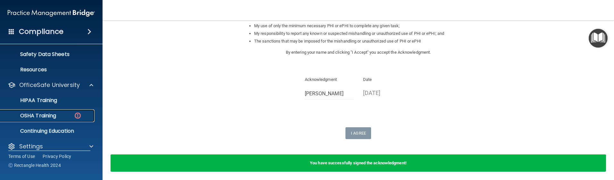
click at [78, 115] on img at bounding box center [78, 116] width 8 height 8
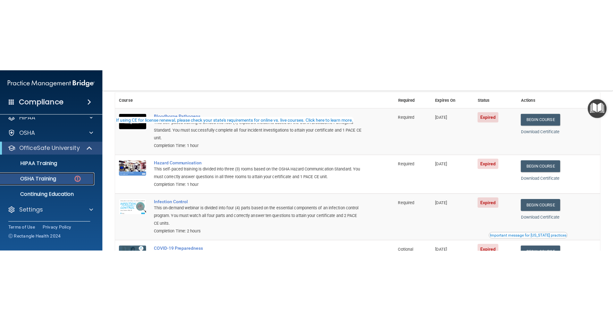
scroll to position [18, 0]
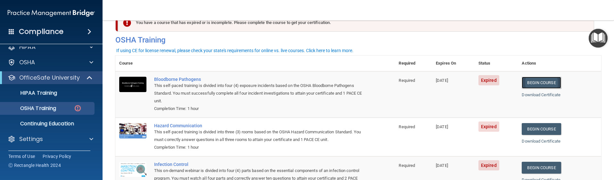
click at [530, 81] on link "Begin Course" at bounding box center [541, 83] width 39 height 12
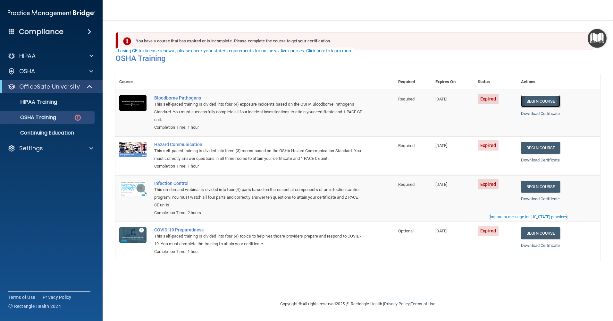
scroll to position [0, 0]
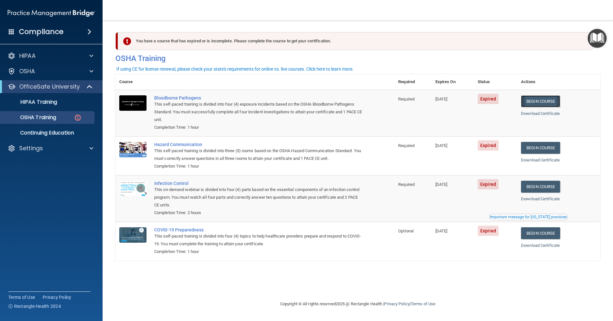
click at [543, 100] on link "Begin Course" at bounding box center [540, 101] width 39 height 12
click at [547, 112] on link "Download Certificate" at bounding box center [540, 113] width 39 height 5
click at [540, 105] on link "Begin Course" at bounding box center [540, 101] width 39 height 12
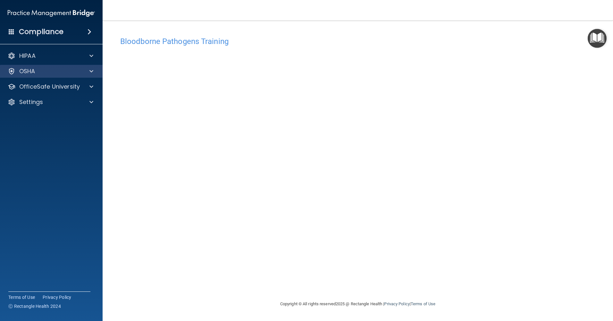
click at [89, 66] on div "OSHA" at bounding box center [51, 71] width 103 height 13
click at [90, 70] on span at bounding box center [91, 71] width 4 height 8
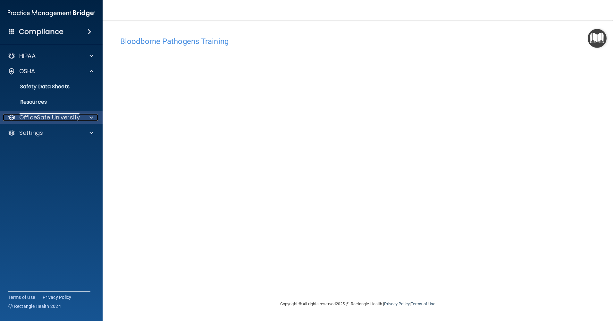
click at [88, 115] on div at bounding box center [90, 117] width 16 height 8
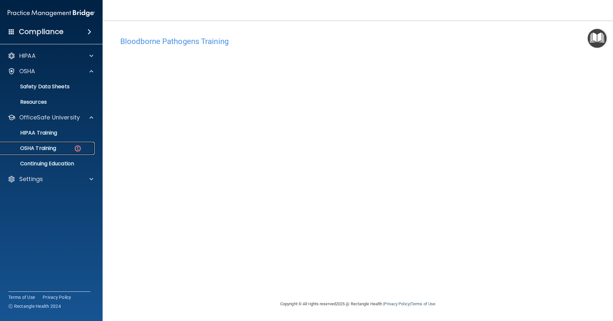
click at [60, 145] on link "OSHA Training" at bounding box center [44, 148] width 101 height 13
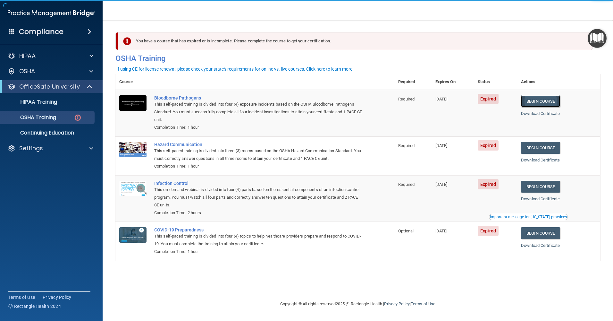
click at [533, 100] on link "Begin Course" at bounding box center [540, 101] width 39 height 12
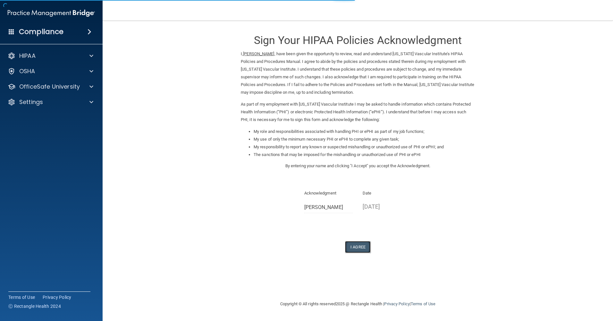
click at [364, 247] on button "I Agree" at bounding box center [358, 247] width 26 height 12
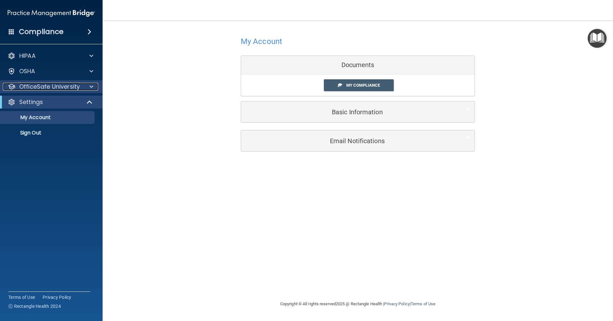
click at [96, 87] on div at bounding box center [90, 87] width 16 height 8
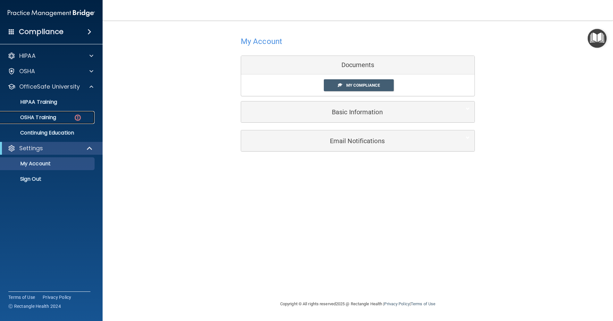
click at [74, 115] on img at bounding box center [78, 117] width 8 height 8
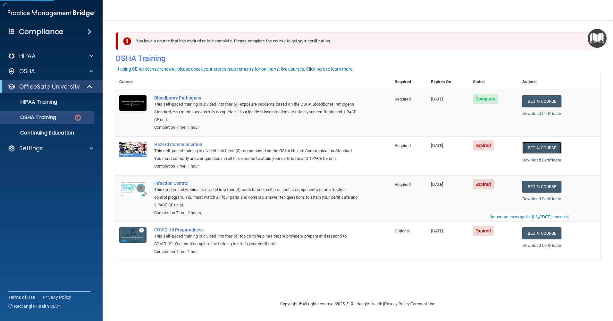
click at [535, 148] on link "Begin Course" at bounding box center [541, 148] width 39 height 12
